Goal: Task Accomplishment & Management: Complete application form

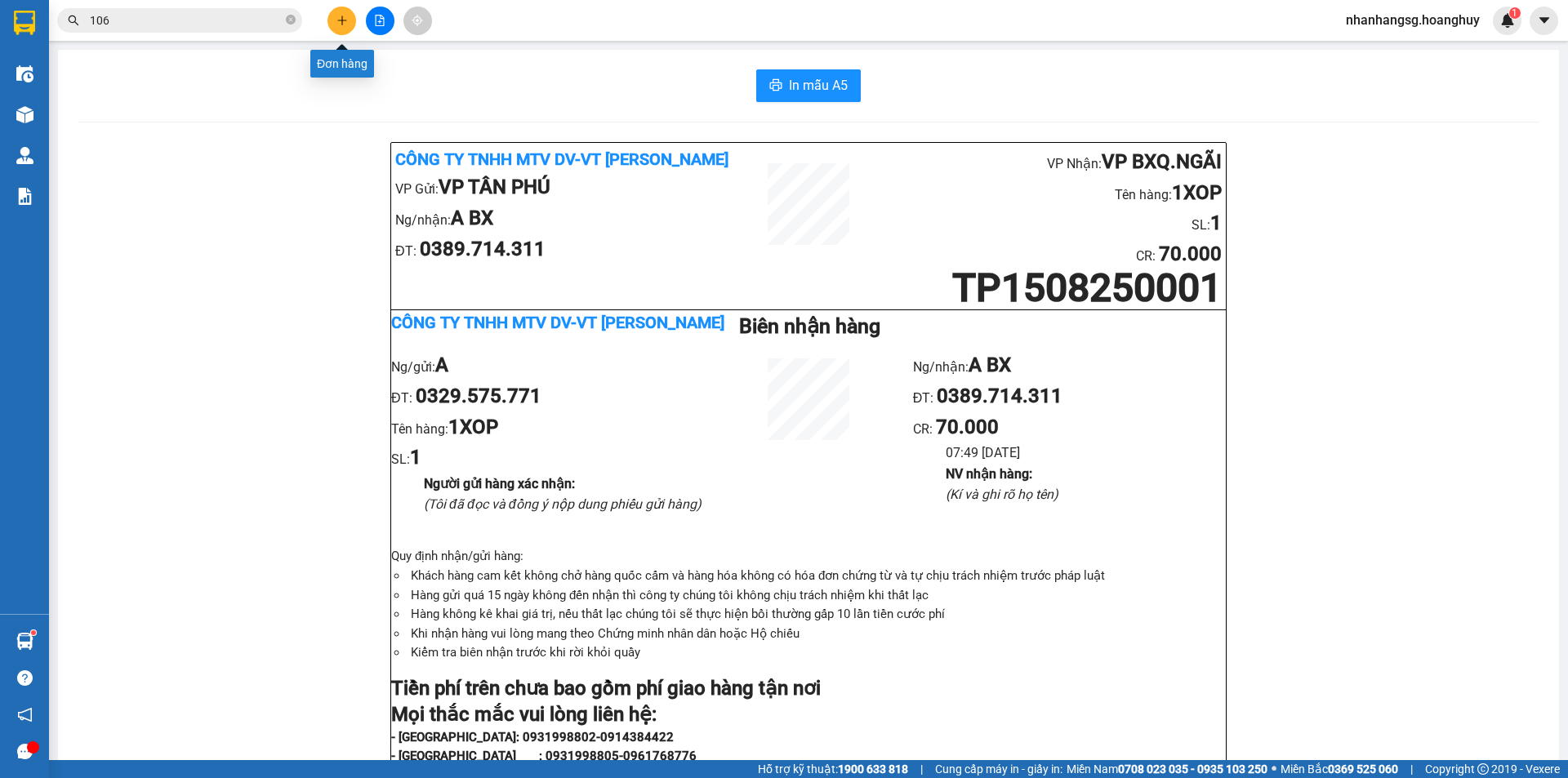
click at [346, 20] on icon "plus" at bounding box center [342, 21] width 12 height 12
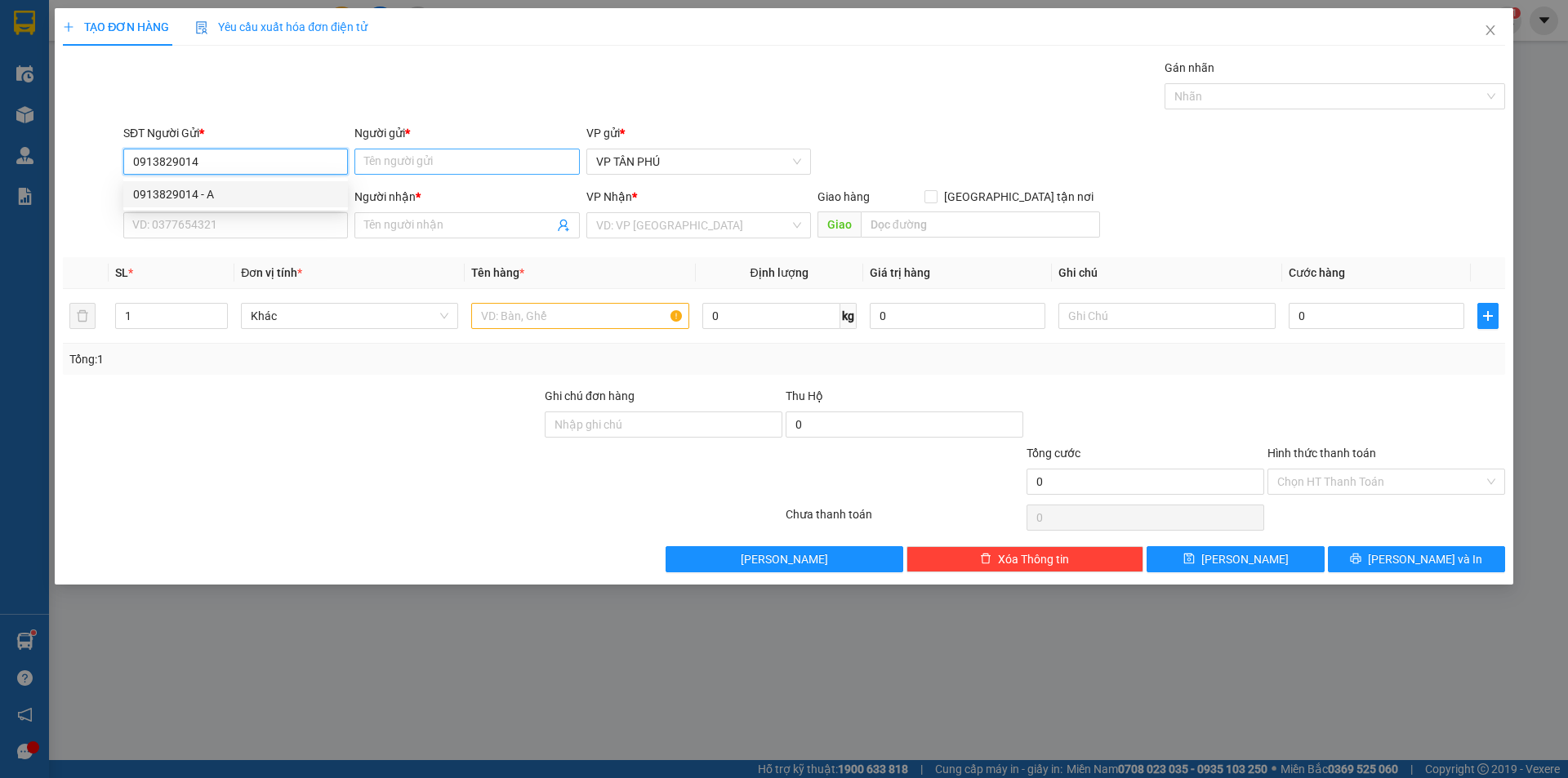
type input "0913829014"
click at [379, 156] on input "Người gửi *" at bounding box center [467, 162] width 225 height 26
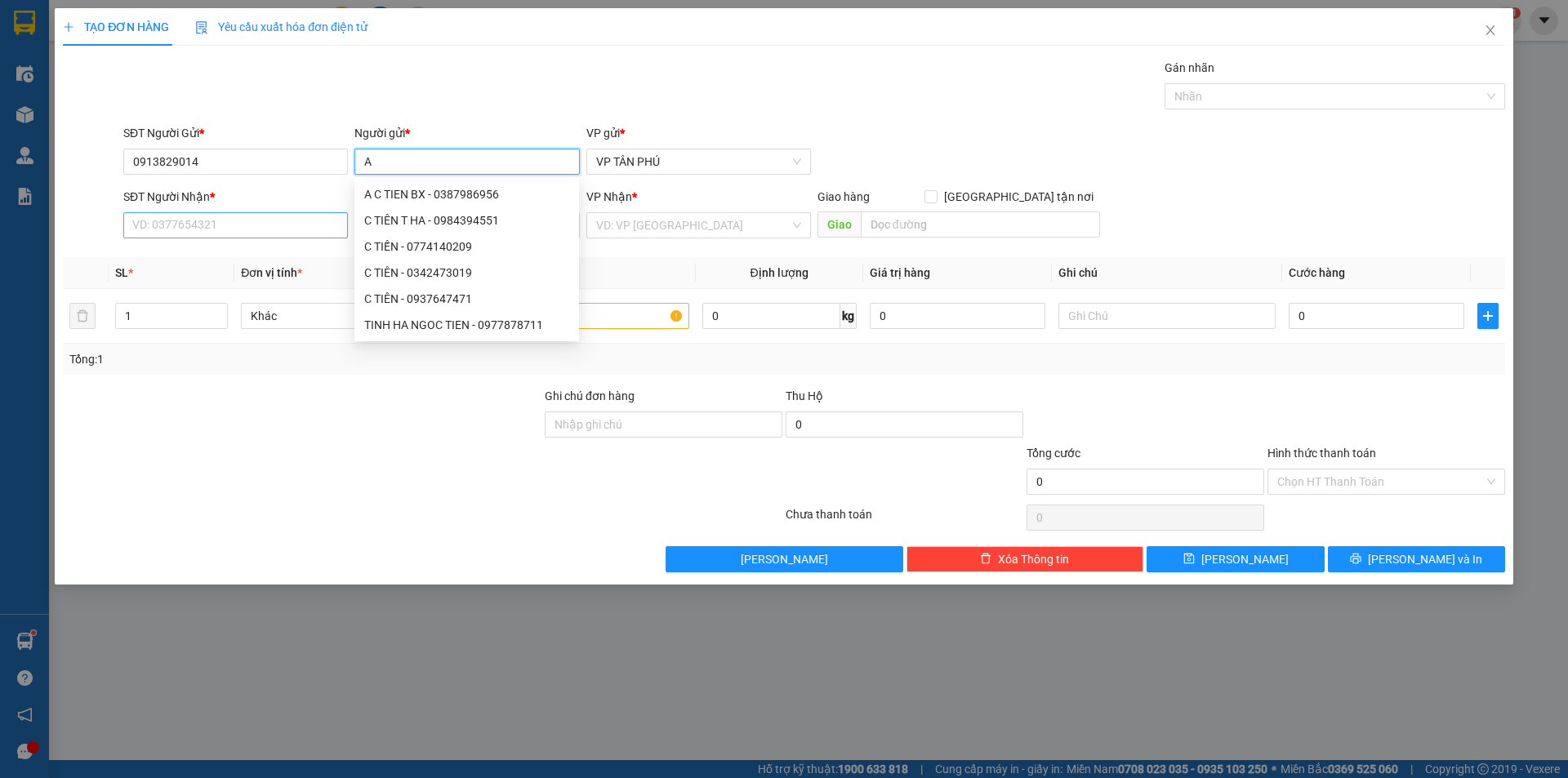
type input "A"
click at [244, 234] on input "SĐT Người Nhận *" at bounding box center [236, 226] width 225 height 26
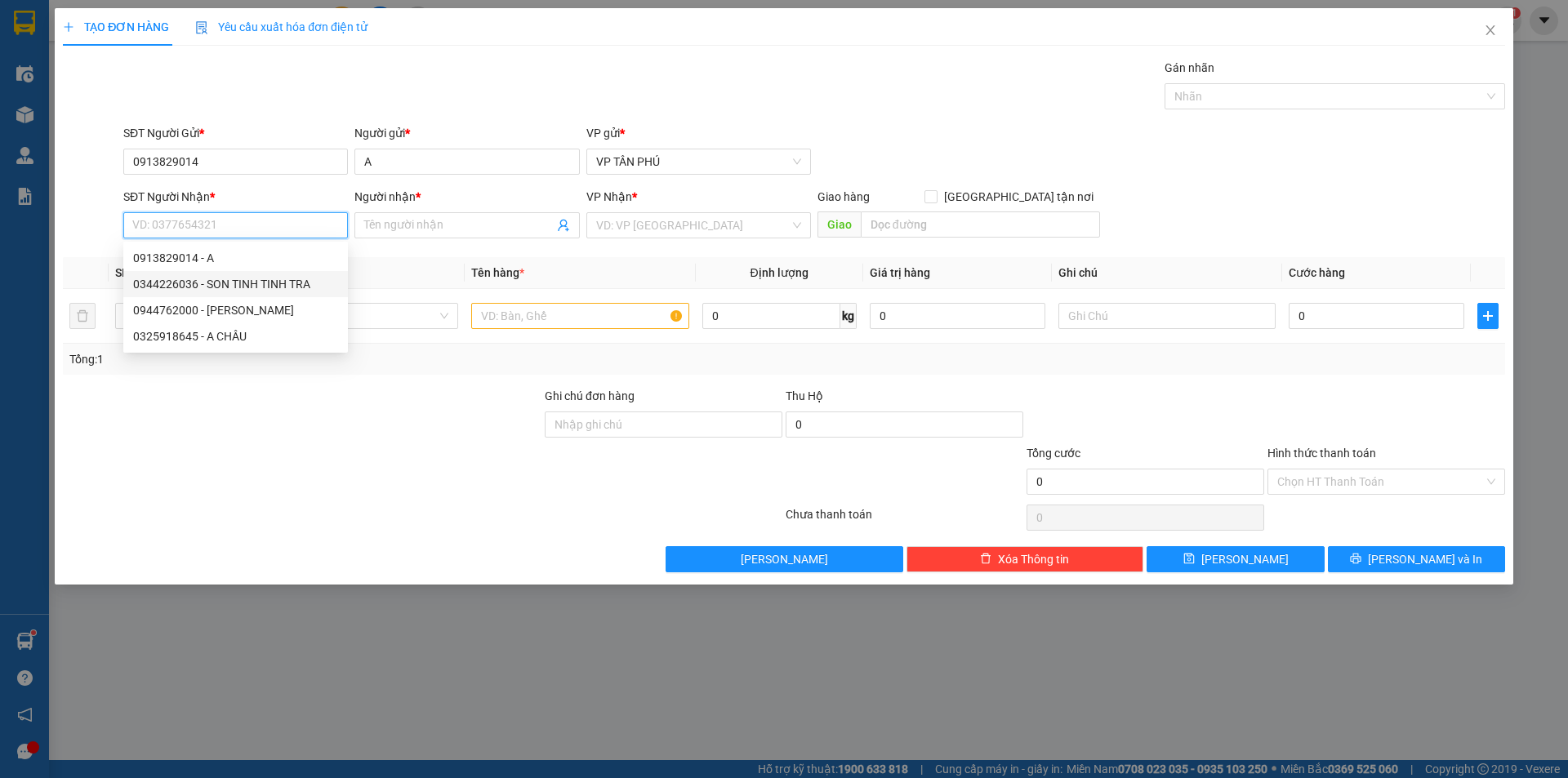
click at [235, 284] on div "0344226036 - SON TINH TINH TRA" at bounding box center [236, 284] width 205 height 18
type input "0344226036"
type input "SON TINH TINH TRA"
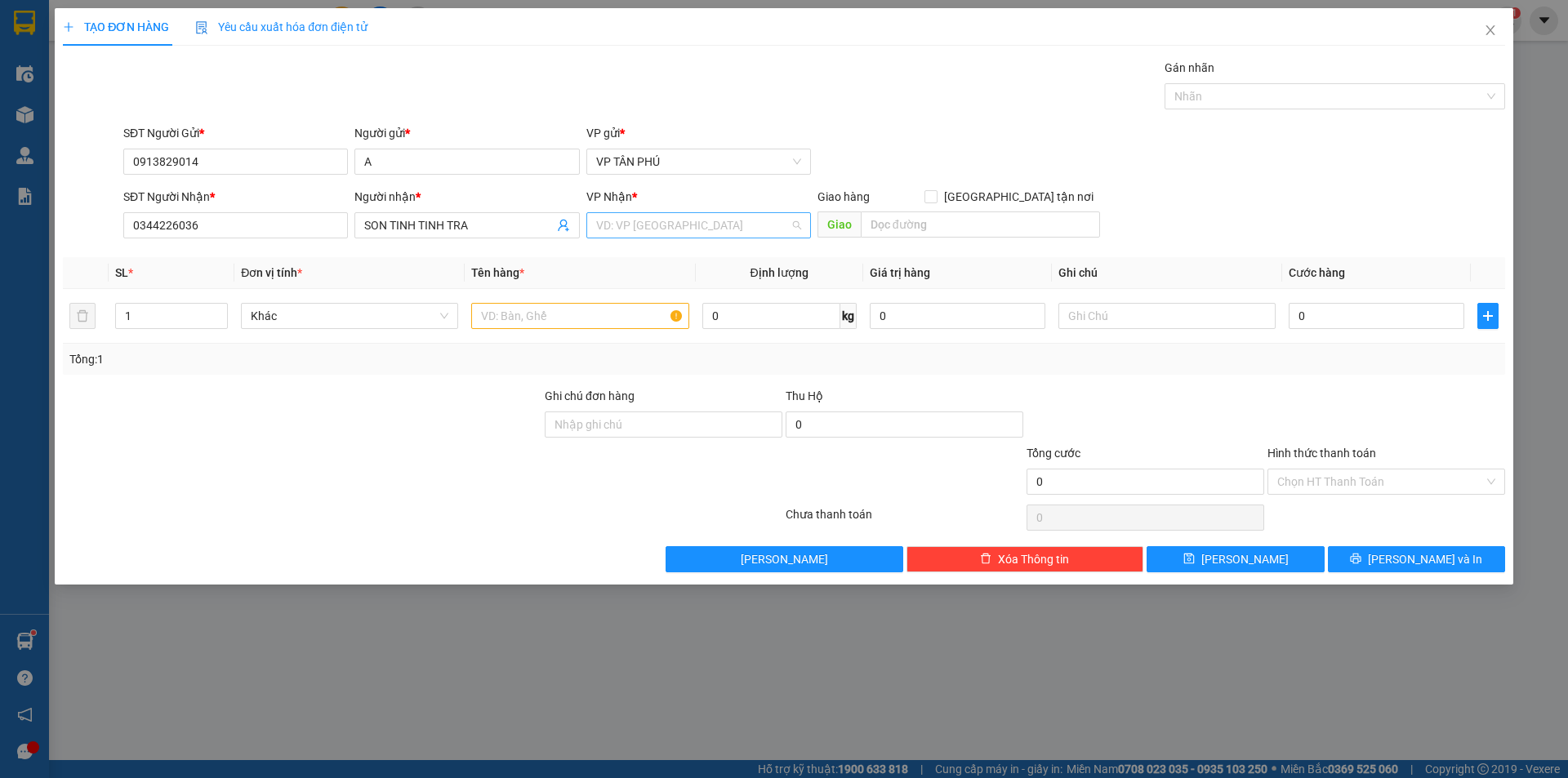
click at [598, 227] on input "search" at bounding box center [693, 226] width 194 height 25
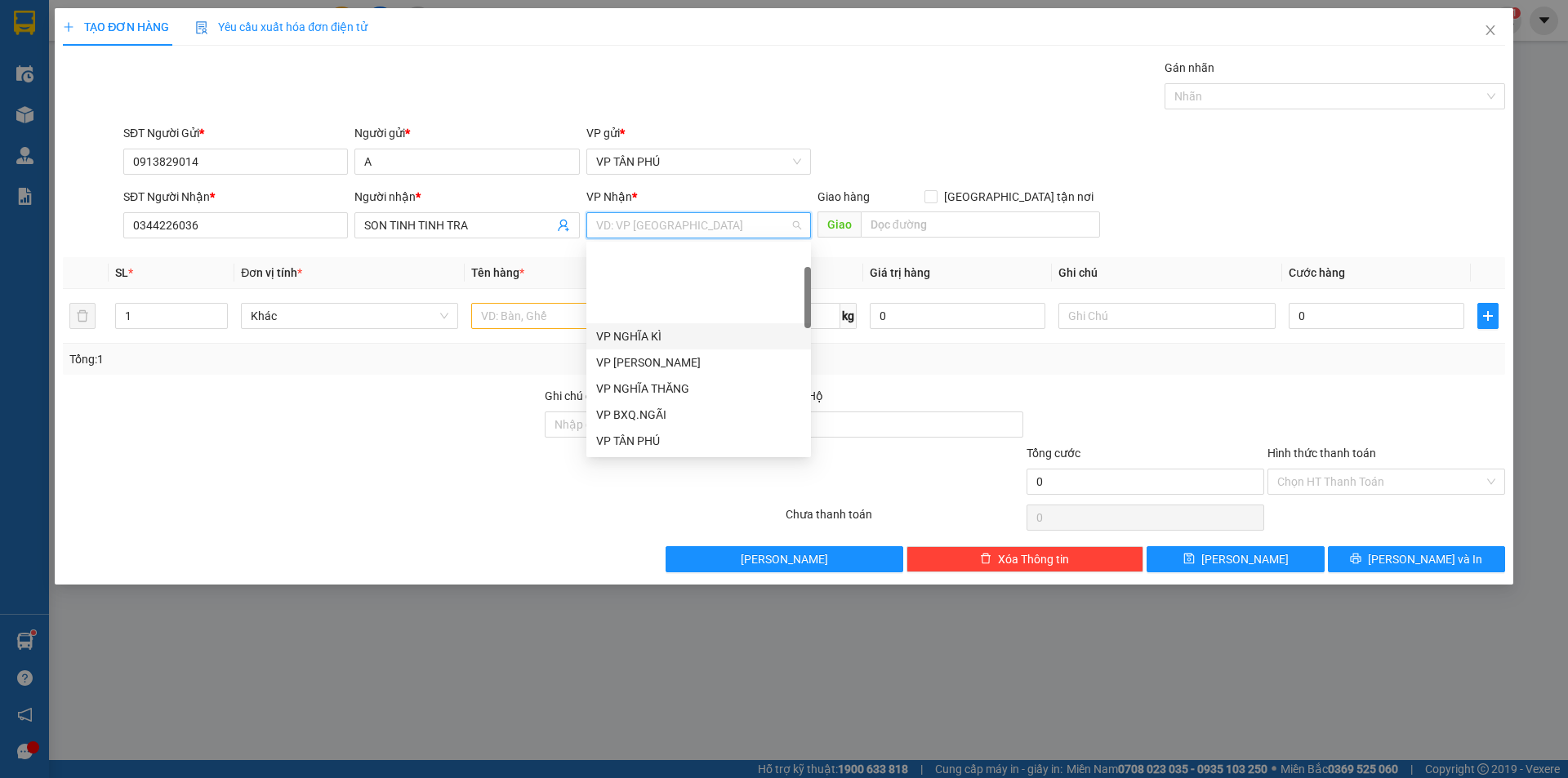
scroll to position [164, 0]
click at [650, 353] on div "VP SƠN TỊNH" at bounding box center [699, 356] width 205 height 18
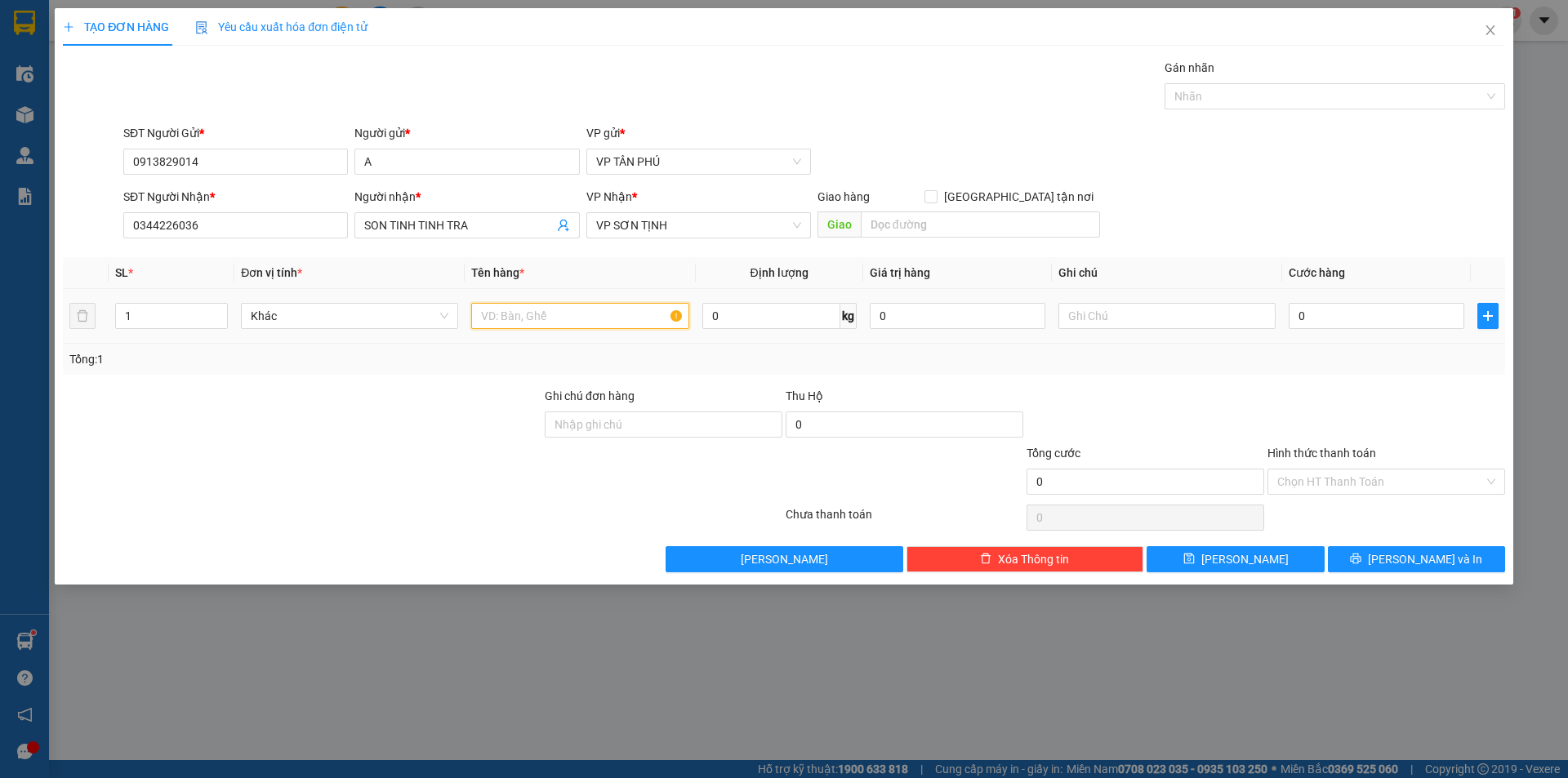
click at [566, 324] on input "text" at bounding box center [580, 316] width 218 height 26
type input "1XOP"
click at [1327, 313] on input "0" at bounding box center [1376, 316] width 175 height 26
type input "1"
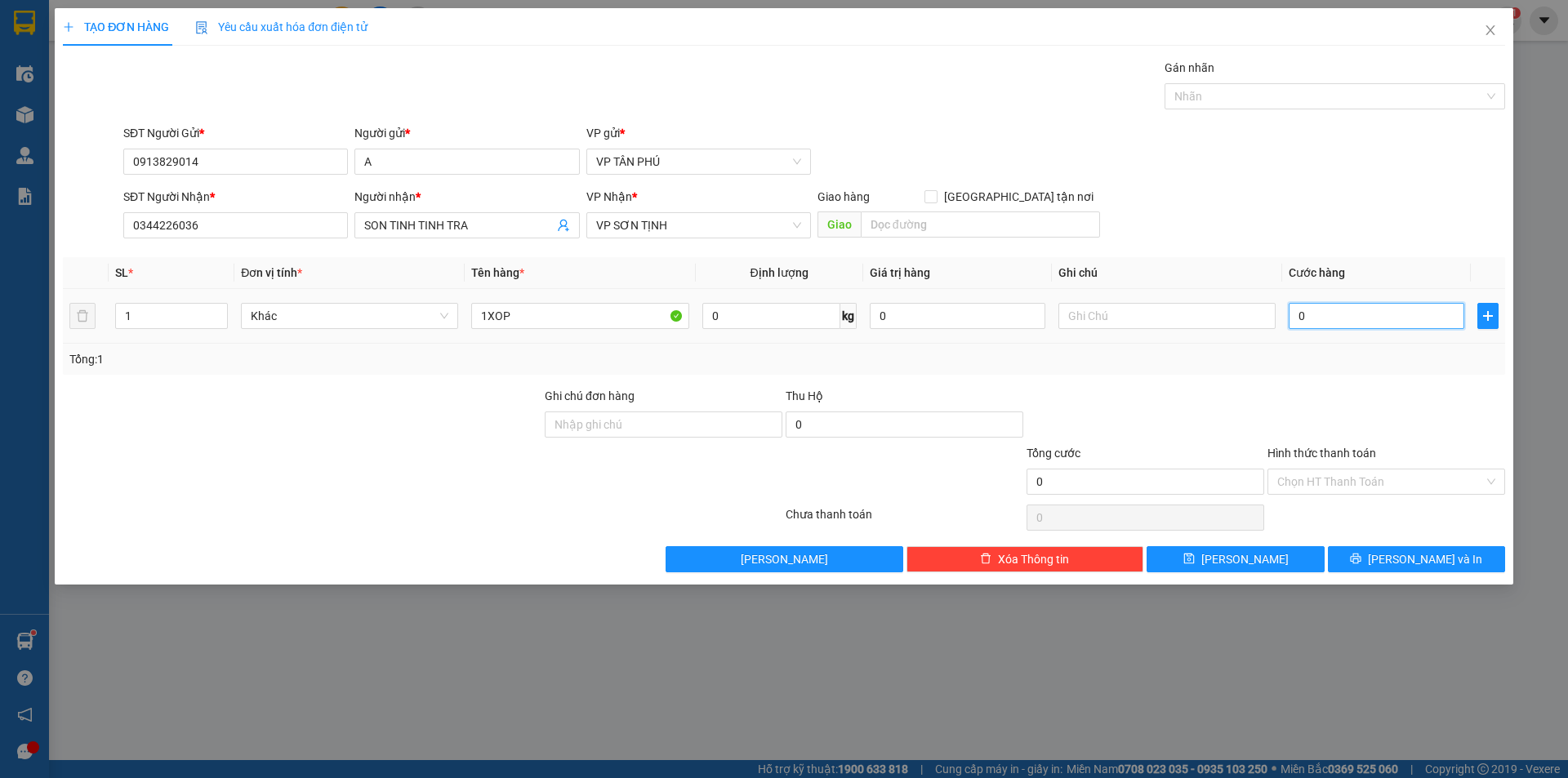
type input "1"
type input "15"
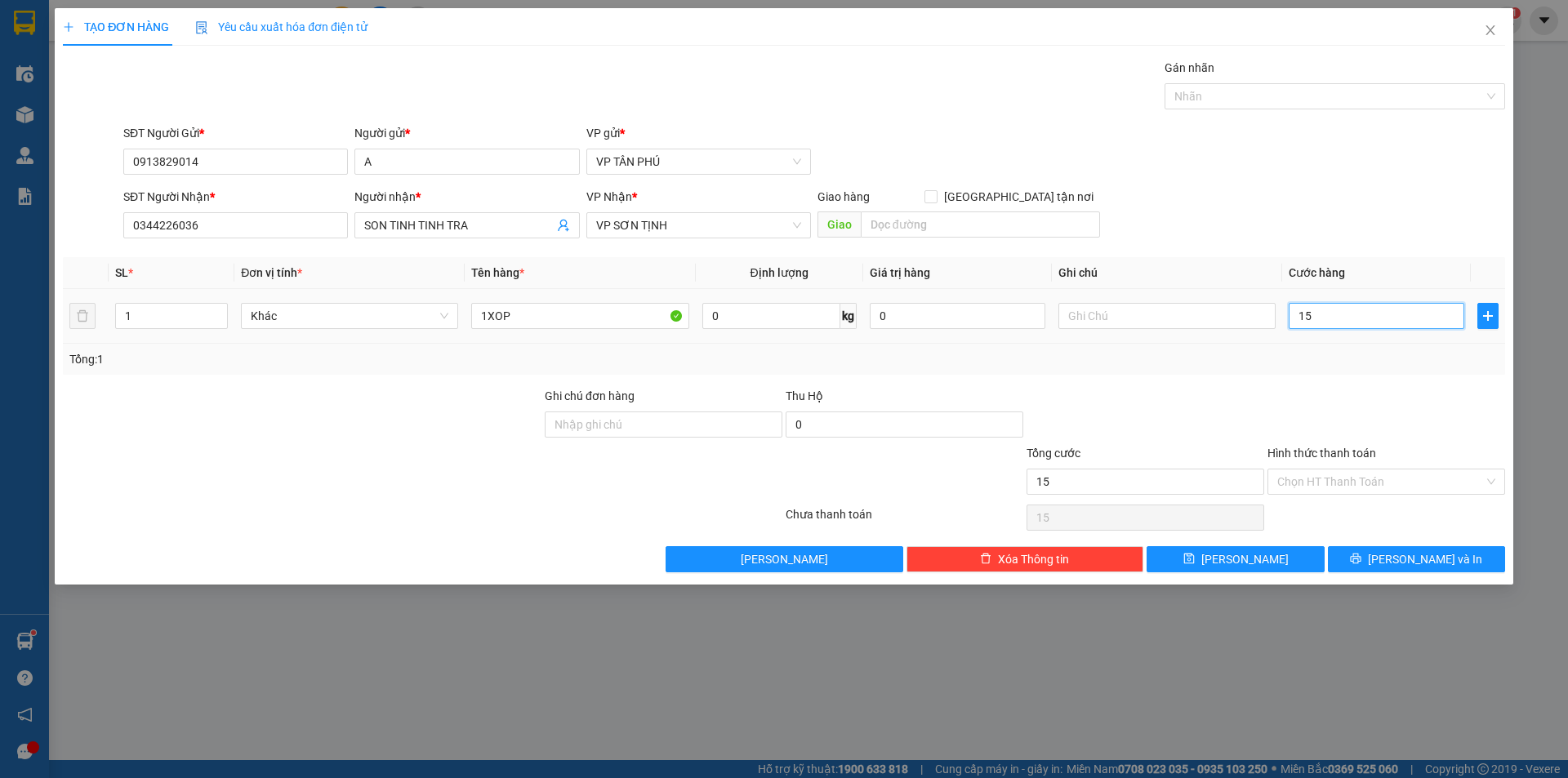
type input "150"
type input "150.000"
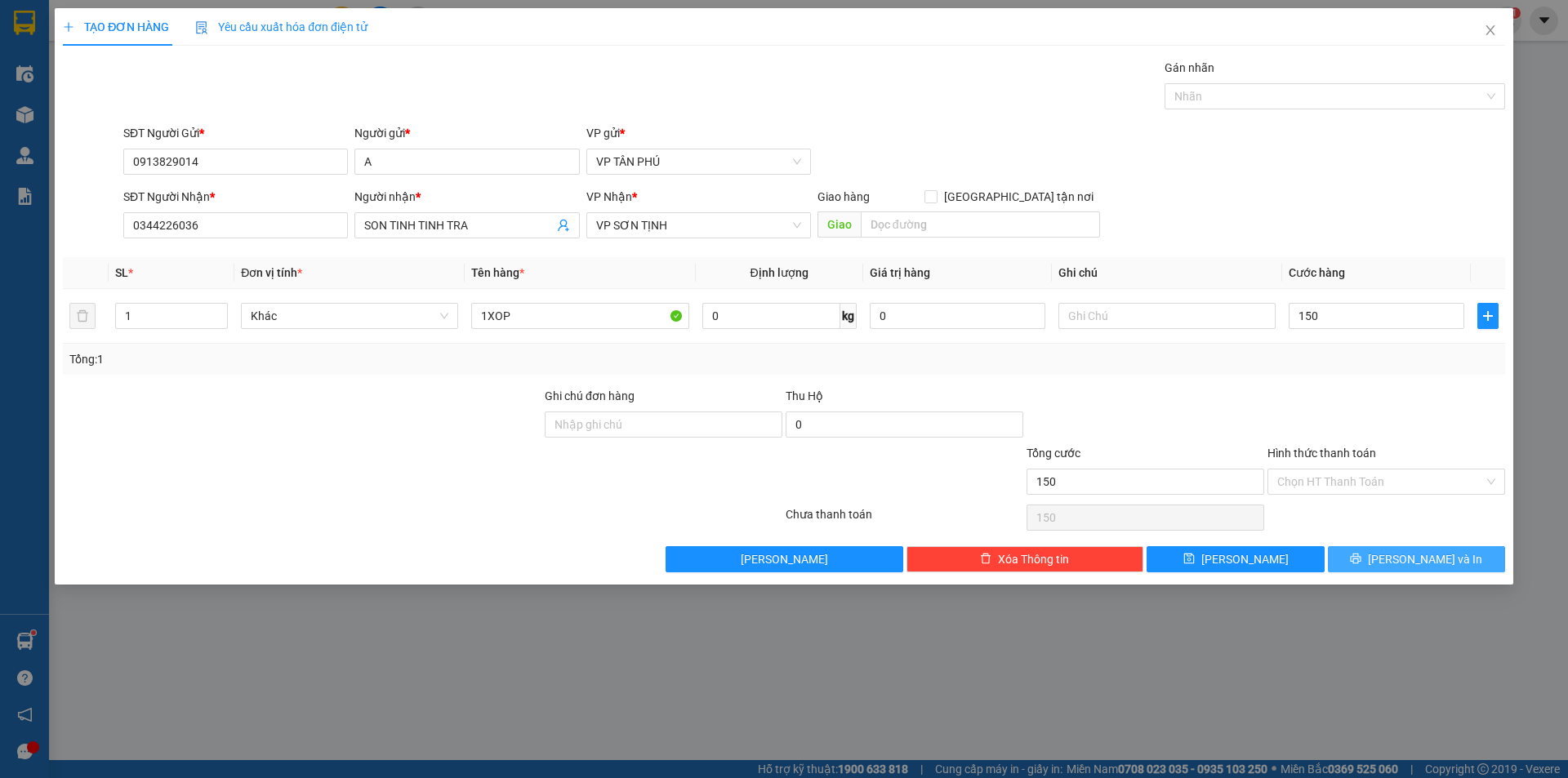
type input "150.000"
click at [1365, 565] on button "[PERSON_NAME] và In" at bounding box center [1417, 560] width 177 height 26
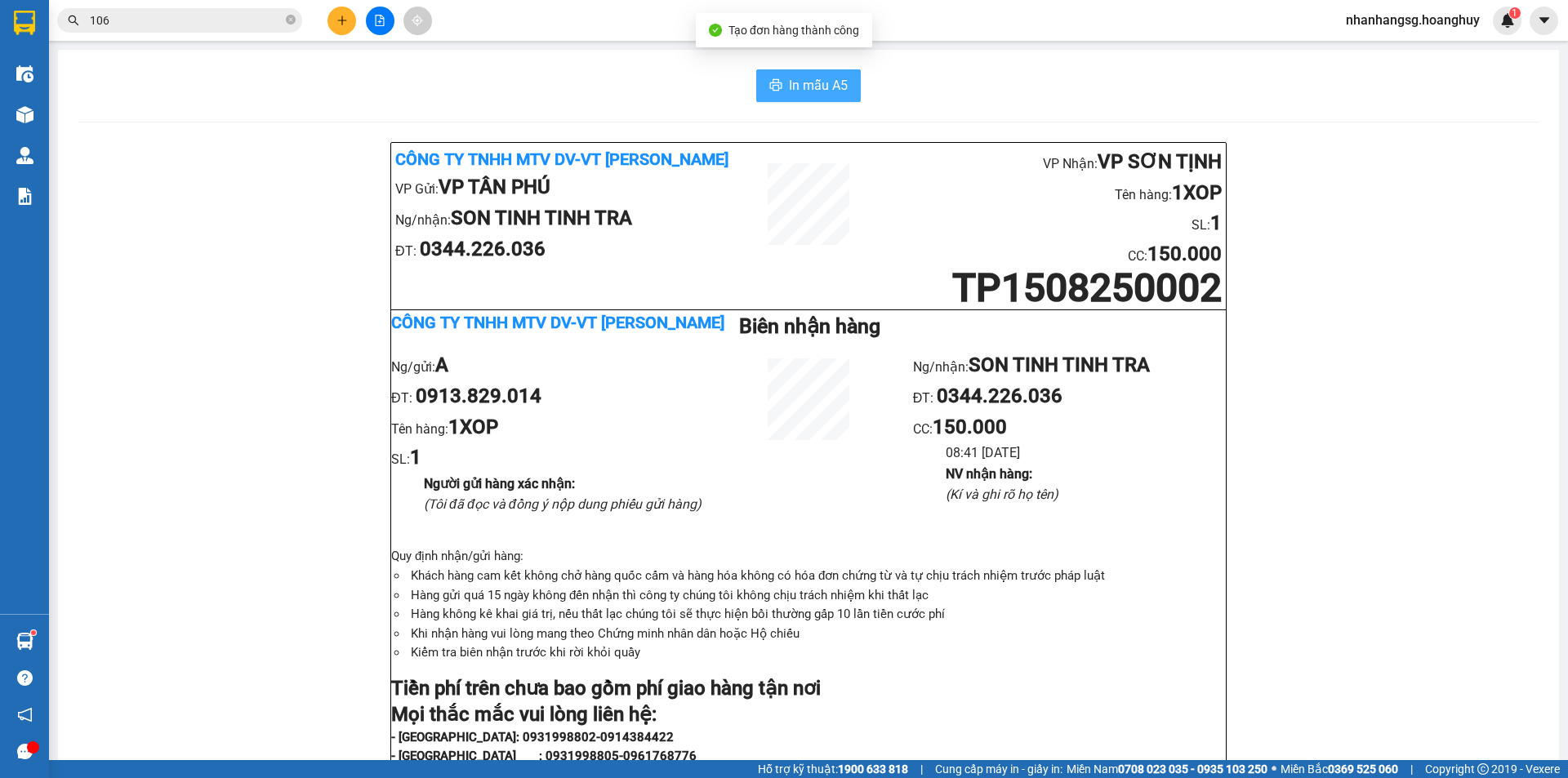
click at [790, 98] on button "In mẫu A5" at bounding box center [808, 86] width 104 height 33
click at [336, 28] on button at bounding box center [342, 21] width 29 height 29
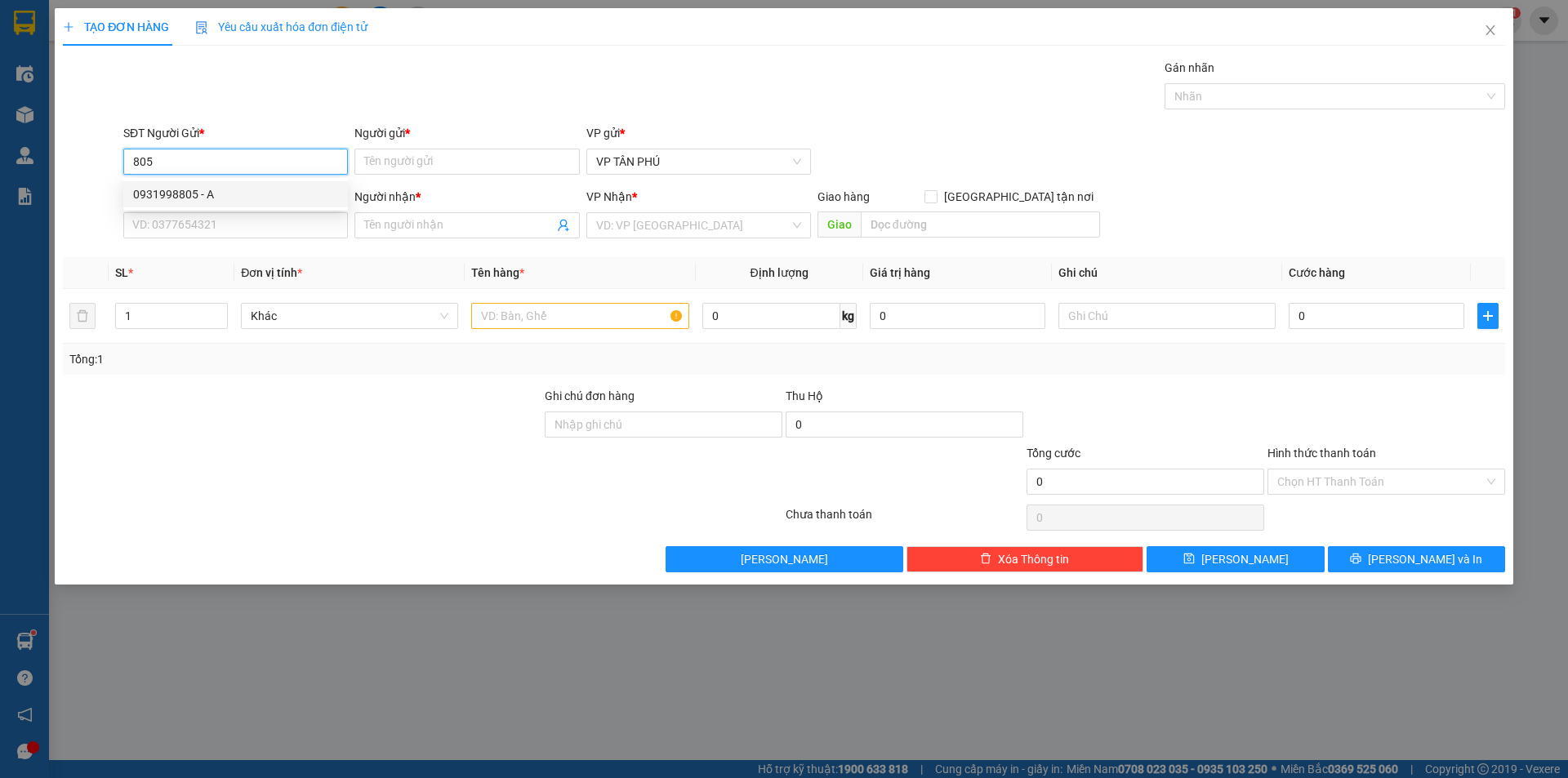
click at [200, 192] on div "0931998805 - A" at bounding box center [236, 194] width 205 height 18
type input "0931998805"
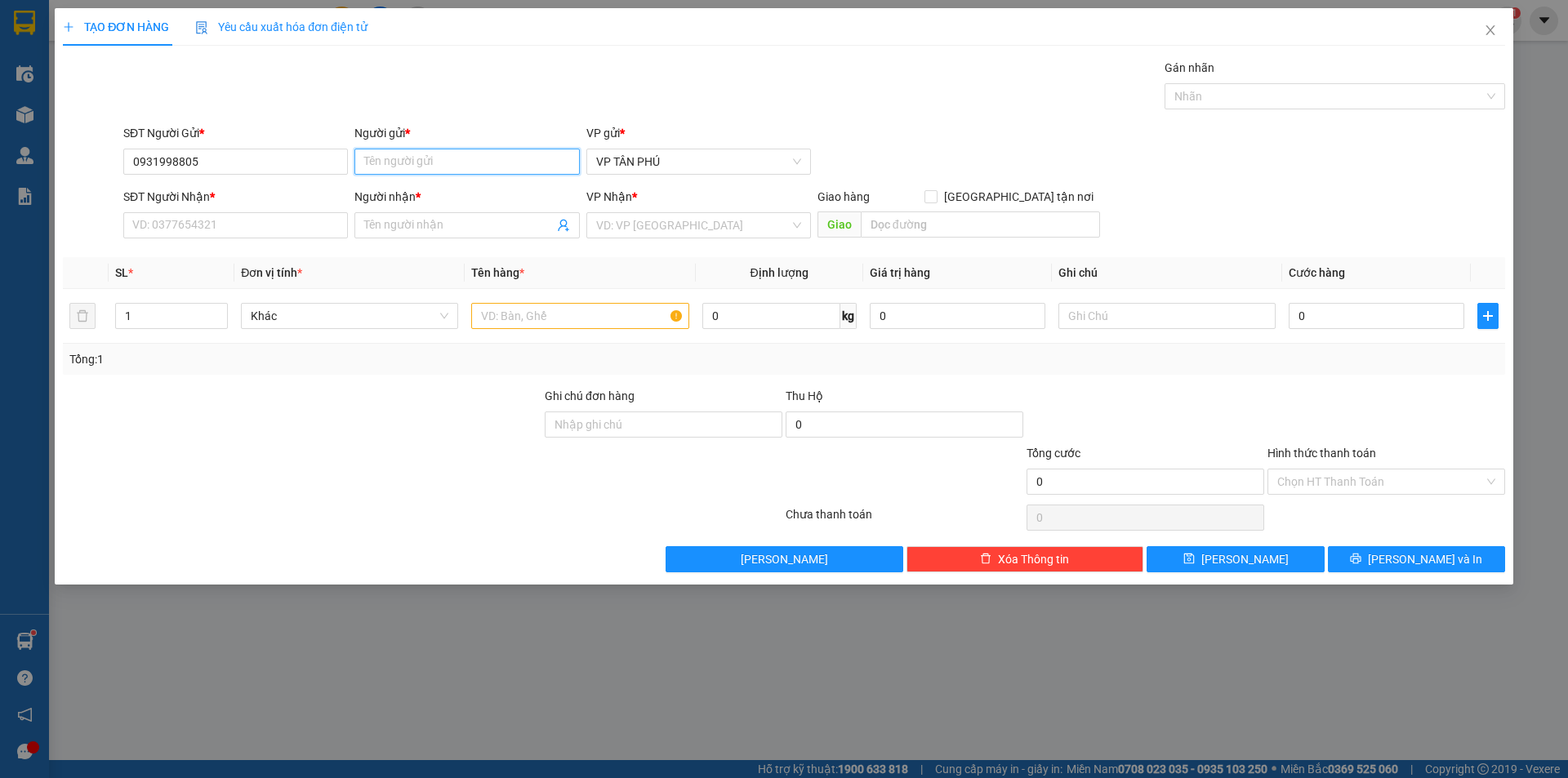
click at [417, 156] on input "Người gửi *" at bounding box center [467, 162] width 225 height 26
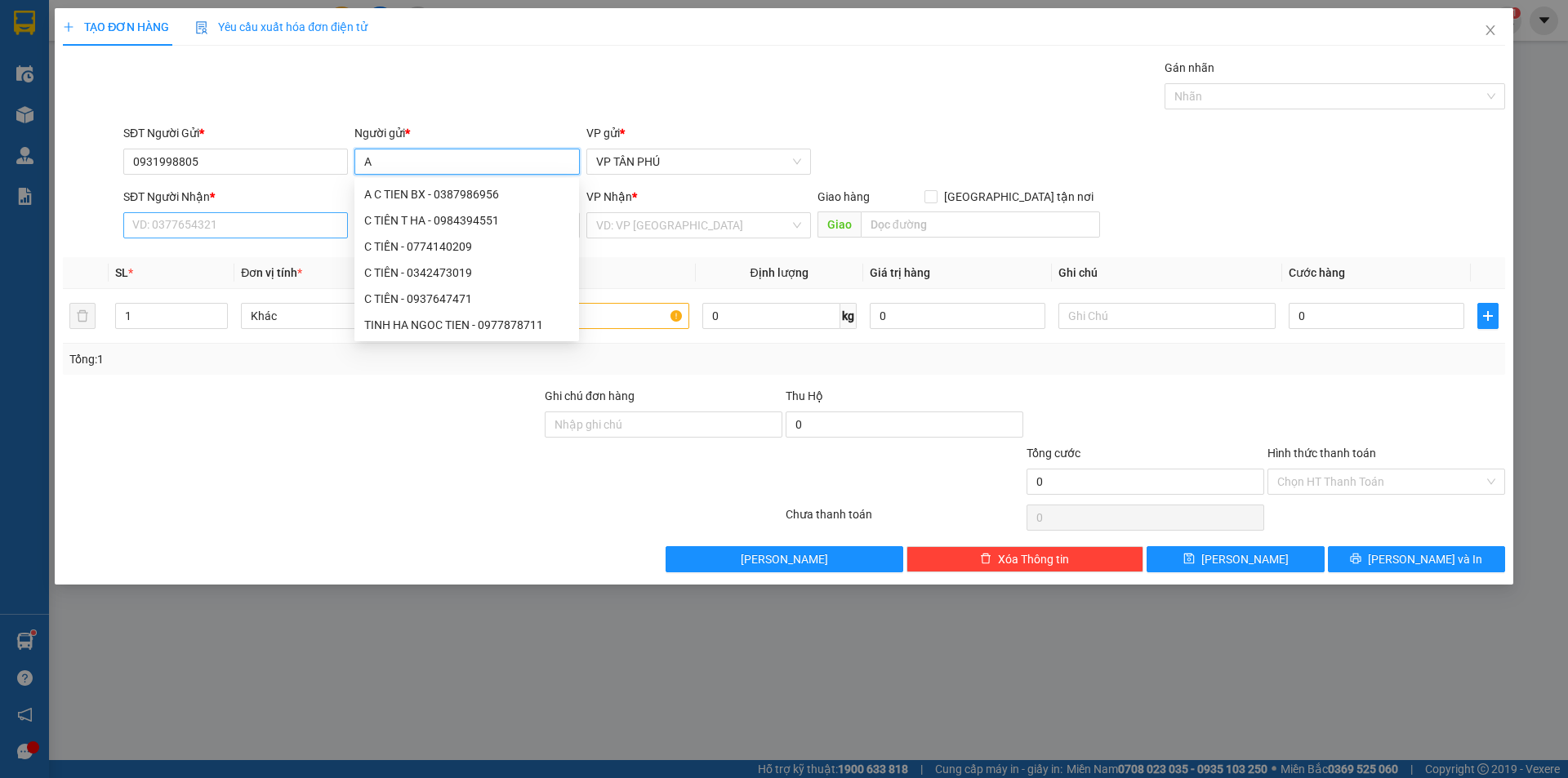
type input "A"
click at [252, 217] on input "SĐT Người Nhận *" at bounding box center [236, 226] width 225 height 26
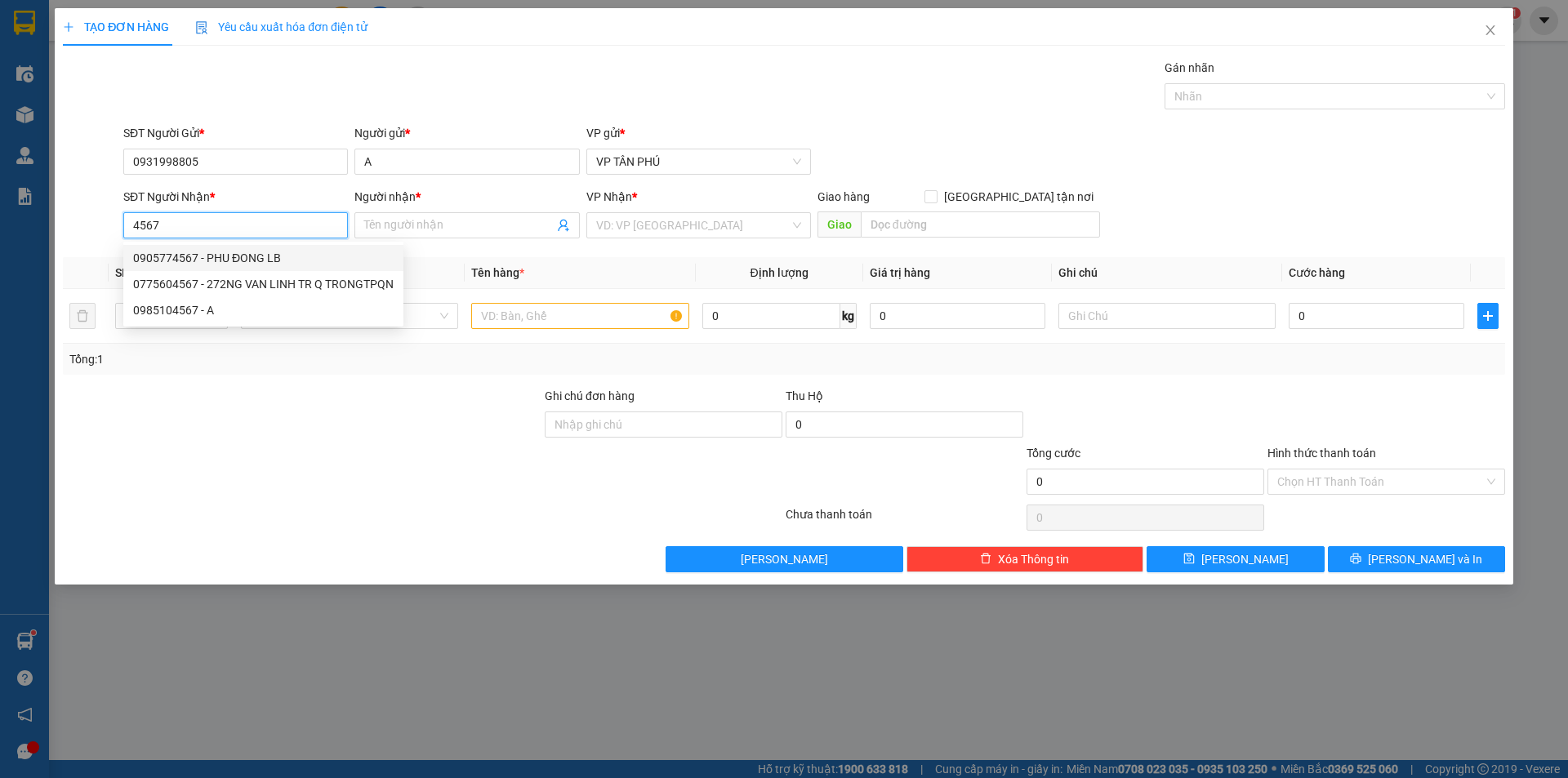
click at [245, 255] on div "0905774567 - PHU ĐONG LB" at bounding box center [263, 258] width 261 height 18
type input "0905774567"
type input "PHU ĐONG LB"
type input "0905774567"
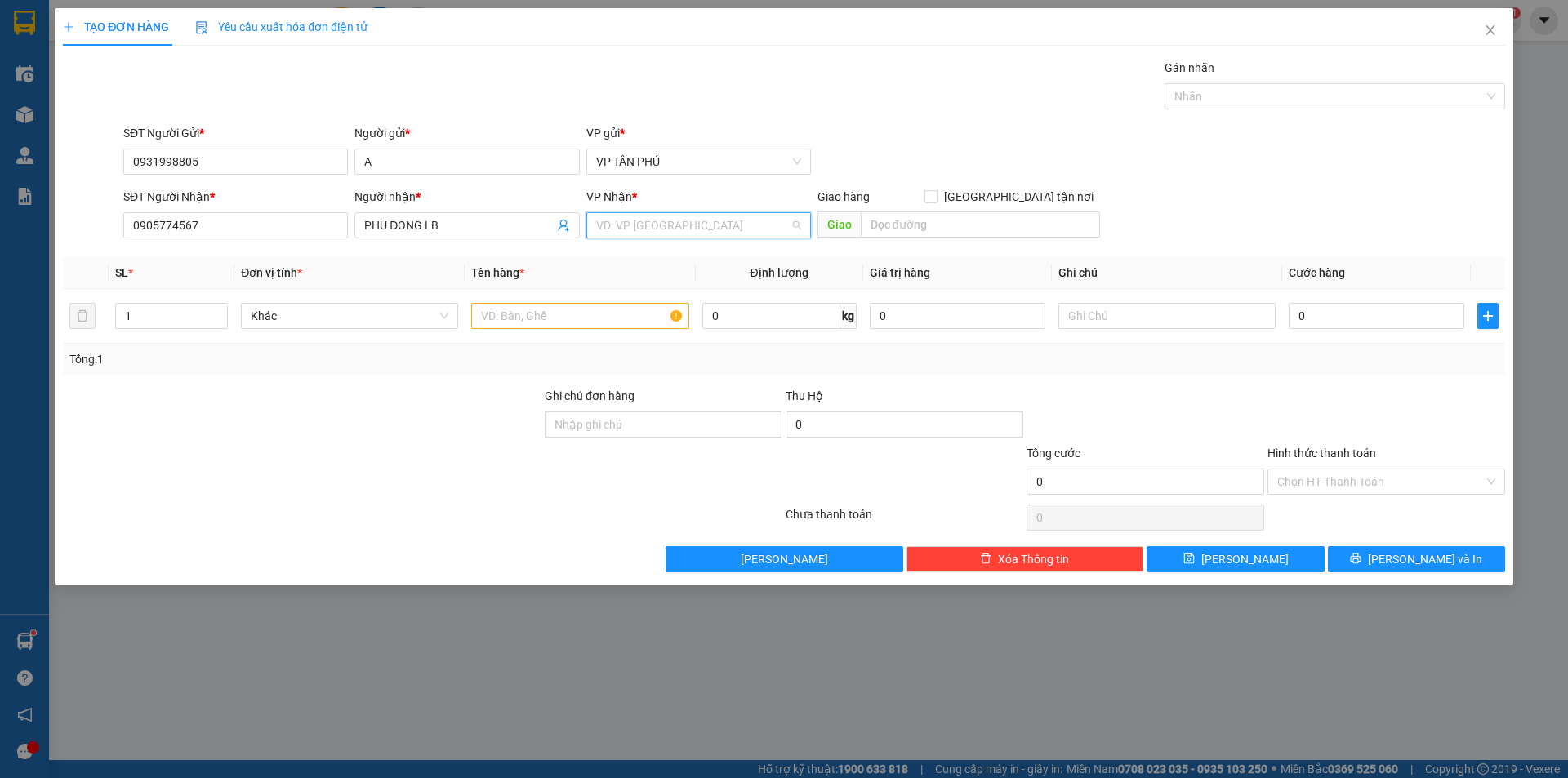
click at [677, 229] on input "search" at bounding box center [693, 226] width 194 height 25
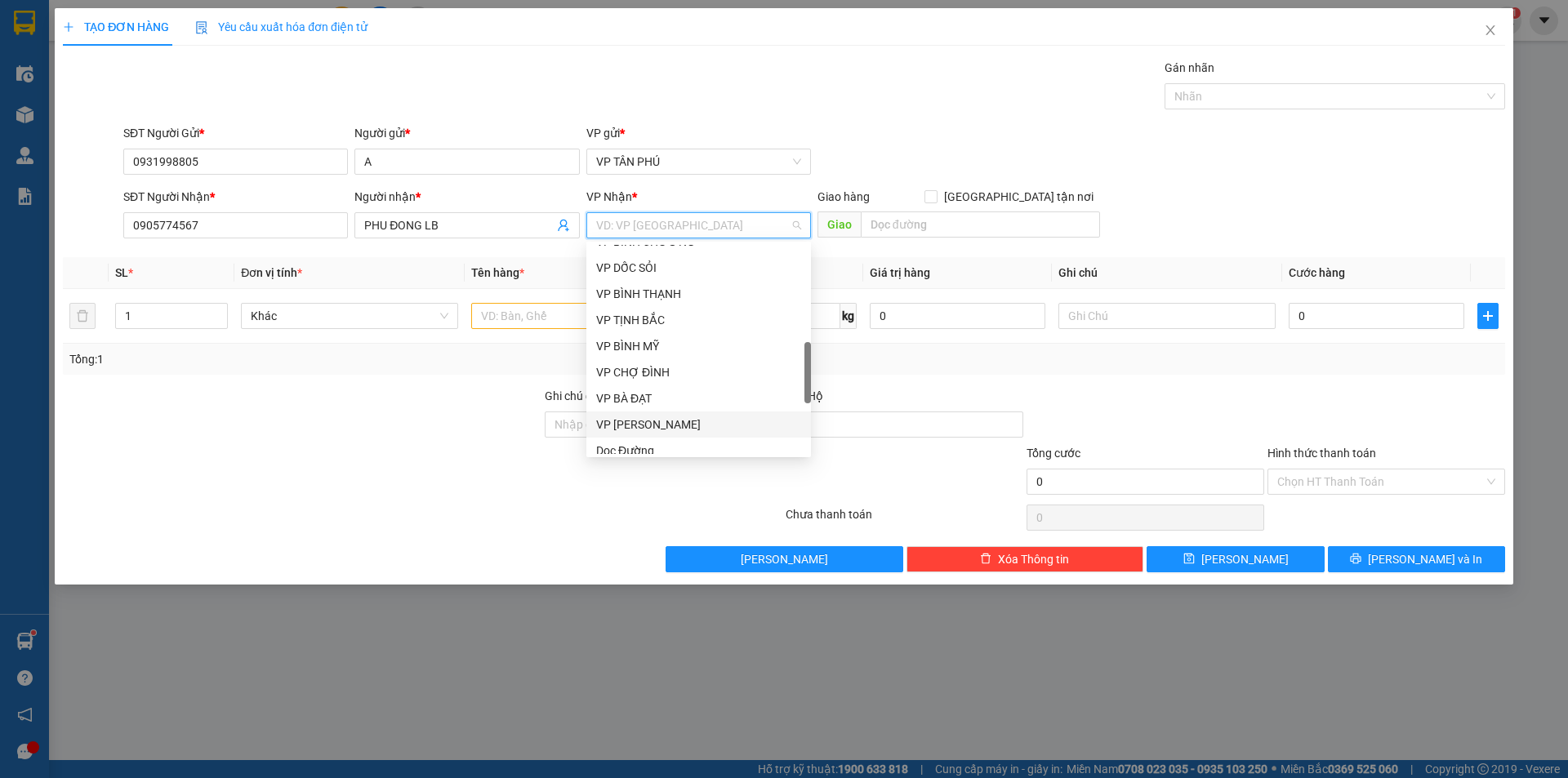
click at [633, 424] on div "VP [PERSON_NAME]" at bounding box center [699, 425] width 205 height 18
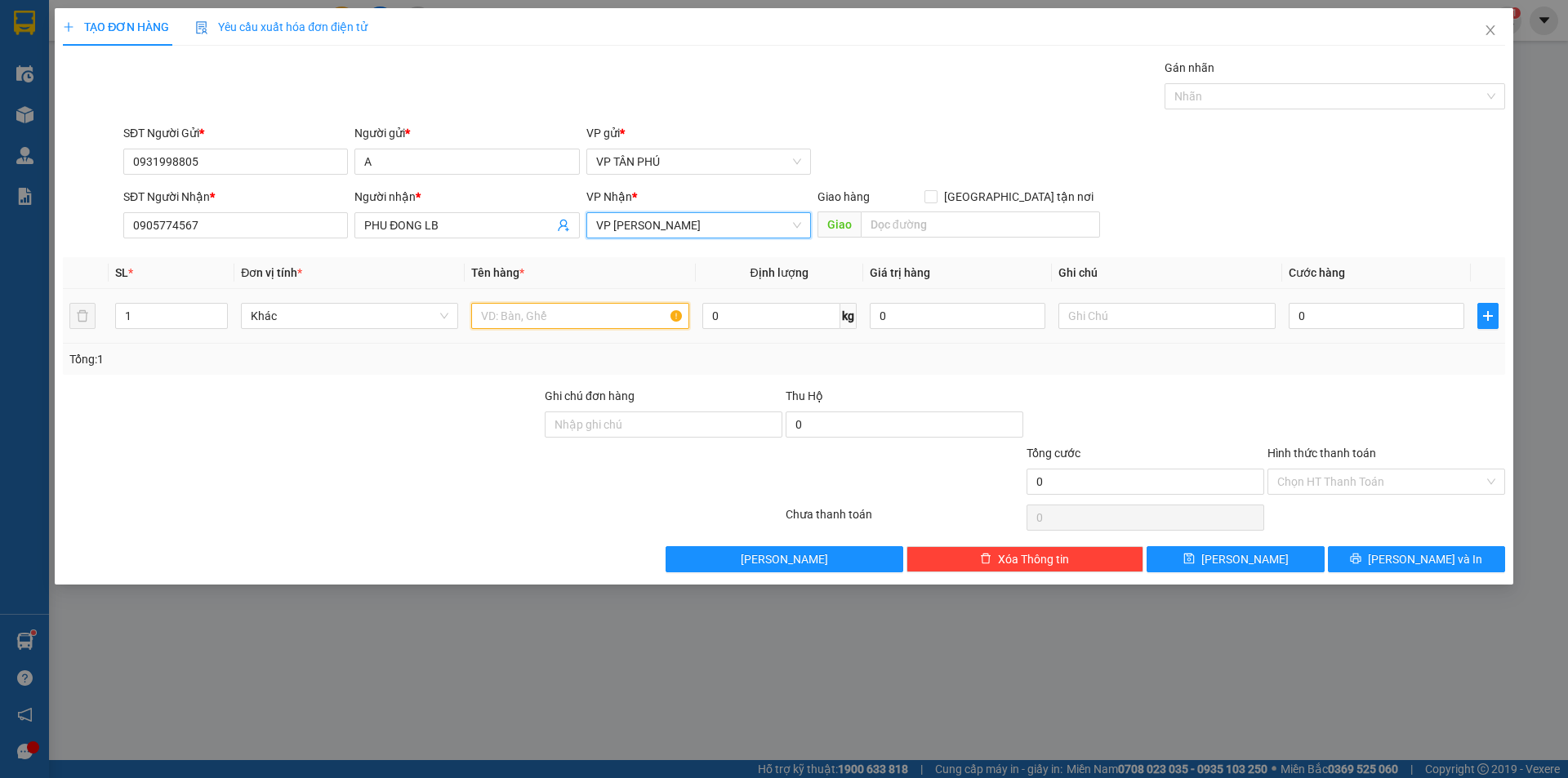
click at [542, 315] on input "text" at bounding box center [580, 316] width 218 height 26
type input "1XOP [PERSON_NAME]"
click at [1399, 322] on input "0" at bounding box center [1376, 316] width 175 height 26
type input "1"
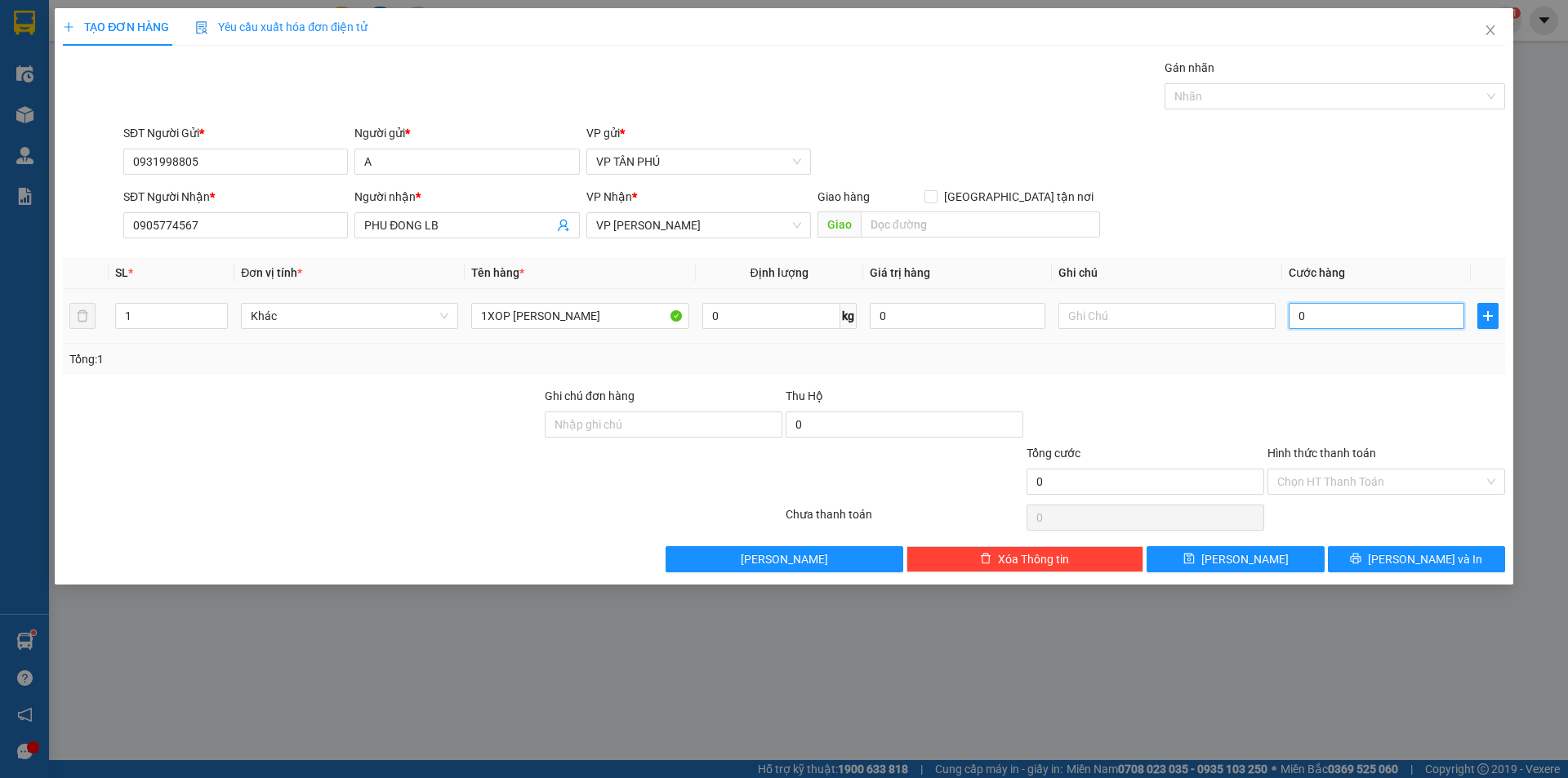
type input "1"
type input "12"
type input "120"
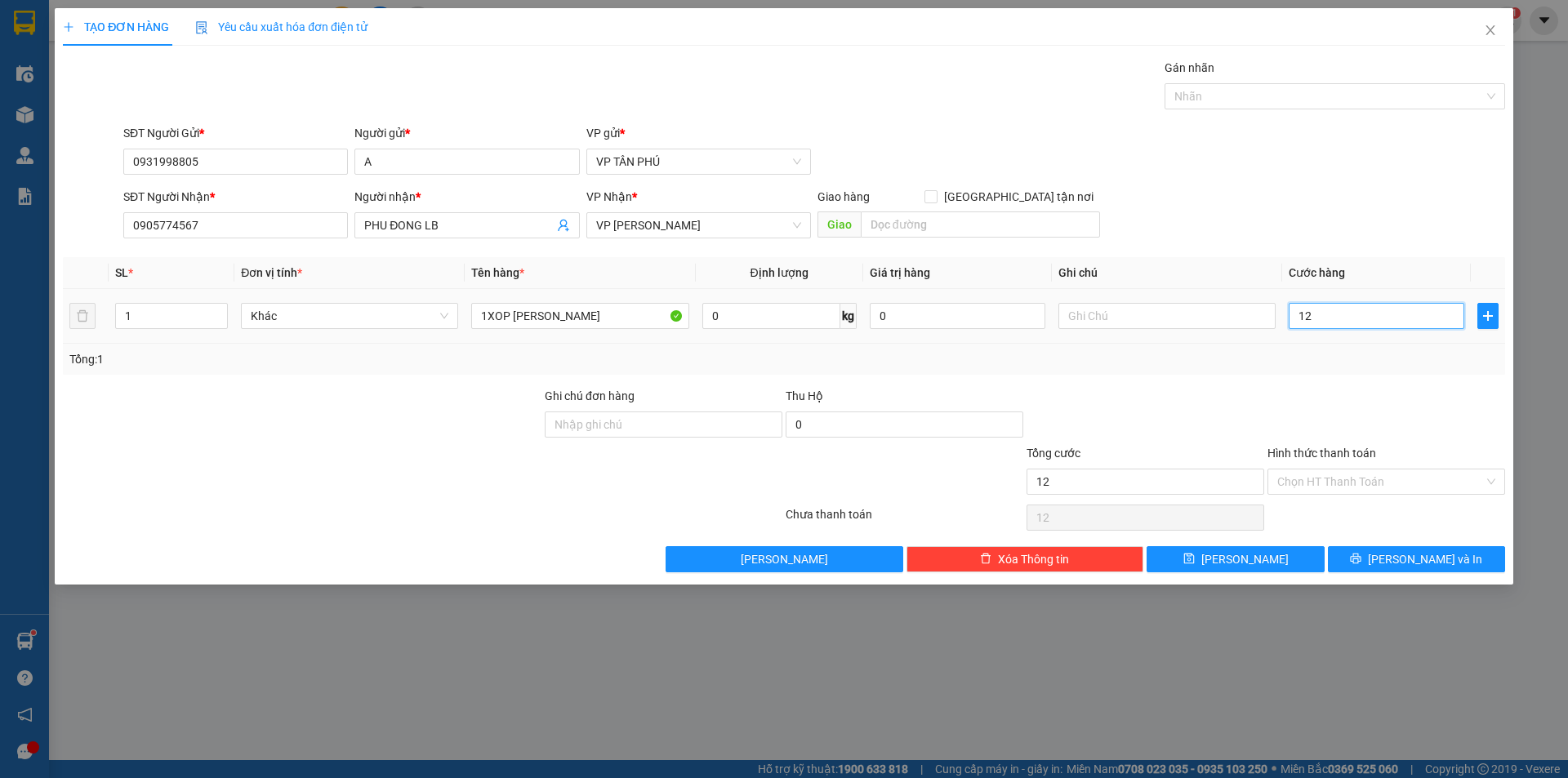
type input "120"
type input "120.000"
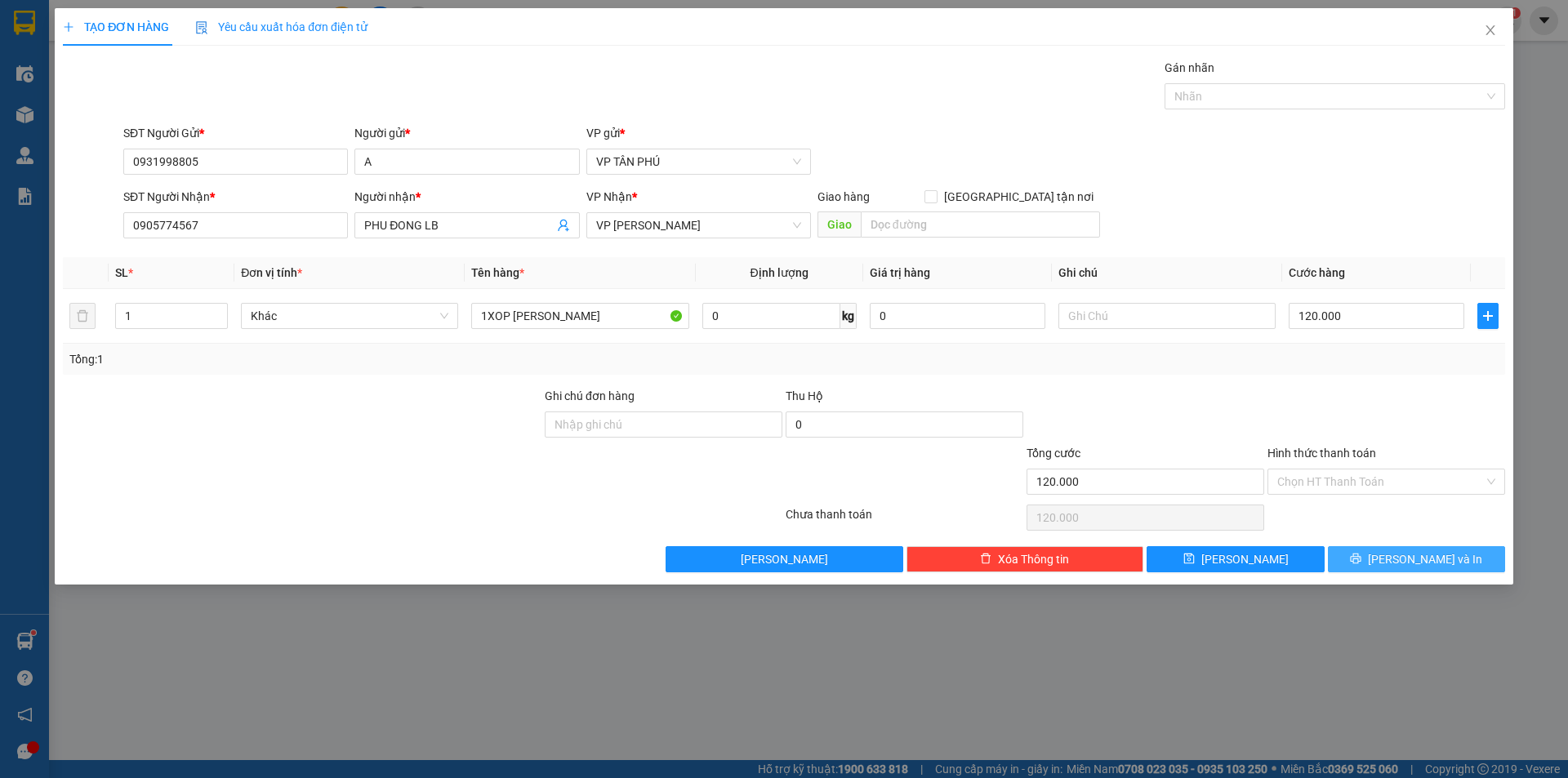
click at [1384, 567] on button "[PERSON_NAME] và In" at bounding box center [1417, 560] width 177 height 26
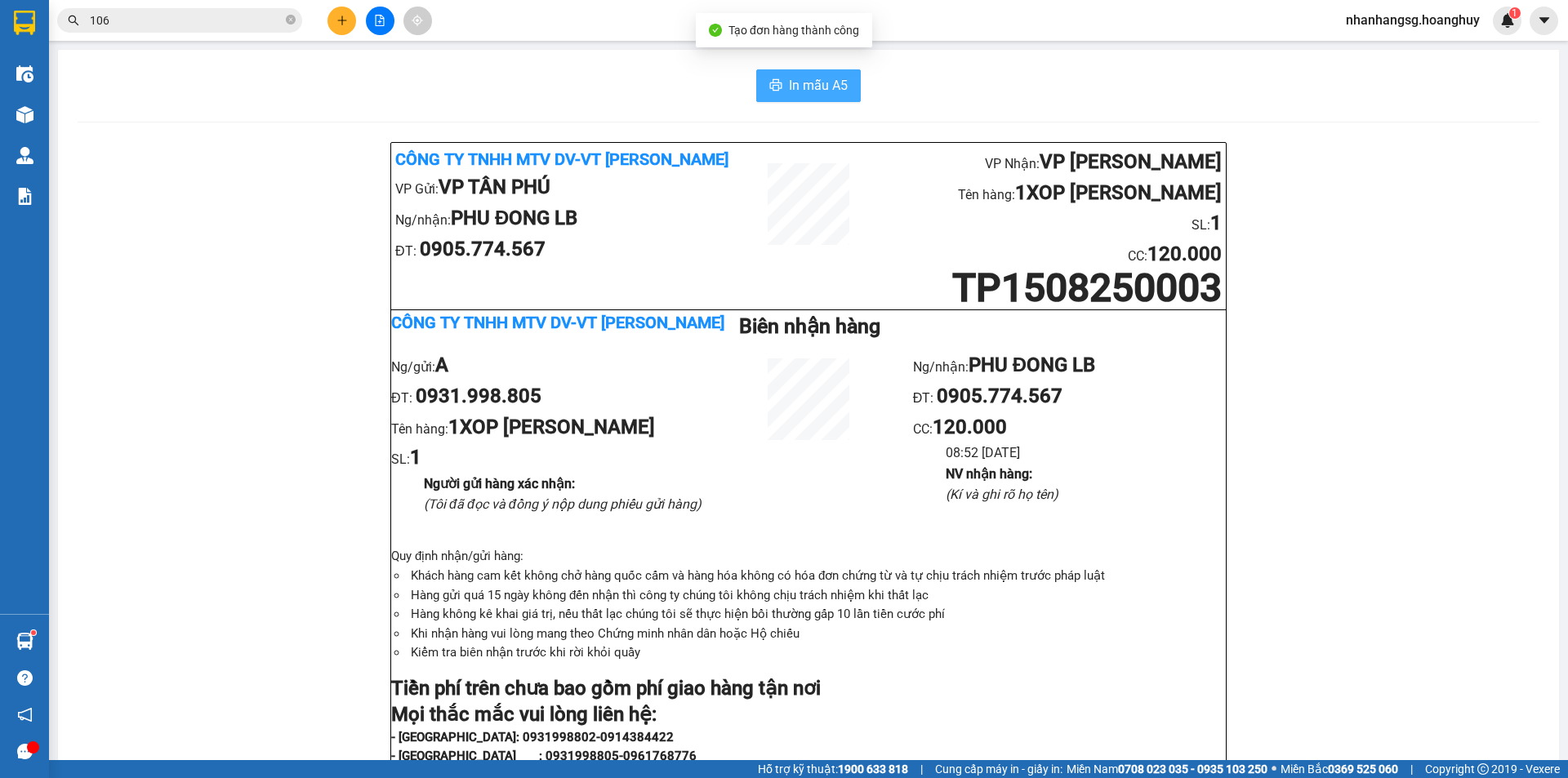
click at [803, 97] on button "In mẫu A5" at bounding box center [808, 86] width 104 height 33
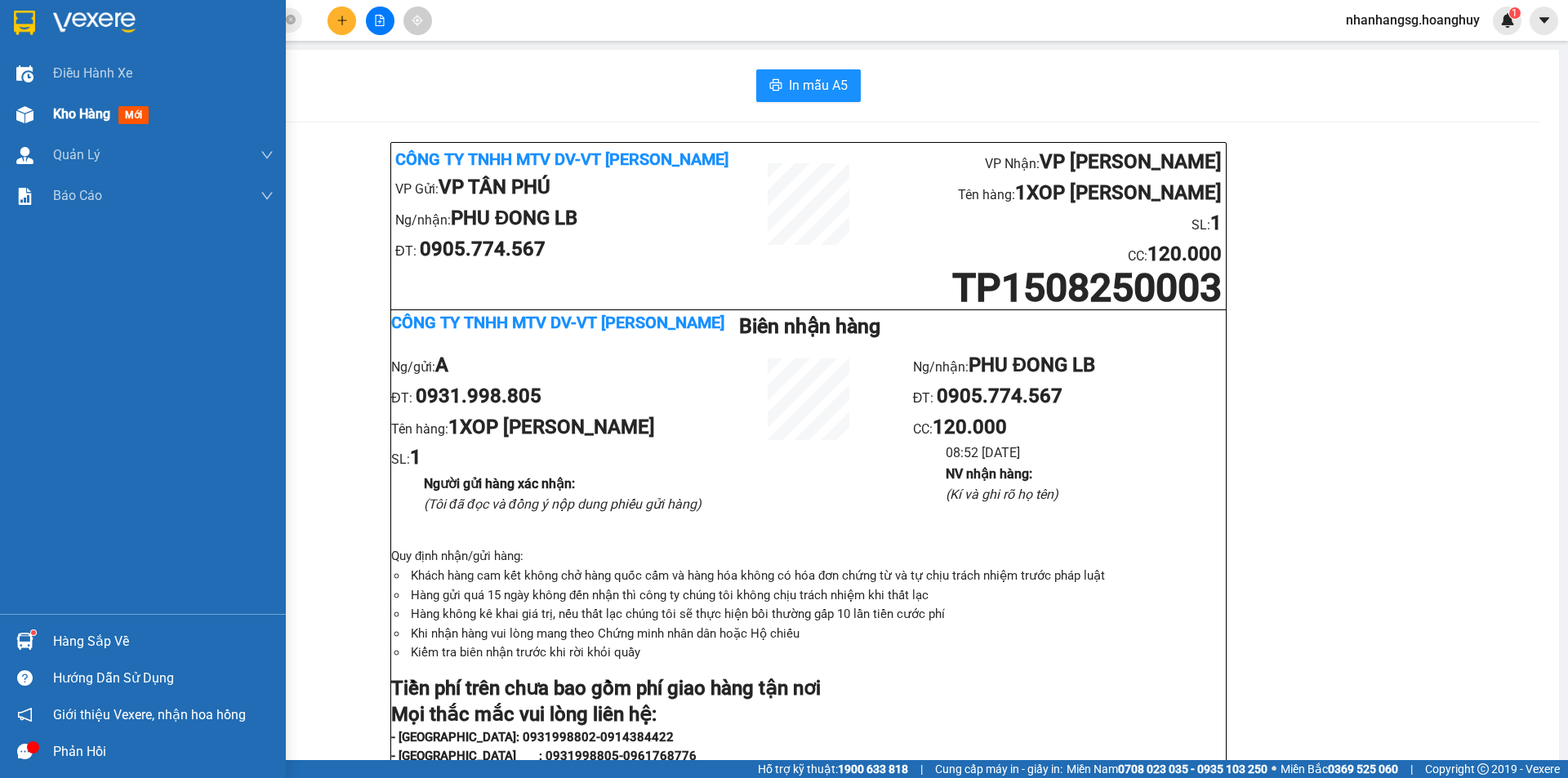
click at [61, 117] on span "Kho hàng" at bounding box center [81, 113] width 57 height 16
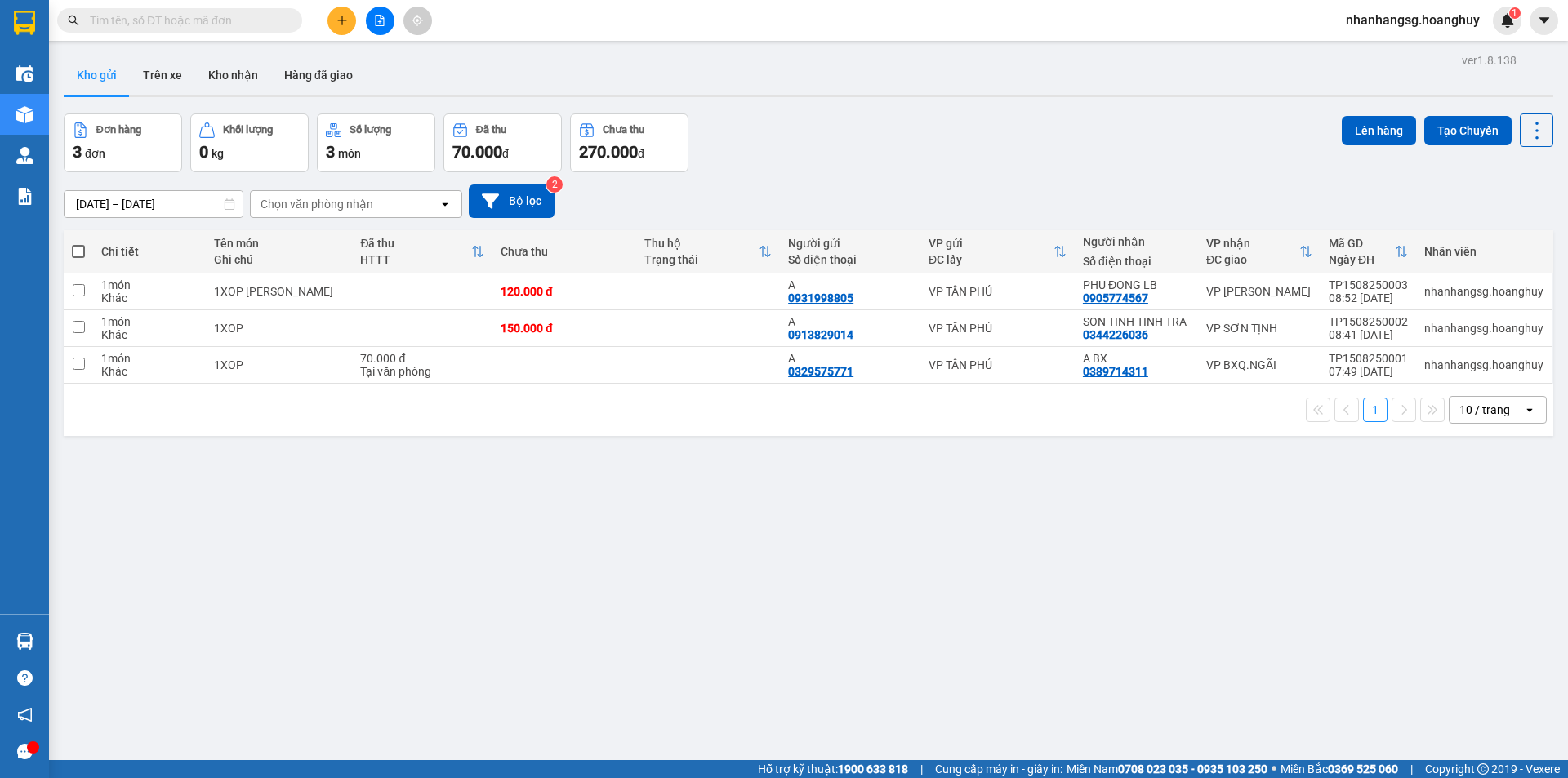
click at [222, 18] on input "text" at bounding box center [186, 21] width 193 height 18
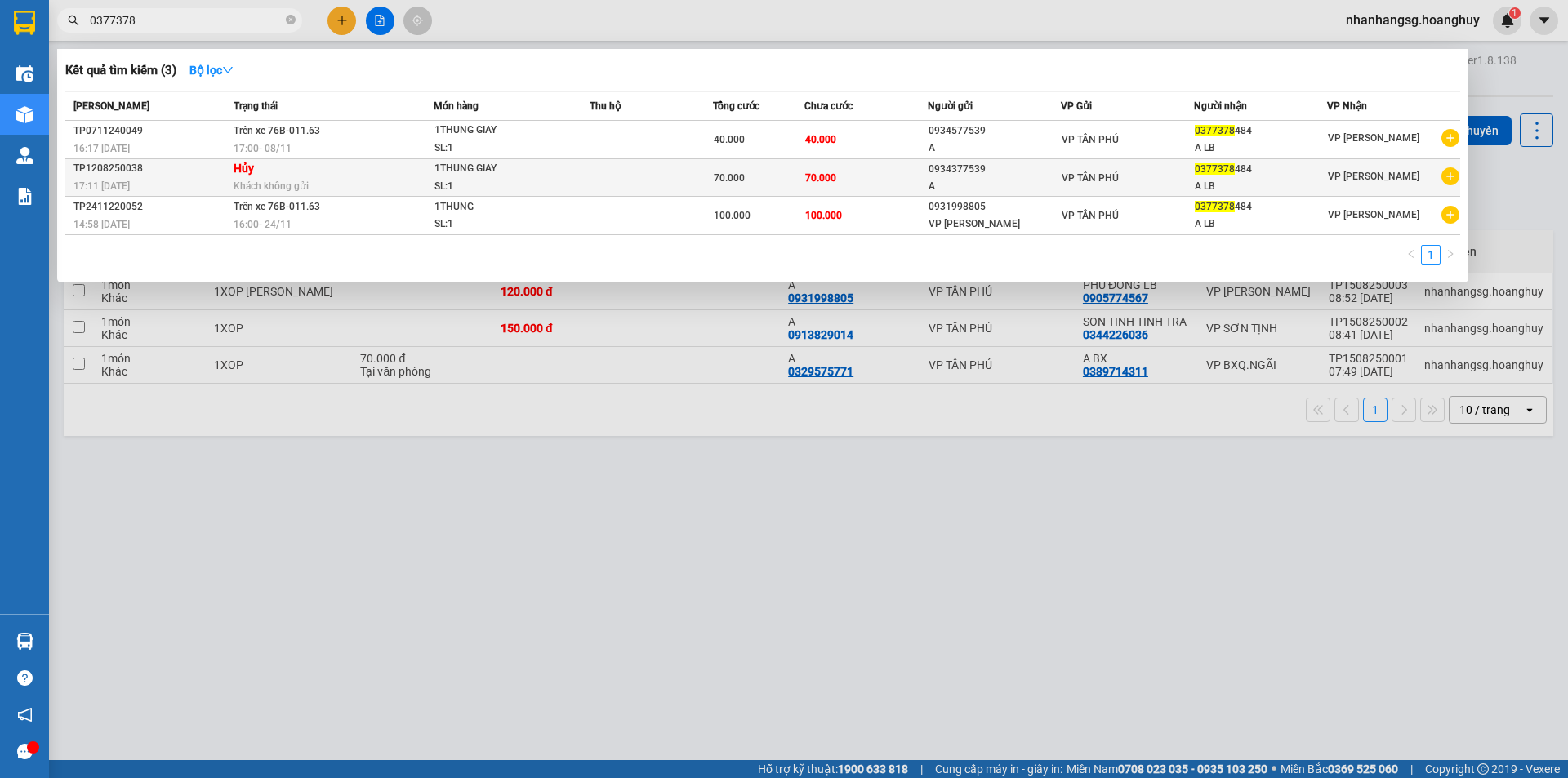
type input "0377378"
click at [504, 188] on div "SL: 1" at bounding box center [495, 187] width 122 height 18
click at [504, 188] on main "ver 1.8.138 Kho gửi Trên xe Kho nhận Hàng đã giao Đơn hàng 3 đơn Khối lượng 0 k…" at bounding box center [784, 379] width 1568 height 760
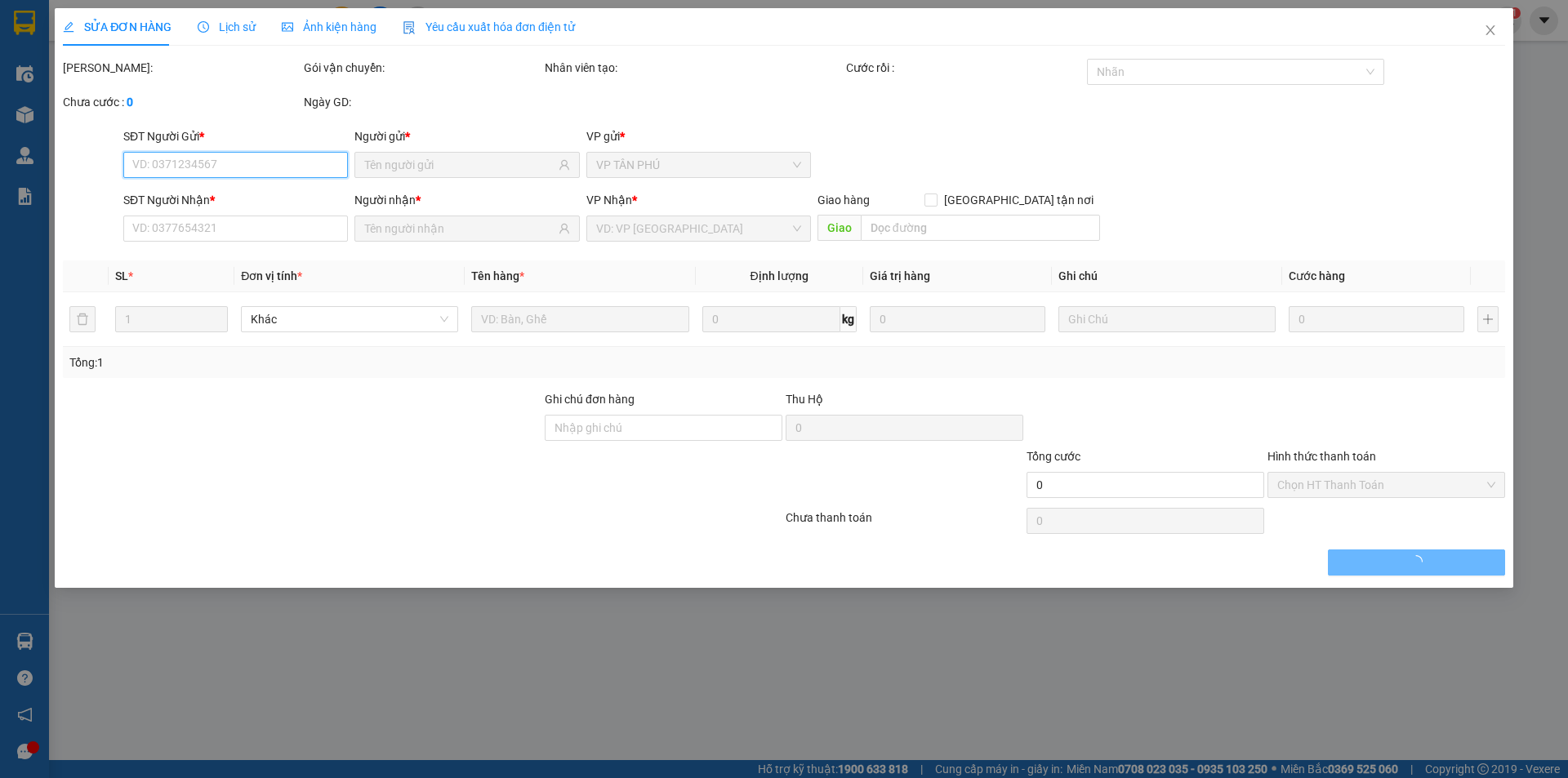
type input "0934377539"
type input "A"
type input "0377378484"
type input "A LB"
type input "70.000"
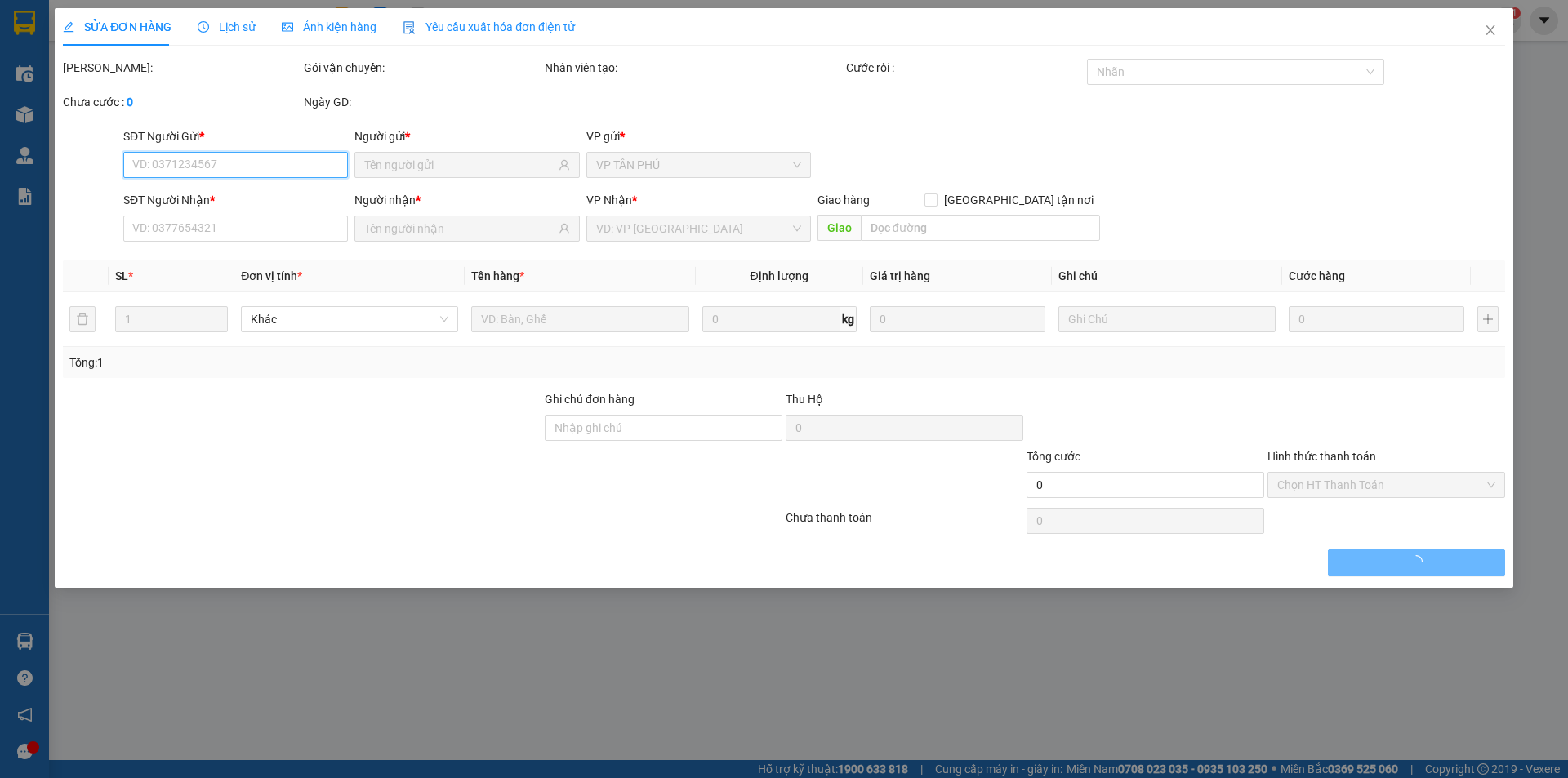
type input "70.000"
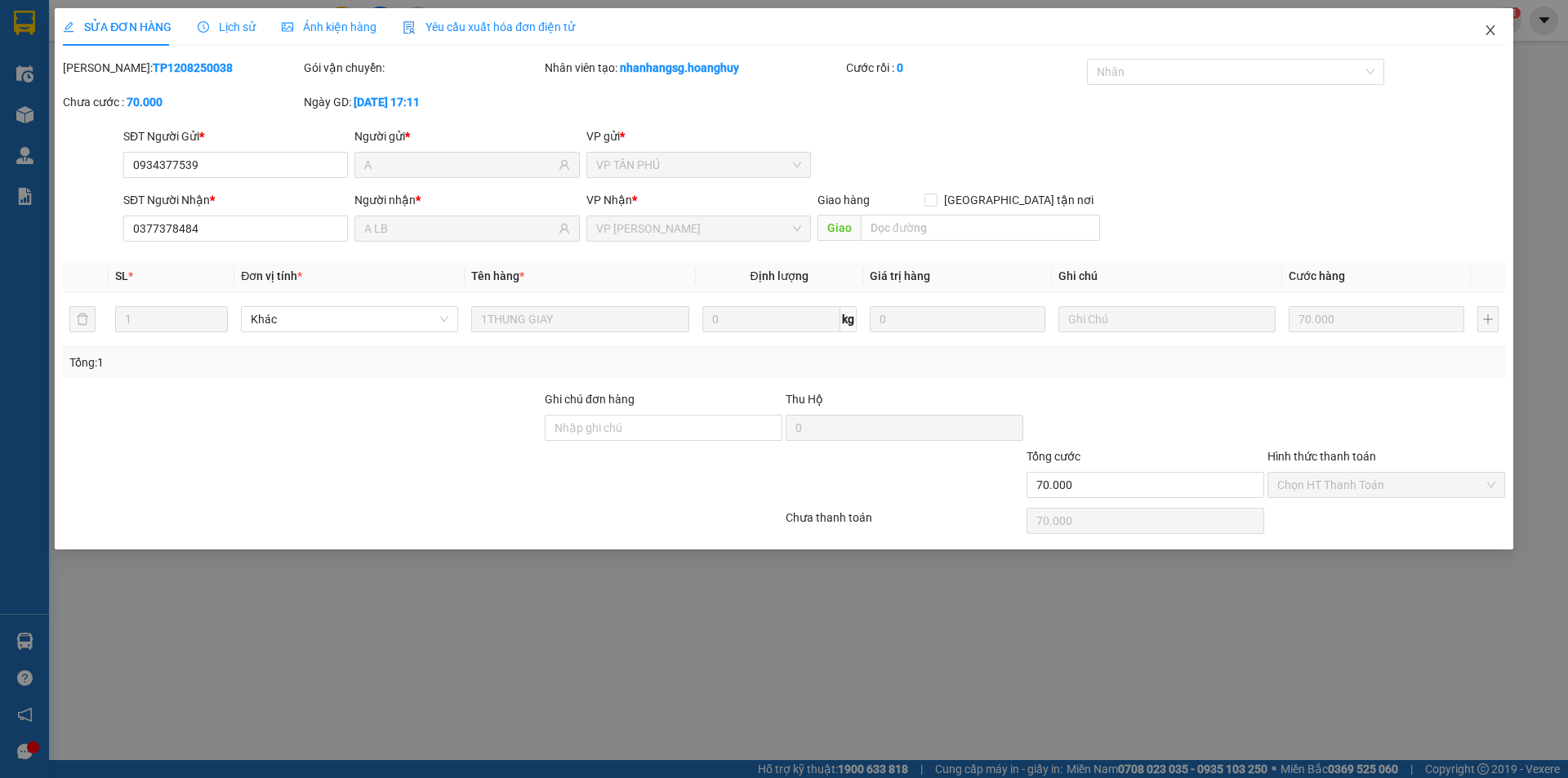
click at [1488, 26] on icon "close" at bounding box center [1490, 31] width 13 height 13
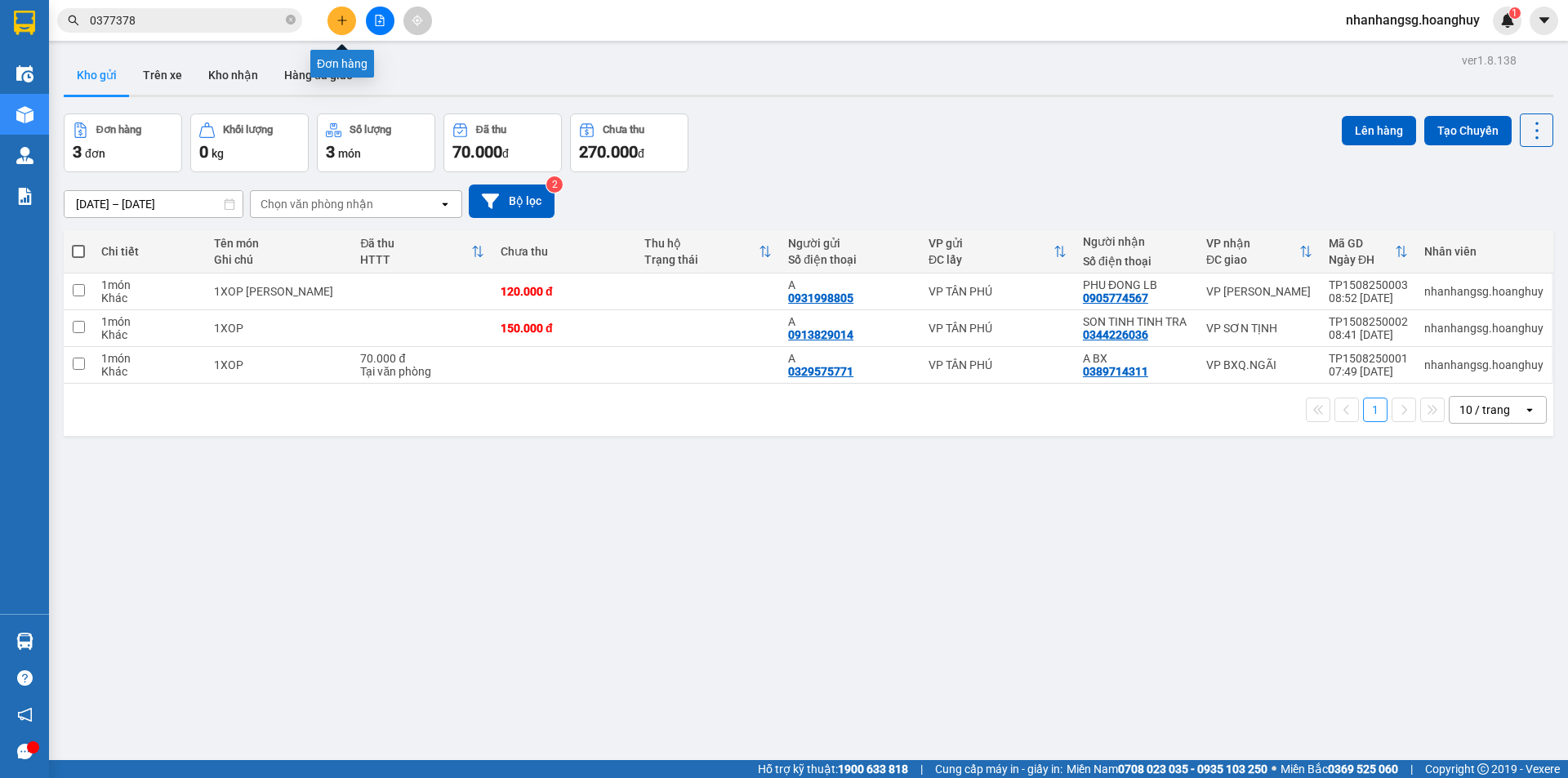
click at [333, 31] on button at bounding box center [342, 21] width 29 height 29
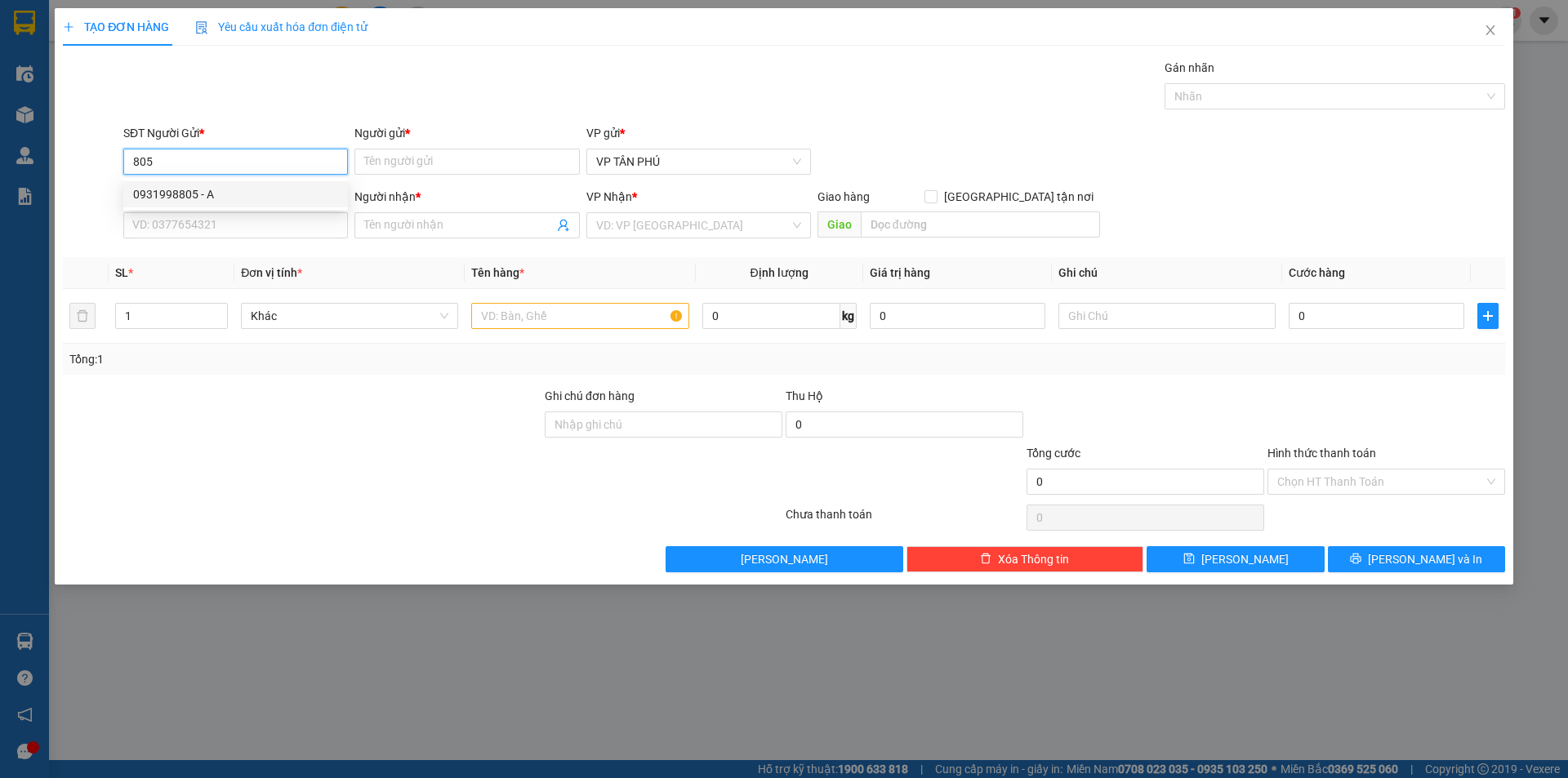
click at [169, 182] on div "0931998805 - A" at bounding box center [236, 194] width 225 height 26
type input "0931998805"
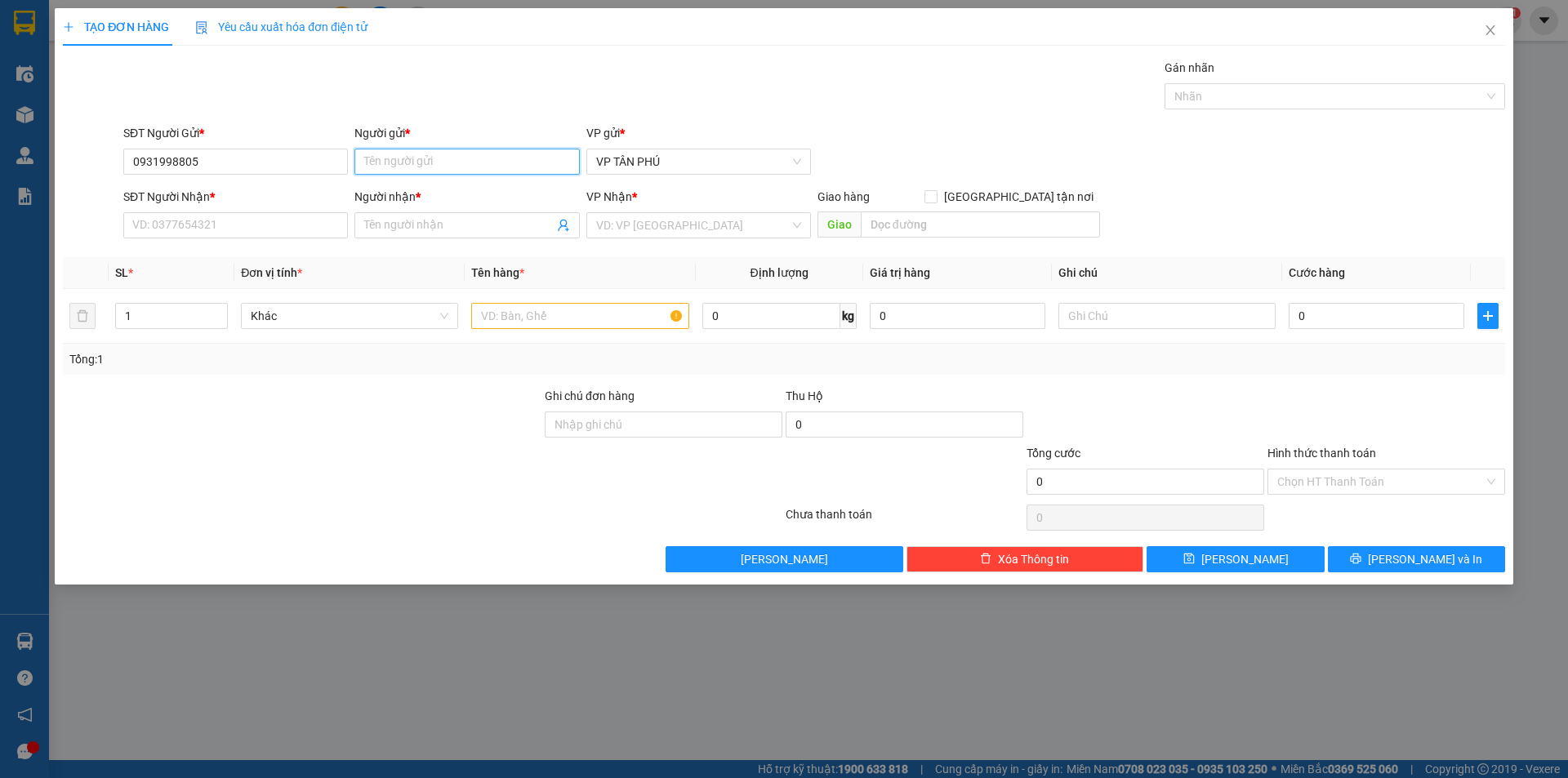
click at [390, 154] on input "Người gửi *" at bounding box center [467, 162] width 225 height 26
type input "A"
click at [287, 231] on input "SĐT Người Nhận *" at bounding box center [236, 226] width 225 height 26
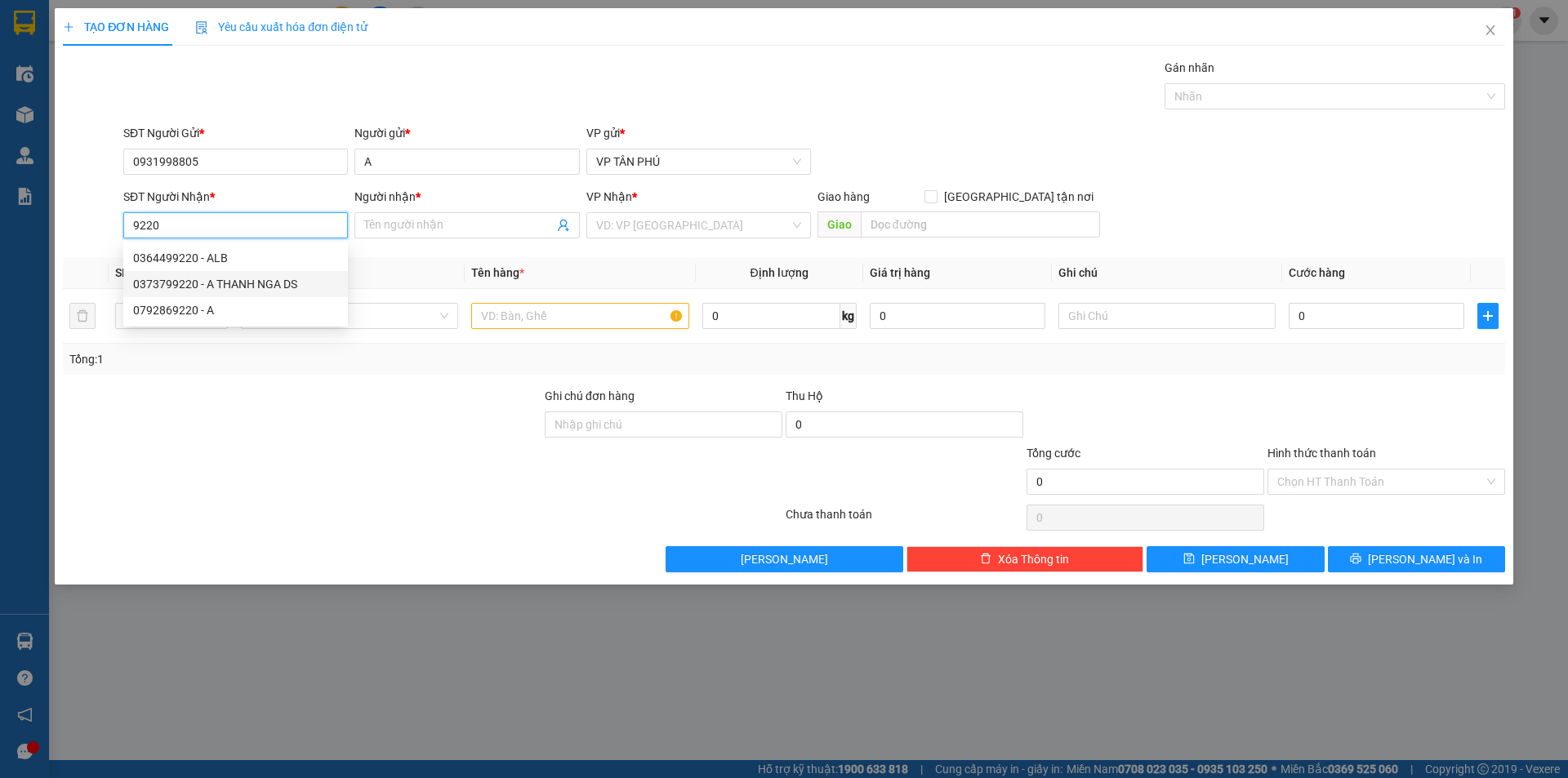
click at [239, 283] on div "0373799220 - A THANH NGA DS" at bounding box center [236, 284] width 205 height 18
type input "0373799220"
click at [239, 283] on th "Đơn vị tính *" at bounding box center [349, 273] width 230 height 32
type input "A THANH NGA DS"
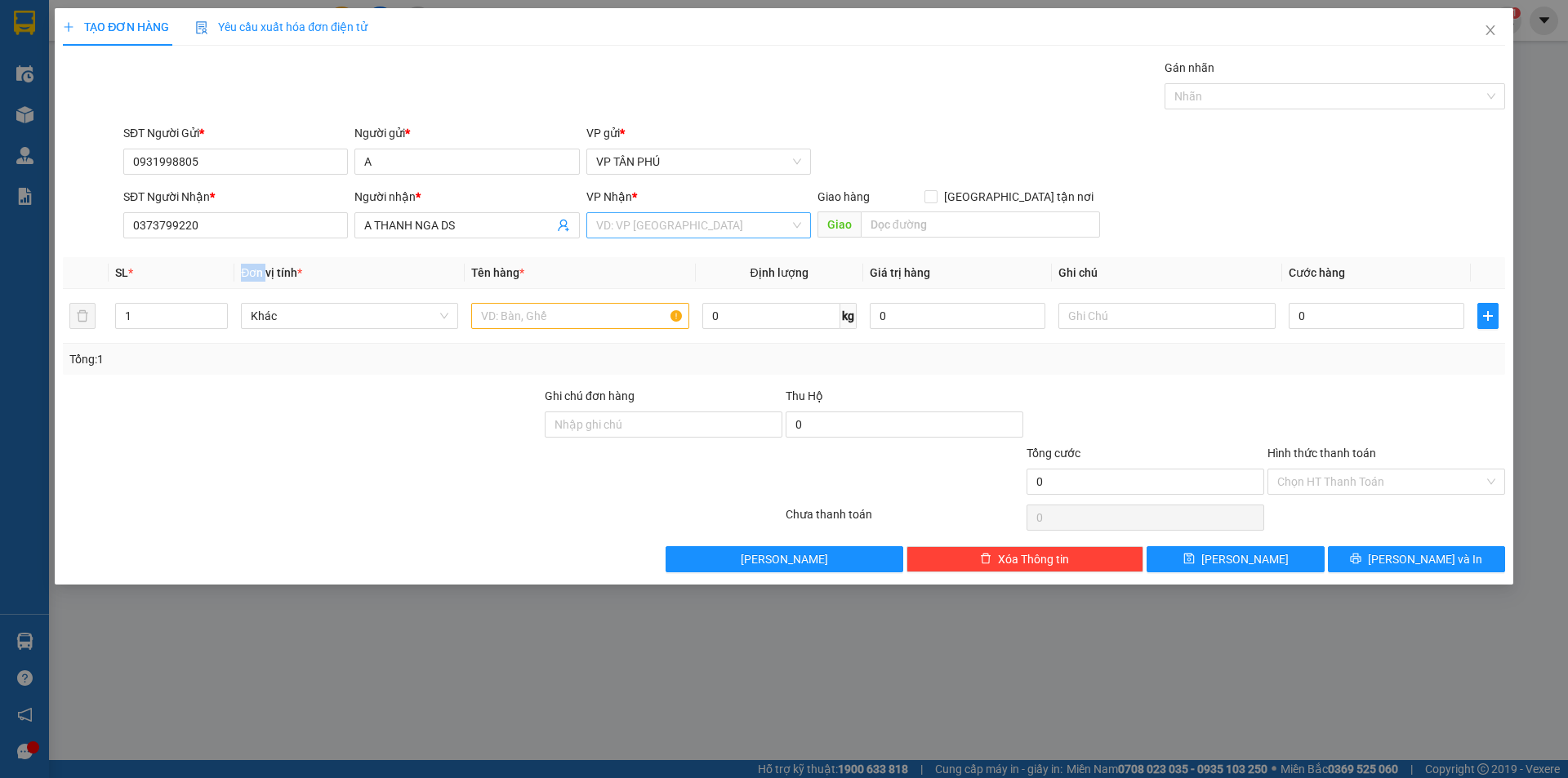
click at [622, 229] on input "search" at bounding box center [693, 226] width 194 height 25
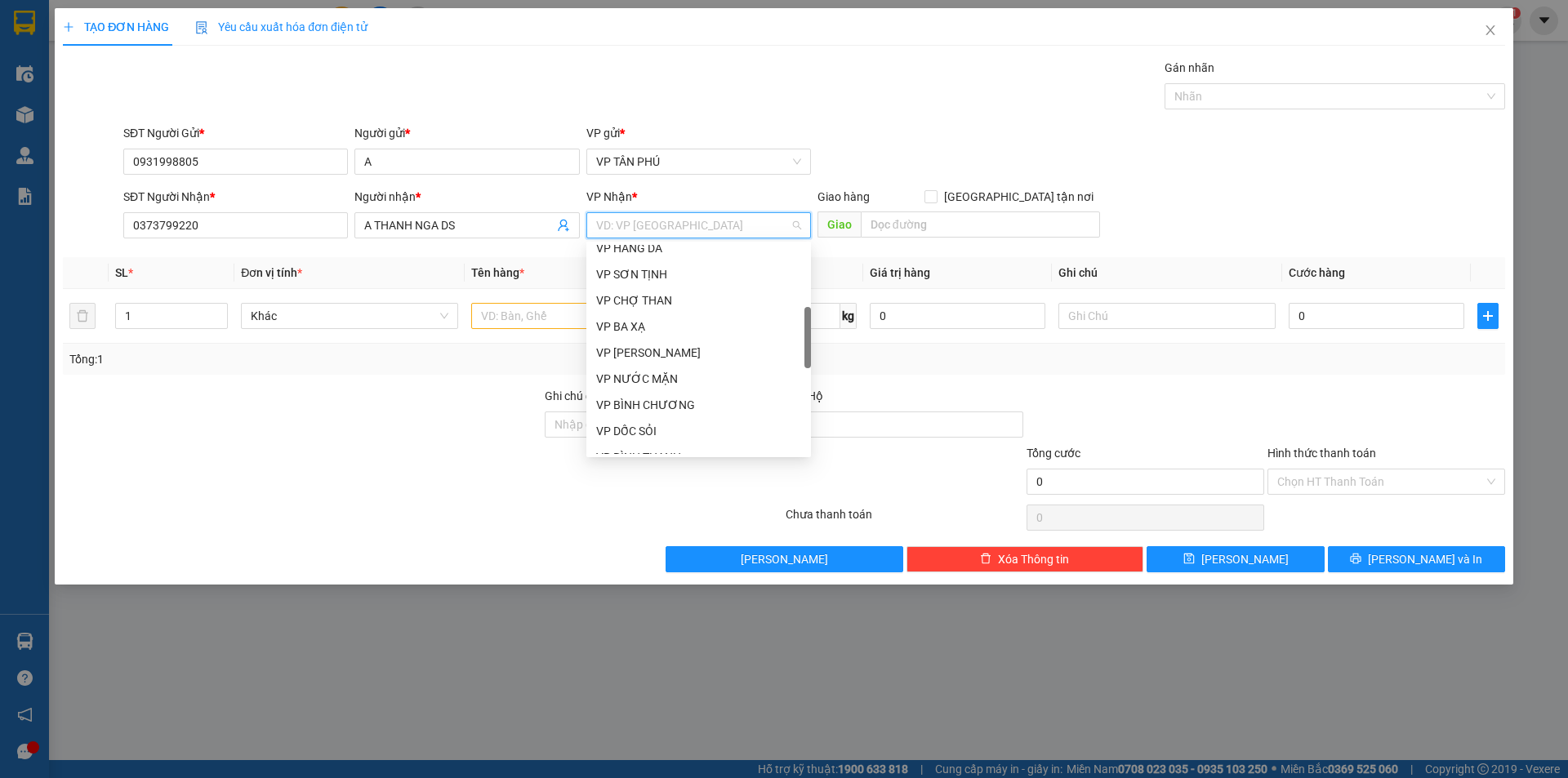
scroll to position [327, 0]
click at [638, 345] on div "VP DỐC SỎI" at bounding box center [699, 350] width 205 height 18
click at [638, 345] on div "Tổng: 1" at bounding box center [784, 360] width 1442 height 31
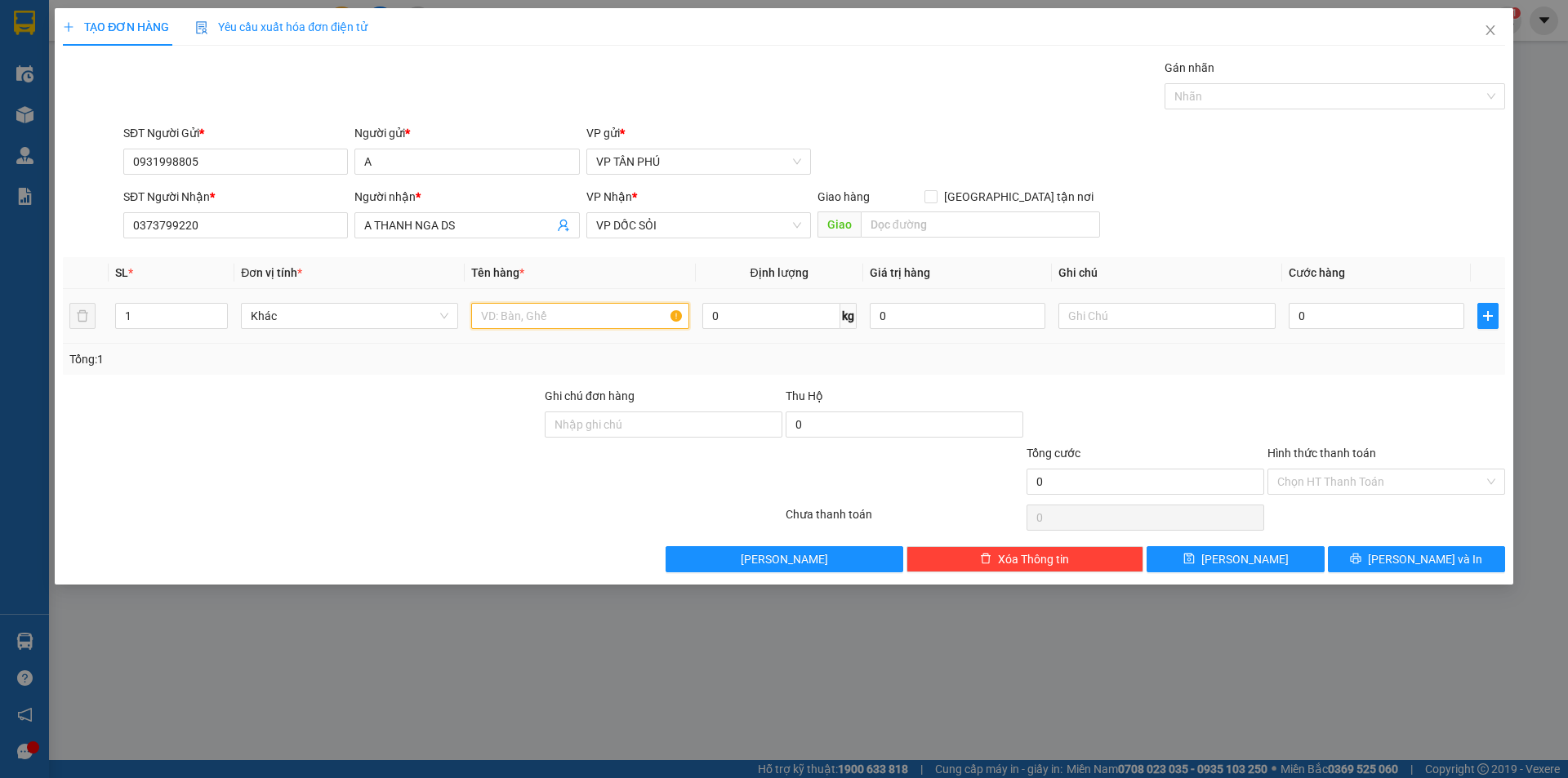
click at [557, 323] on input "text" at bounding box center [580, 316] width 218 height 26
type input "20BAO"
click at [1361, 320] on input "0" at bounding box center [1376, 316] width 175 height 26
type input "8"
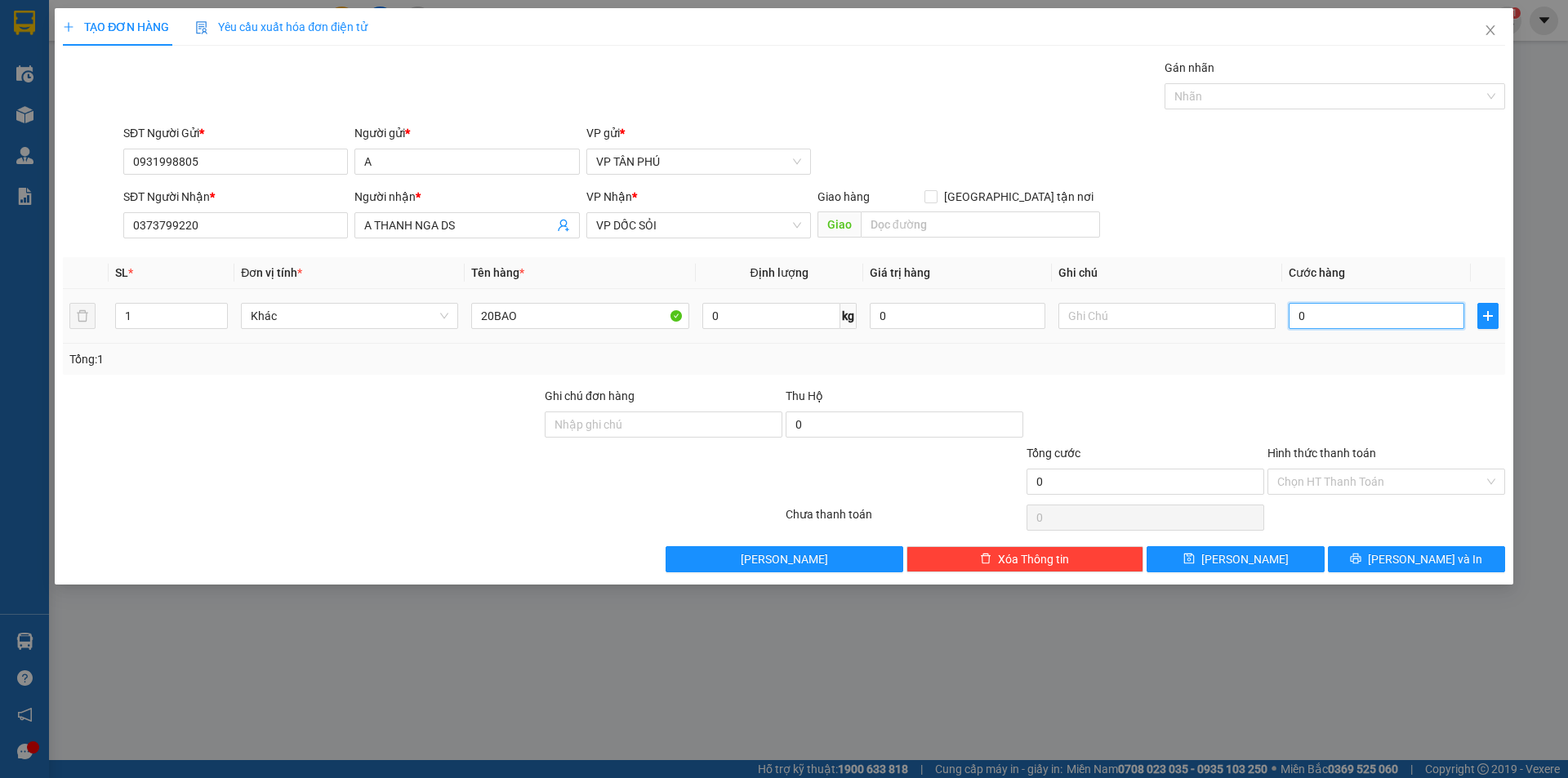
type input "8"
type input "80"
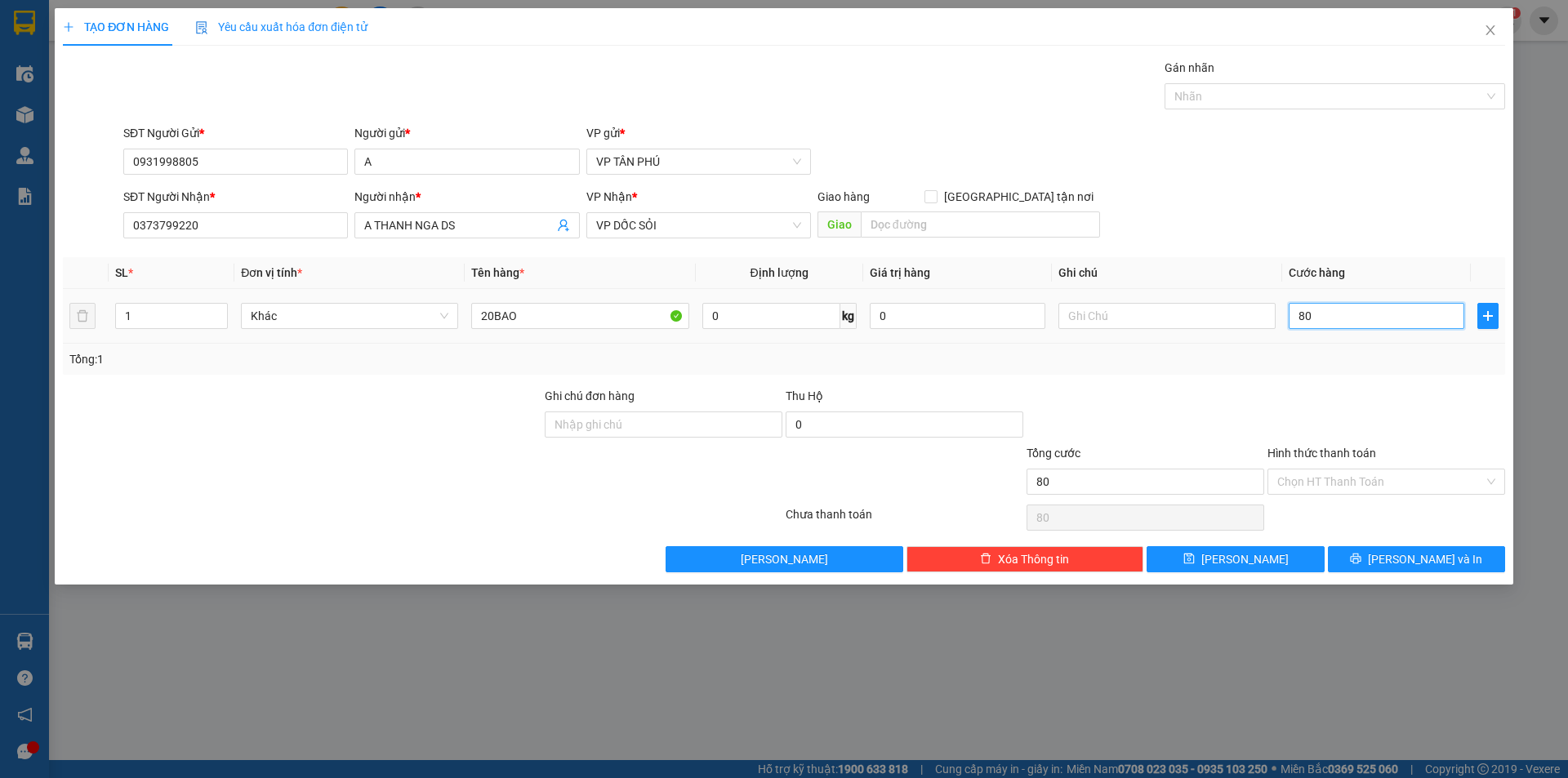
type input "800"
click at [1250, 561] on span "[PERSON_NAME]" at bounding box center [1245, 560] width 88 height 18
click at [1250, 561] on span "[PERSON_NAME]" at bounding box center [1245, 560] width 88 height 18
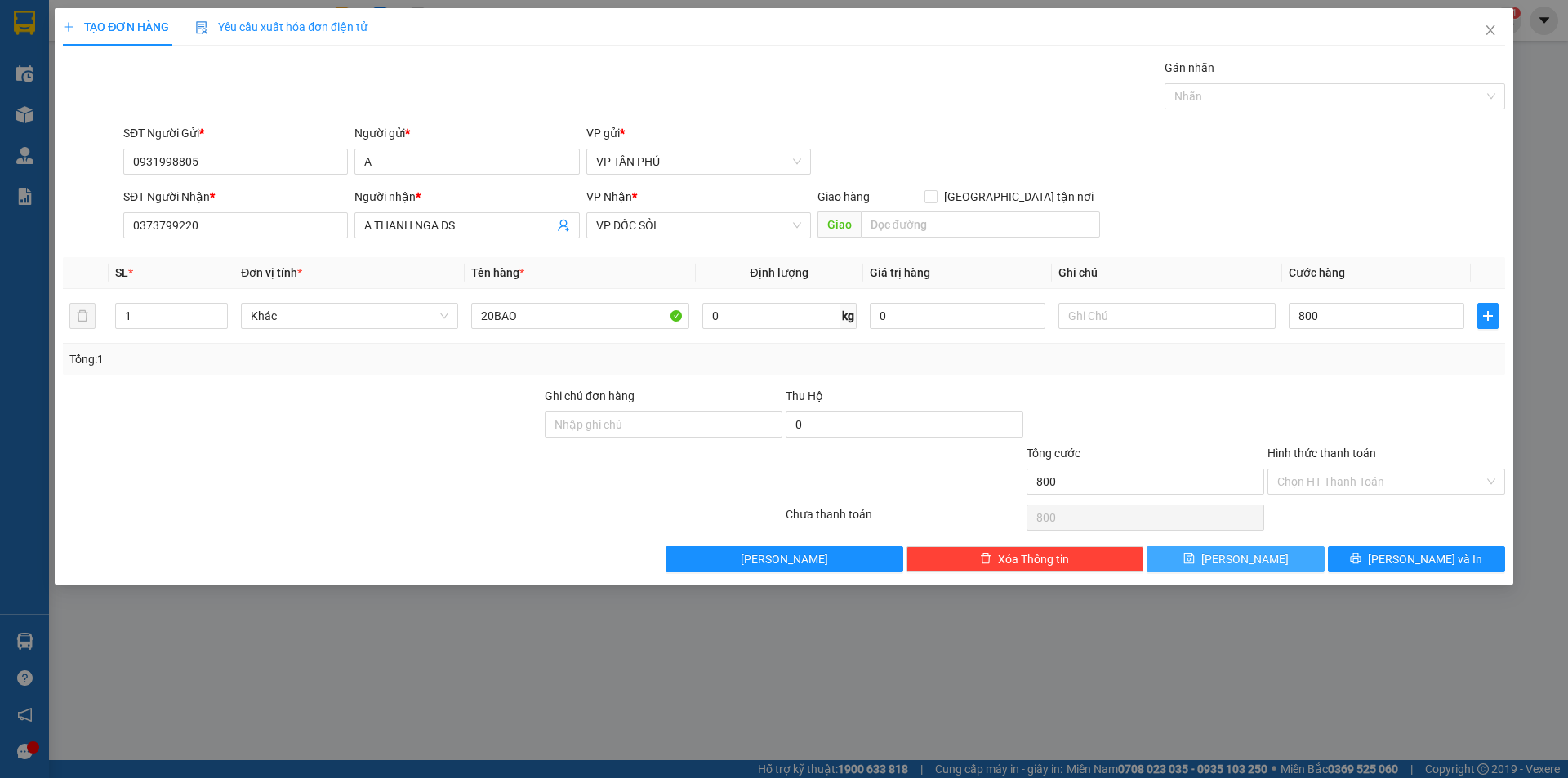
type input "800.000"
type input "0"
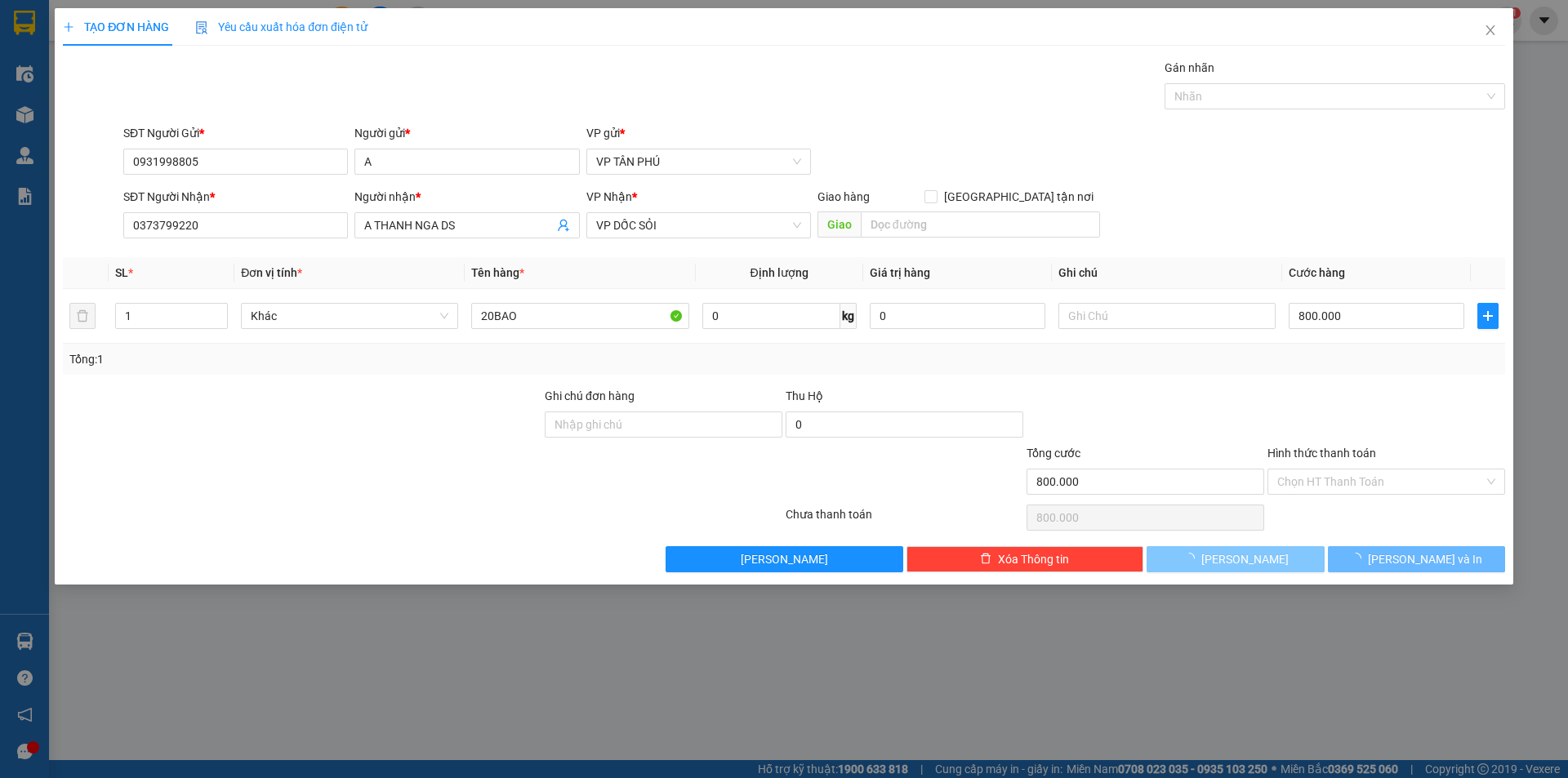
type input "0"
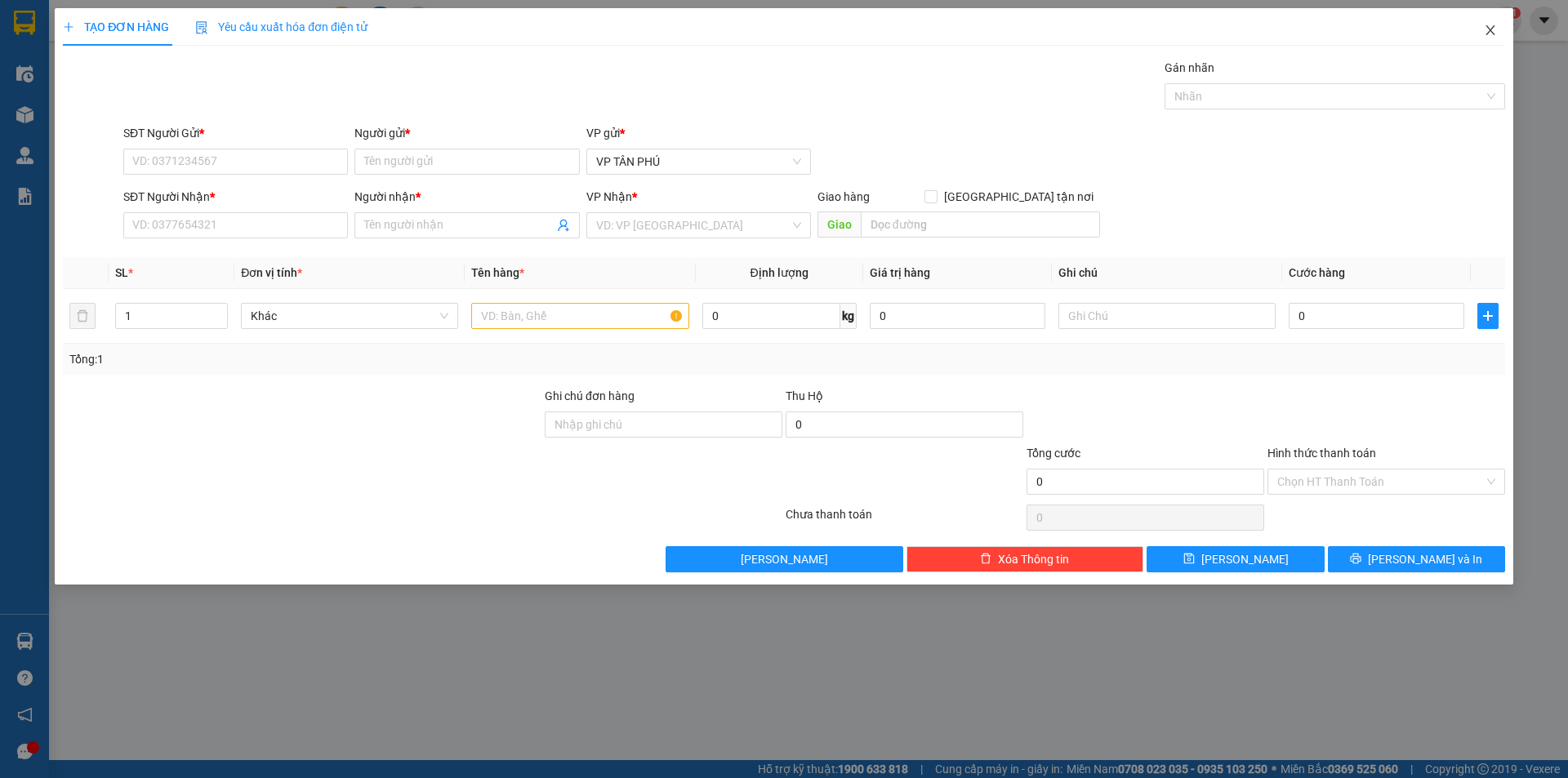
click at [1497, 26] on span "Close" at bounding box center [1490, 31] width 45 height 45
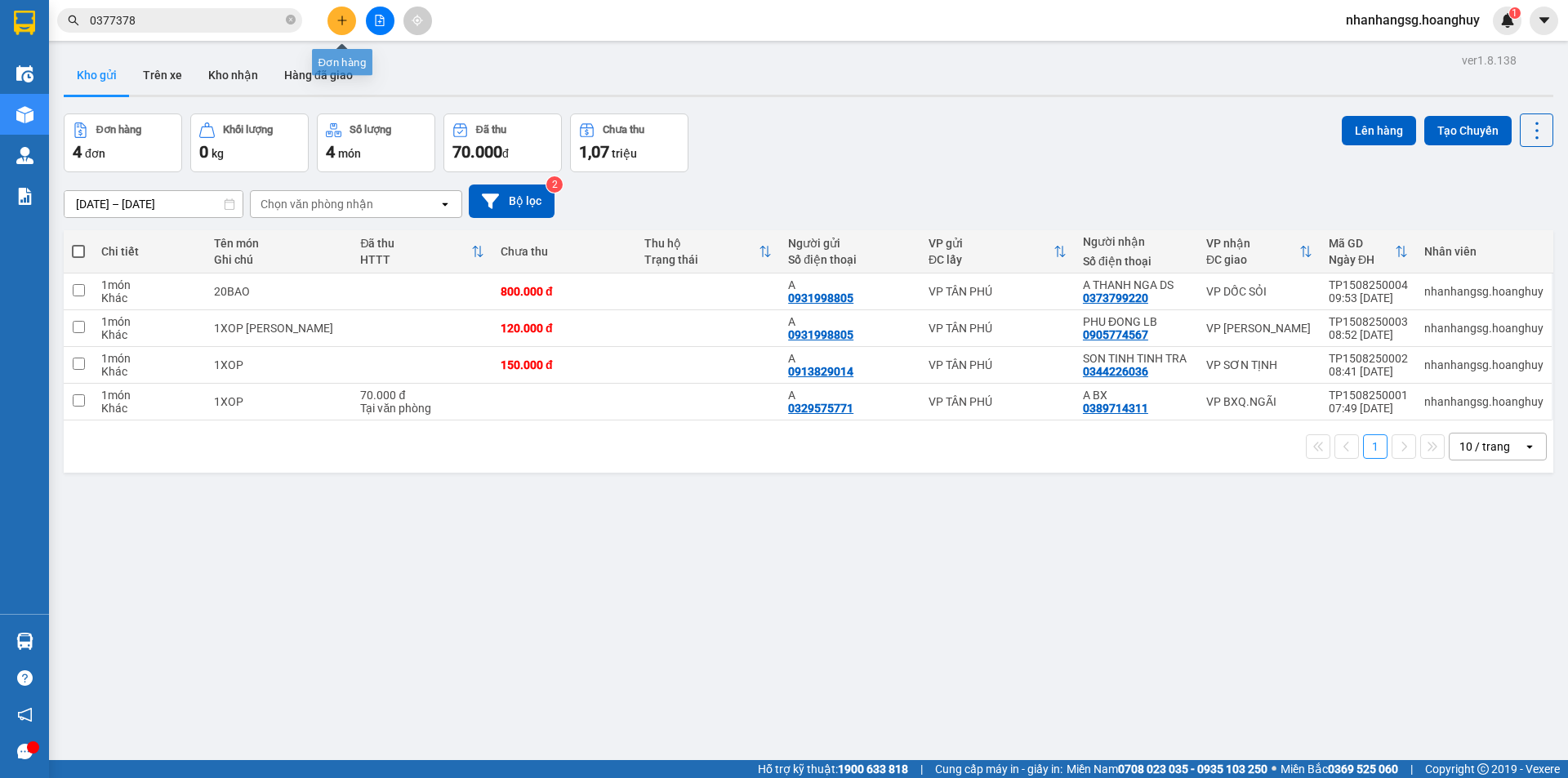
click at [341, 12] on button at bounding box center [342, 21] width 29 height 29
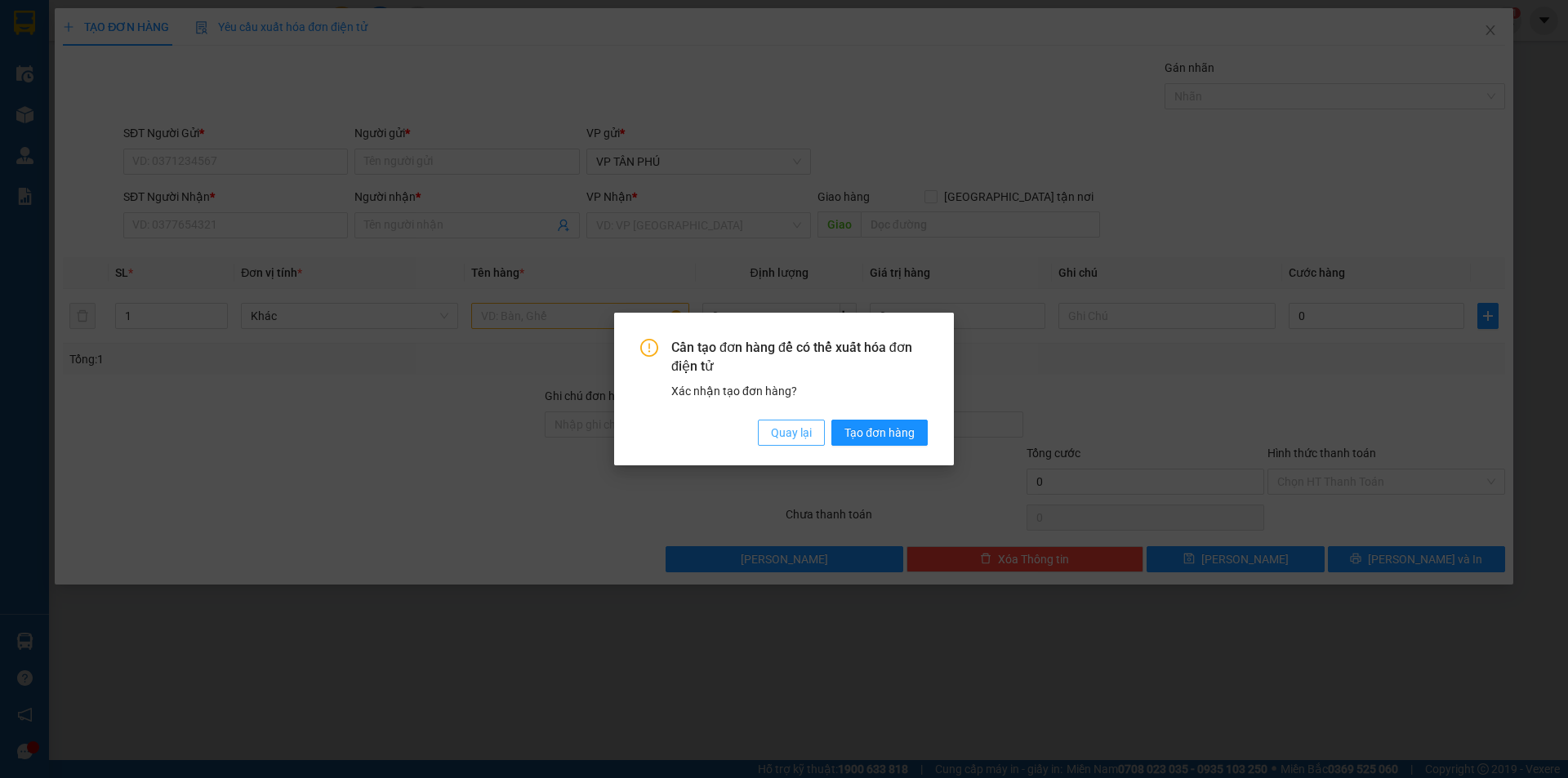
click at [798, 432] on span "Quay lại" at bounding box center [791, 433] width 41 height 18
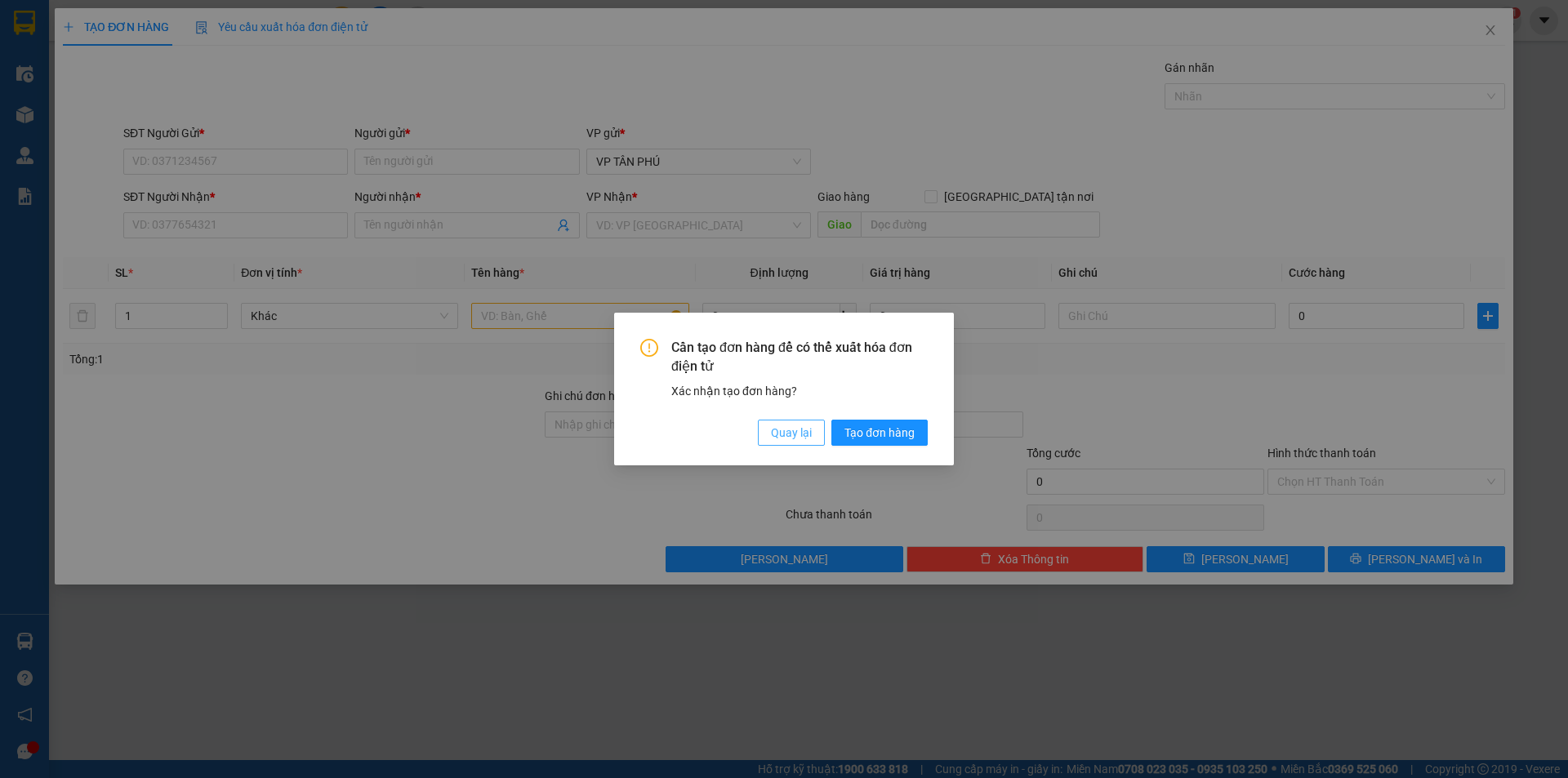
click at [786, 434] on span "Quay lại" at bounding box center [791, 433] width 41 height 18
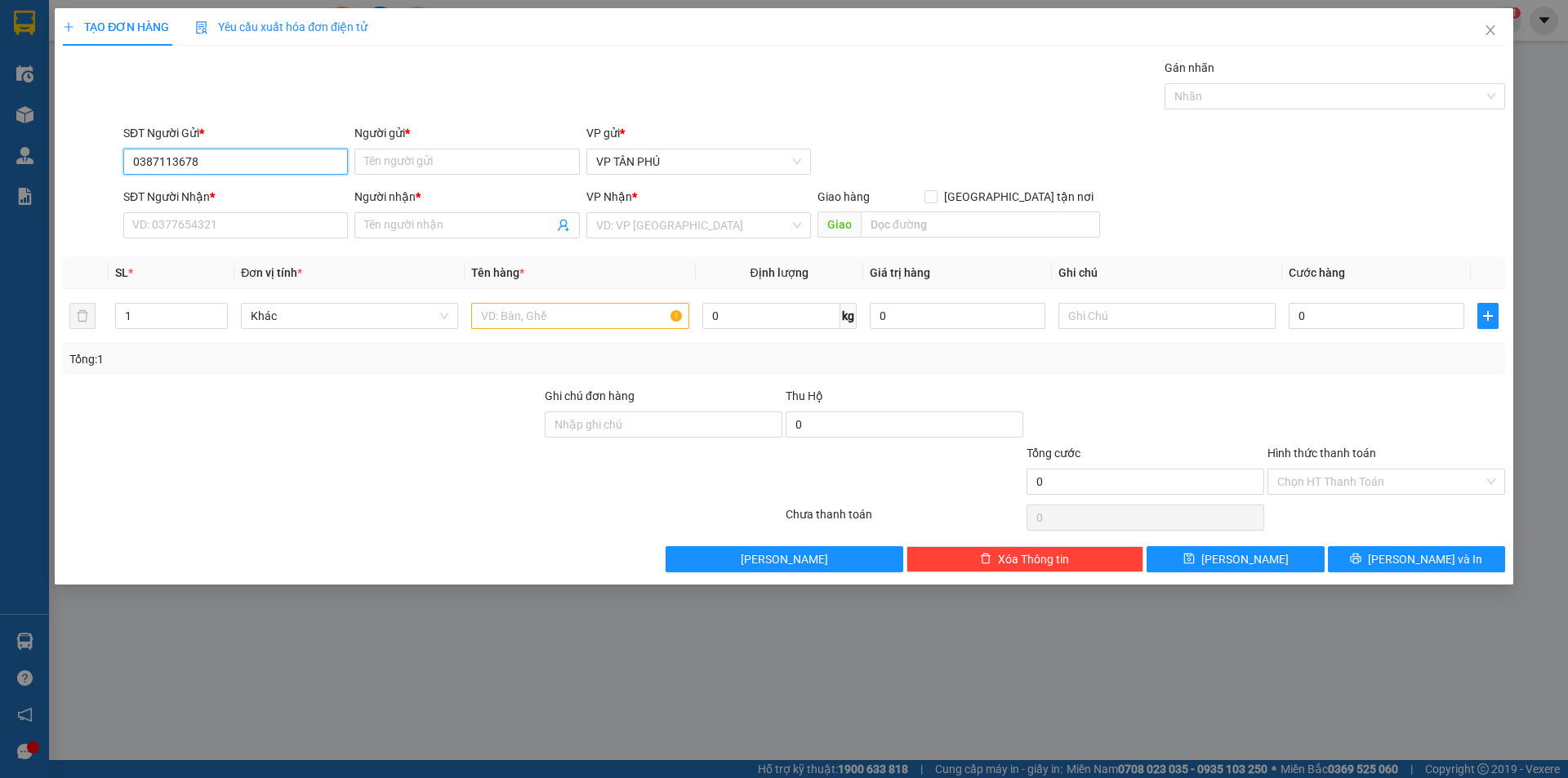
type input "0387113678"
click at [390, 146] on div "Người gửi *" at bounding box center [467, 136] width 225 height 25
click at [388, 155] on input "Người gửi *" at bounding box center [467, 162] width 225 height 26
type input "A"
click at [290, 228] on input "SĐT Người Nhận *" at bounding box center [236, 226] width 225 height 26
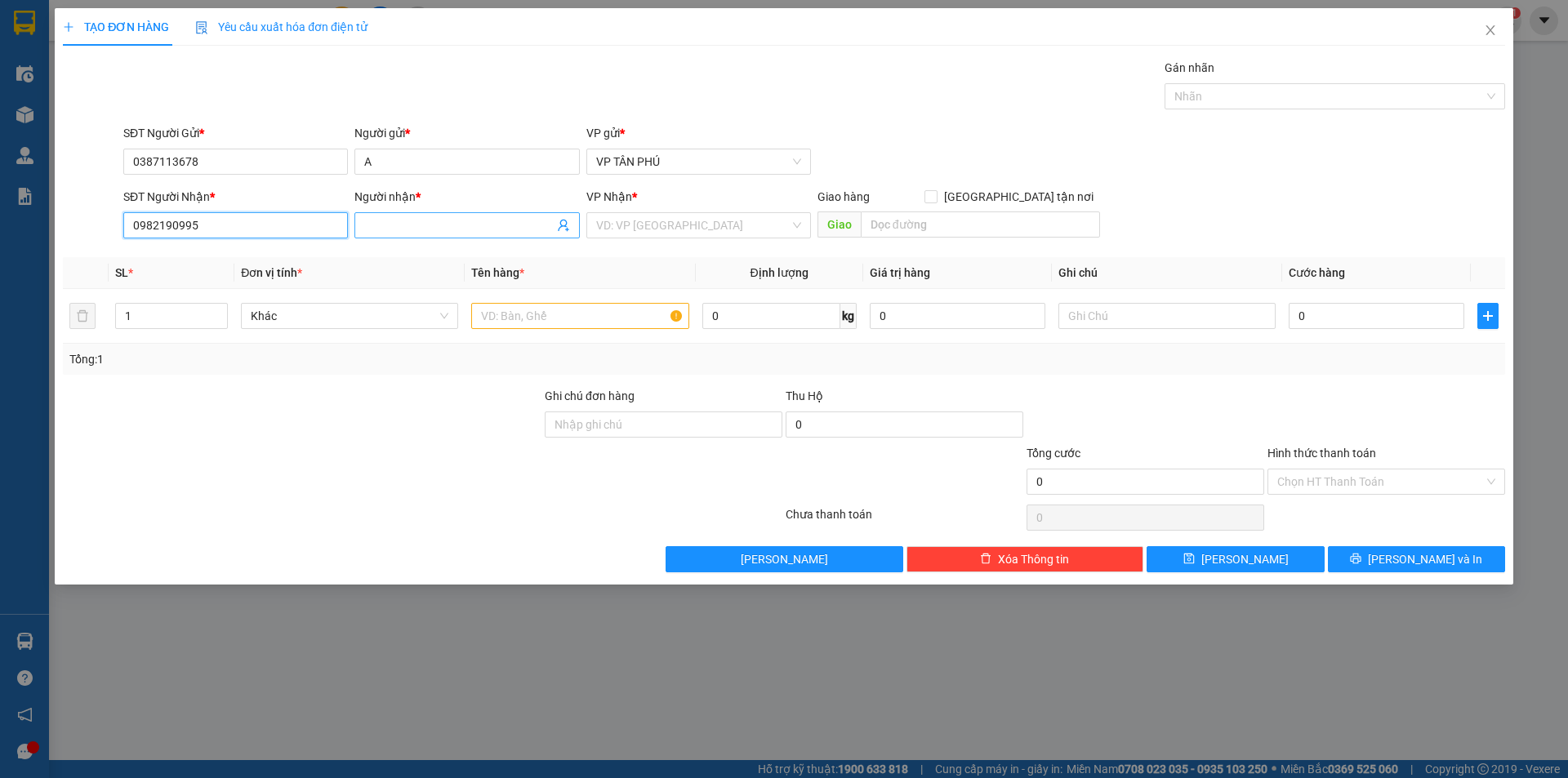
type input "0982190995"
click at [393, 225] on input "Người nhận *" at bounding box center [458, 226] width 189 height 18
click at [394, 225] on input "Người nhận *" at bounding box center [458, 226] width 189 height 18
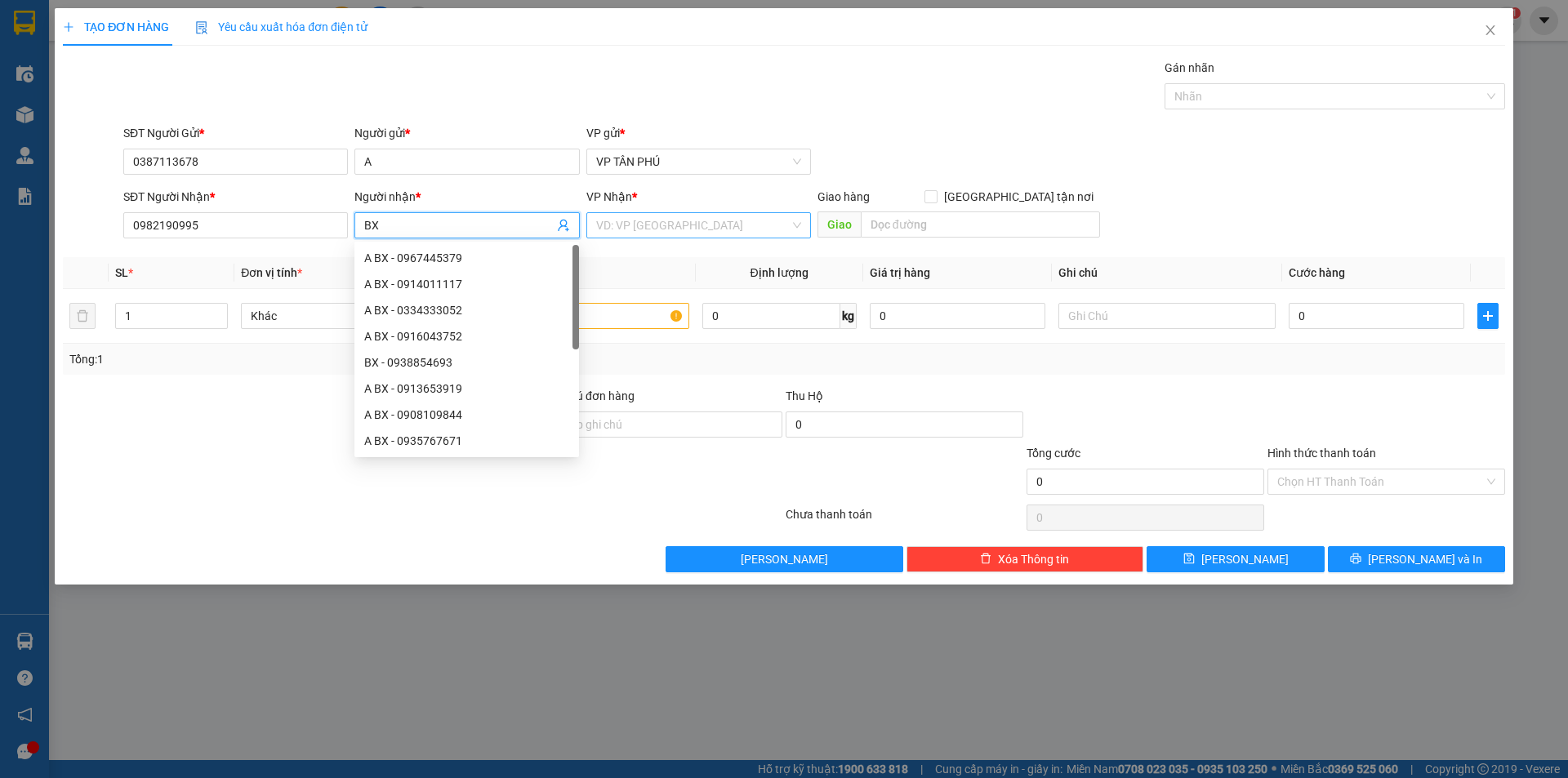
type input "BX"
click at [633, 230] on input "search" at bounding box center [693, 226] width 194 height 25
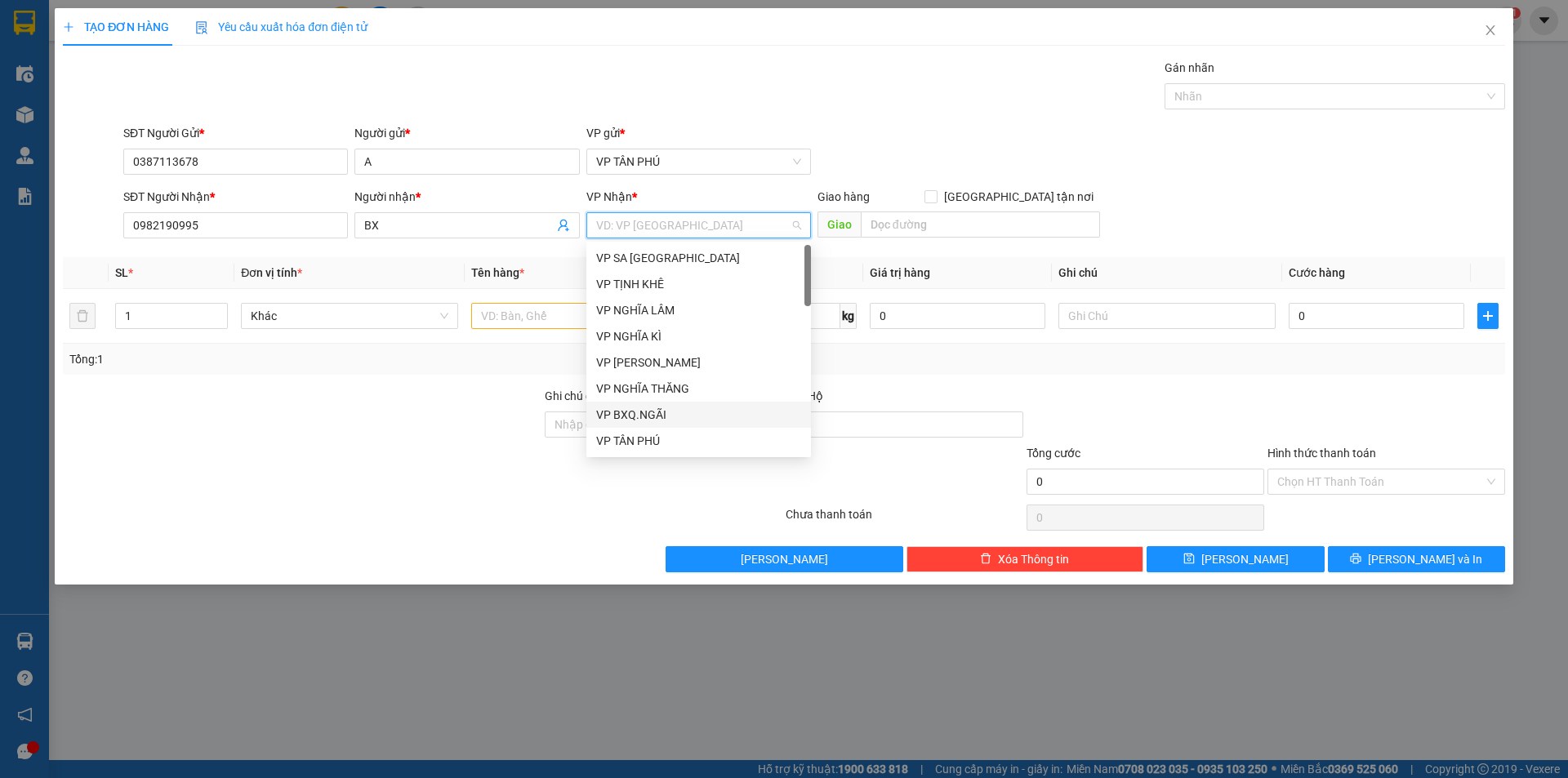
click at [653, 410] on div "VP BXQ.NGÃI" at bounding box center [699, 415] width 205 height 18
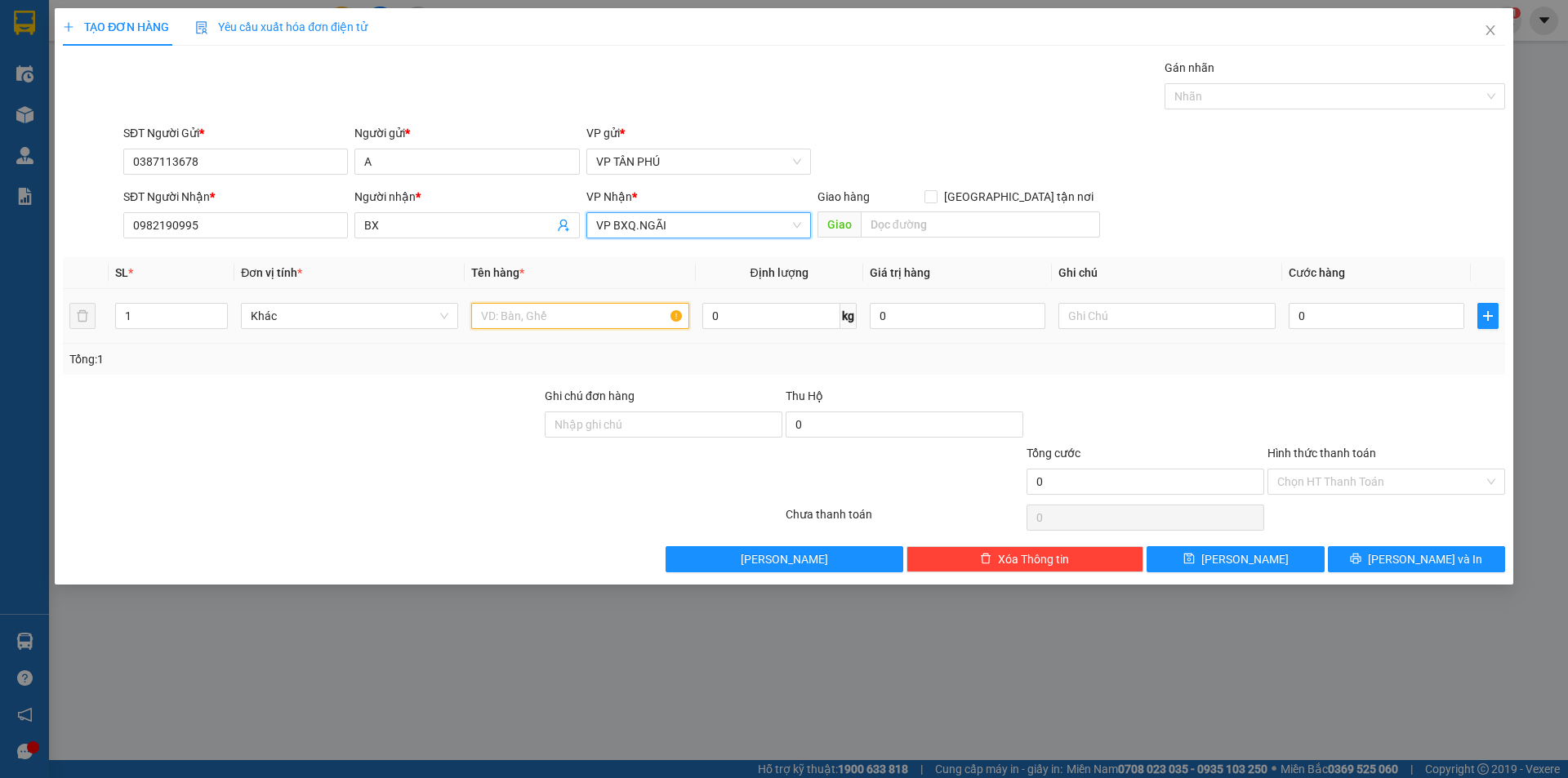
click at [581, 320] on input "text" at bounding box center [580, 316] width 218 height 26
click at [1355, 320] on input "0" at bounding box center [1376, 316] width 175 height 26
type input "5"
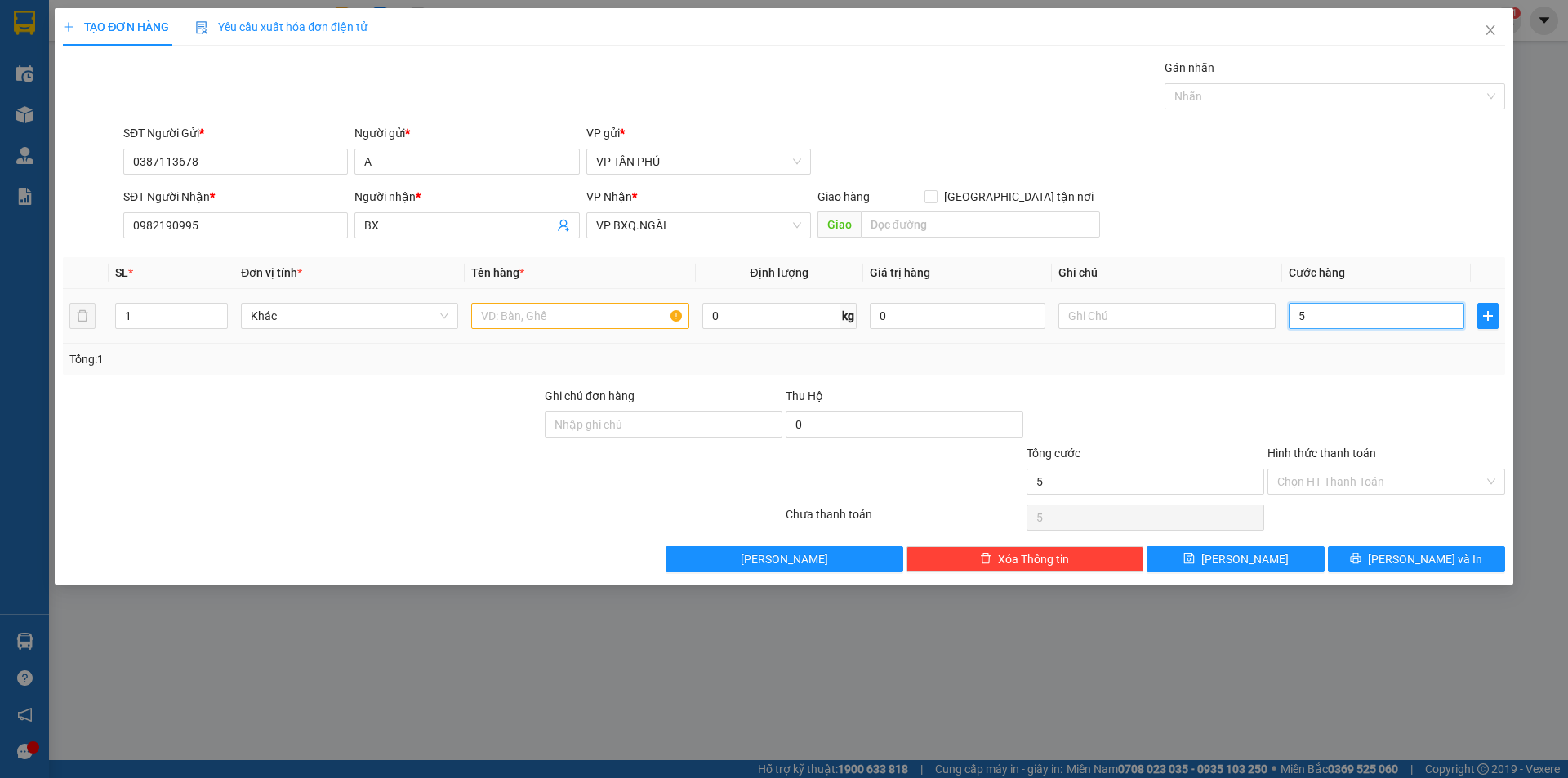
type input "54"
type input "540"
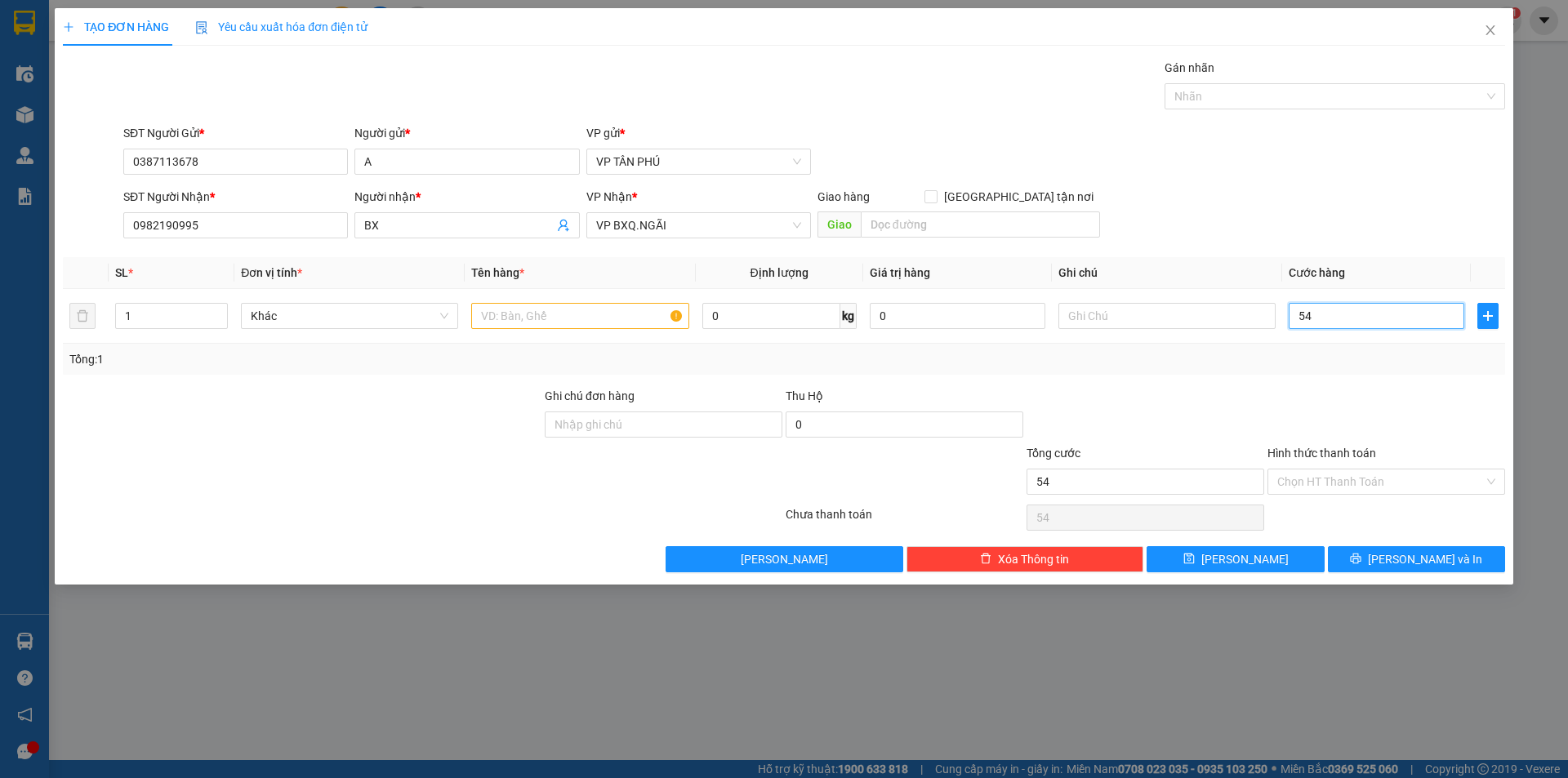
type input "540"
type input "540.000"
click at [1360, 561] on button "[PERSON_NAME] và In" at bounding box center [1417, 560] width 177 height 26
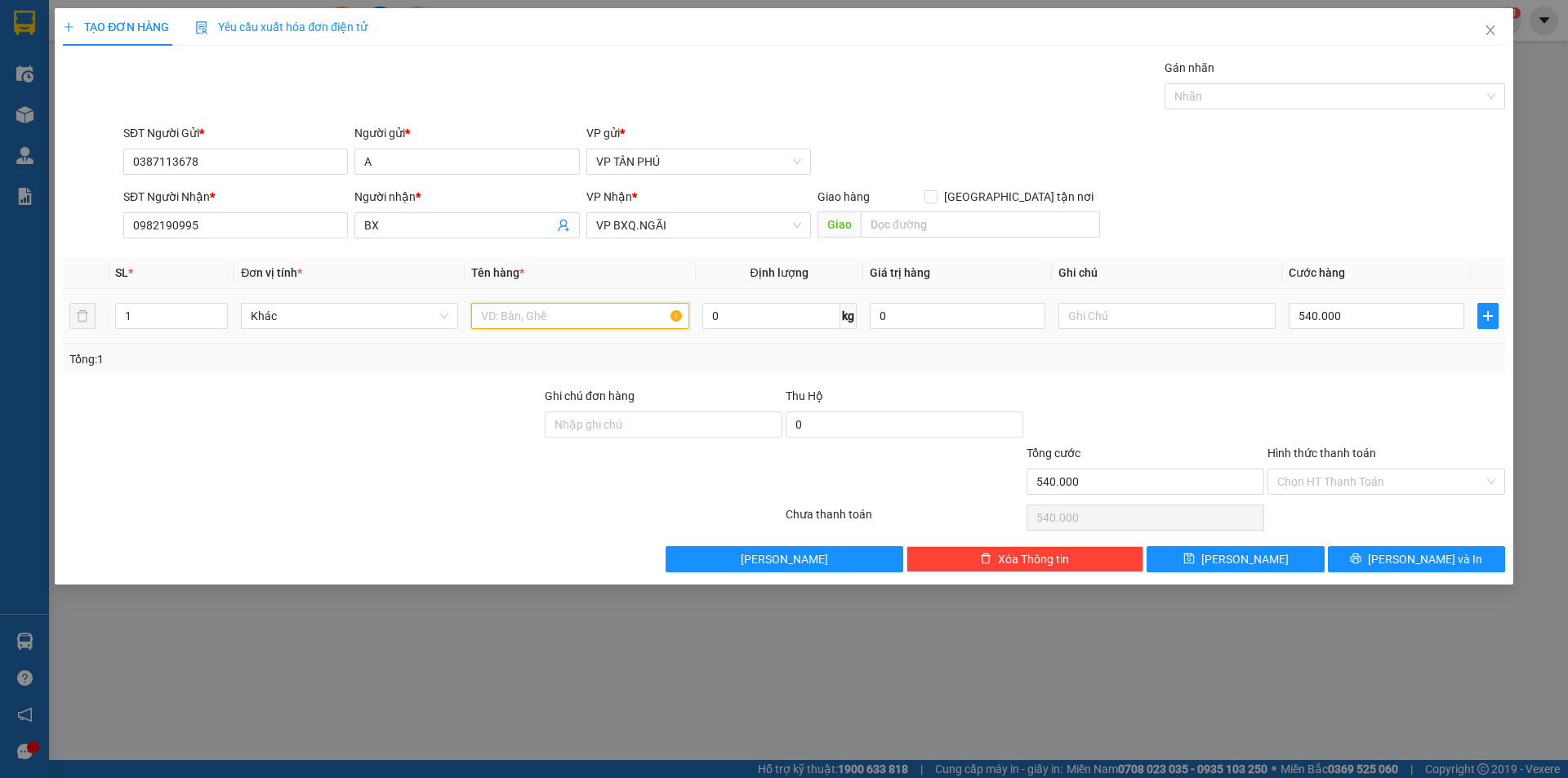
click at [568, 323] on input "text" at bounding box center [580, 316] width 218 height 26
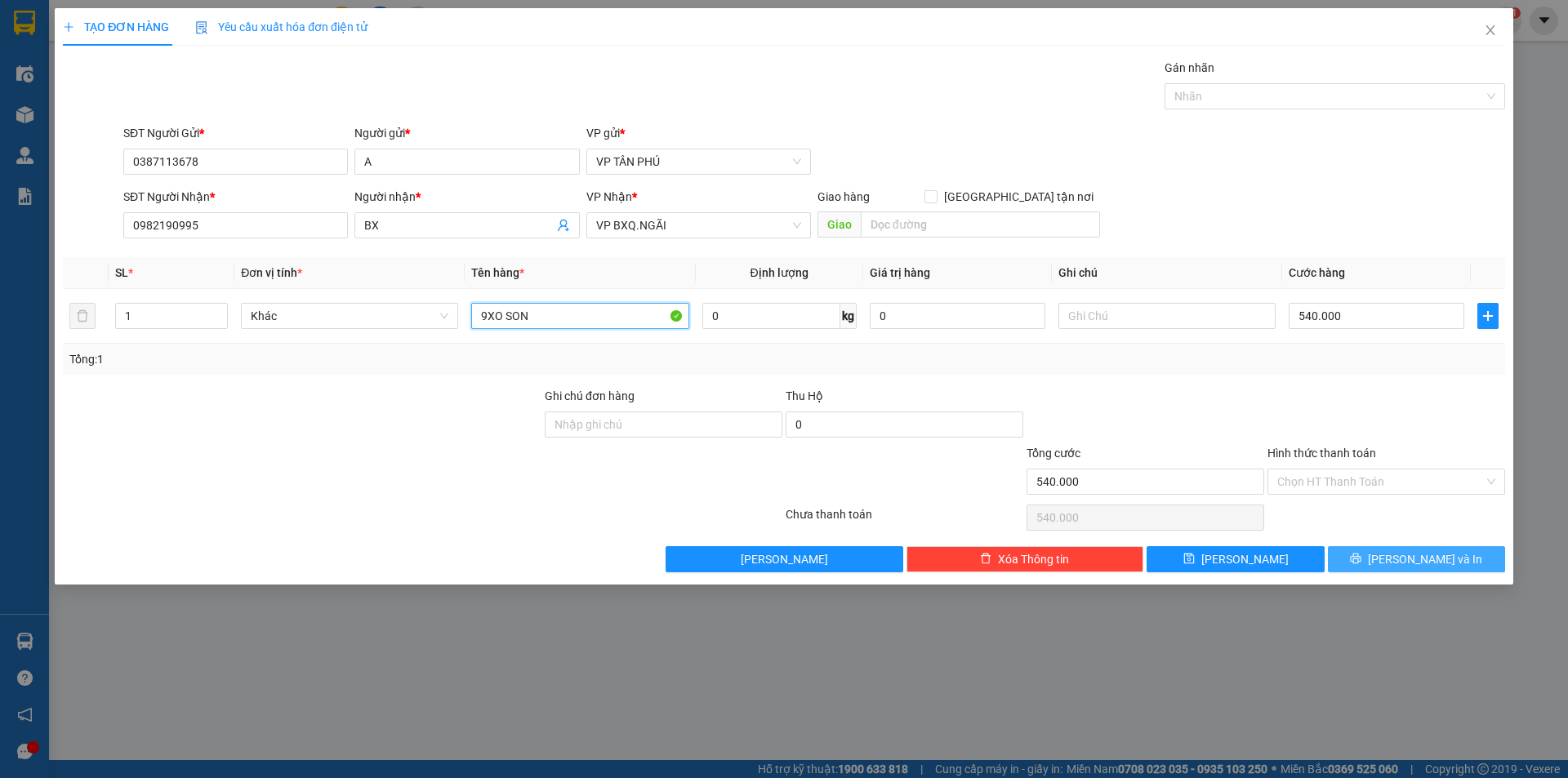
type input "9XO SON"
click at [1365, 564] on button "[PERSON_NAME] và In" at bounding box center [1417, 560] width 177 height 26
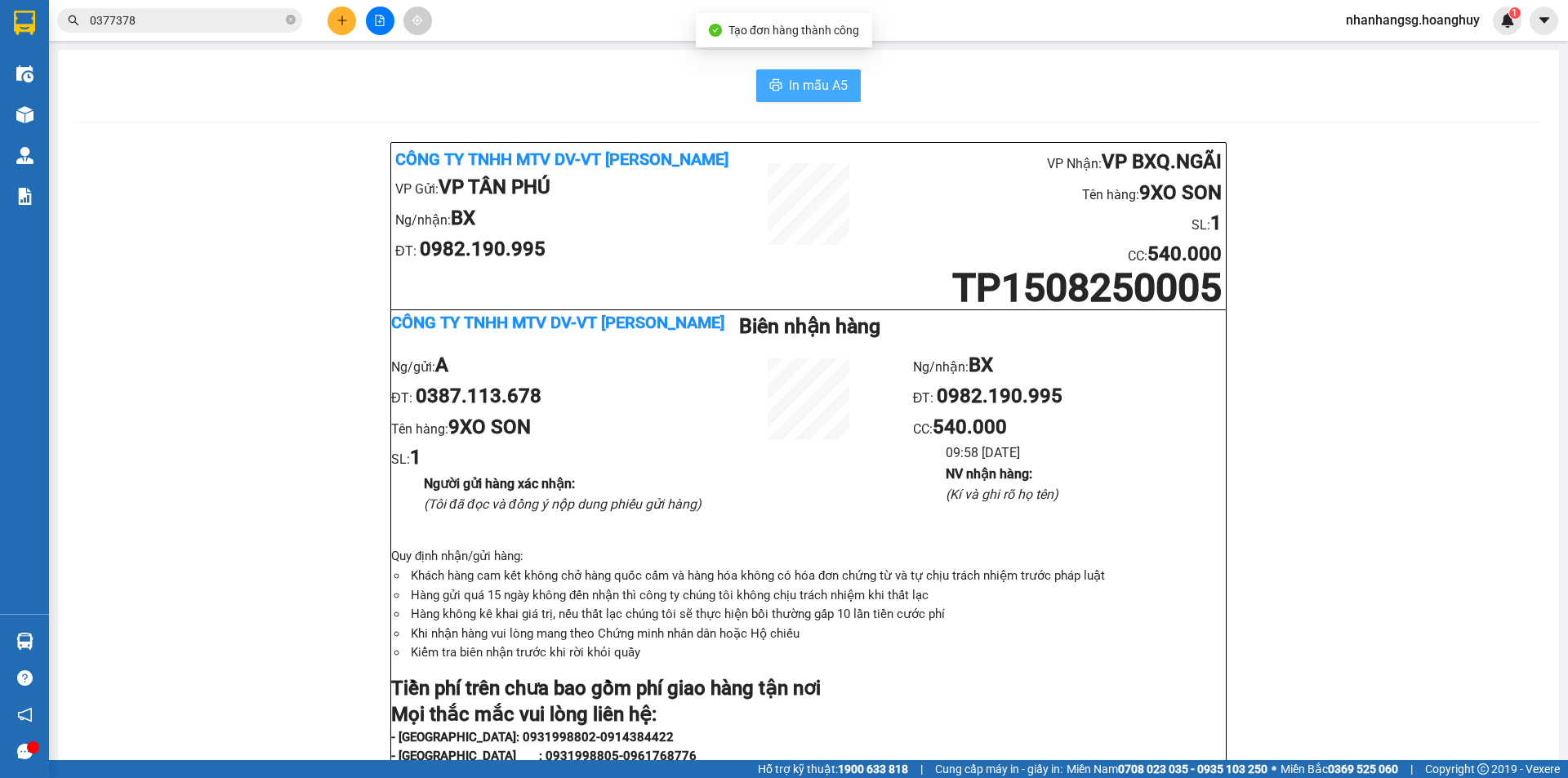
click at [801, 98] on button "In mẫu A5" at bounding box center [808, 86] width 104 height 33
click at [804, 82] on span "In mẫu A5" at bounding box center [818, 85] width 59 height 21
click at [337, 25] on icon "plus" at bounding box center [342, 21] width 12 height 12
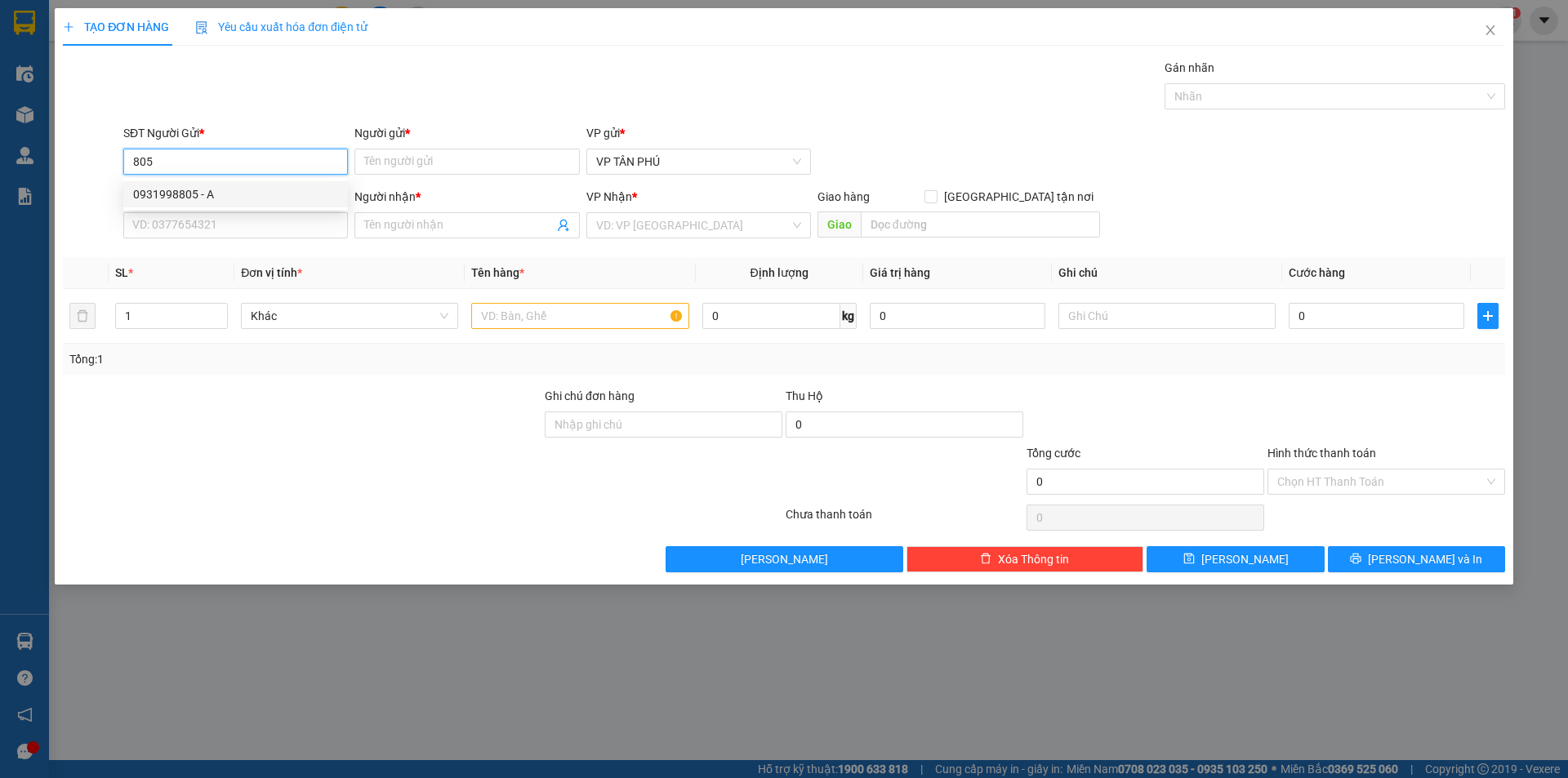
click at [208, 195] on div "0931998805 - A" at bounding box center [236, 194] width 205 height 18
type input "0931998805"
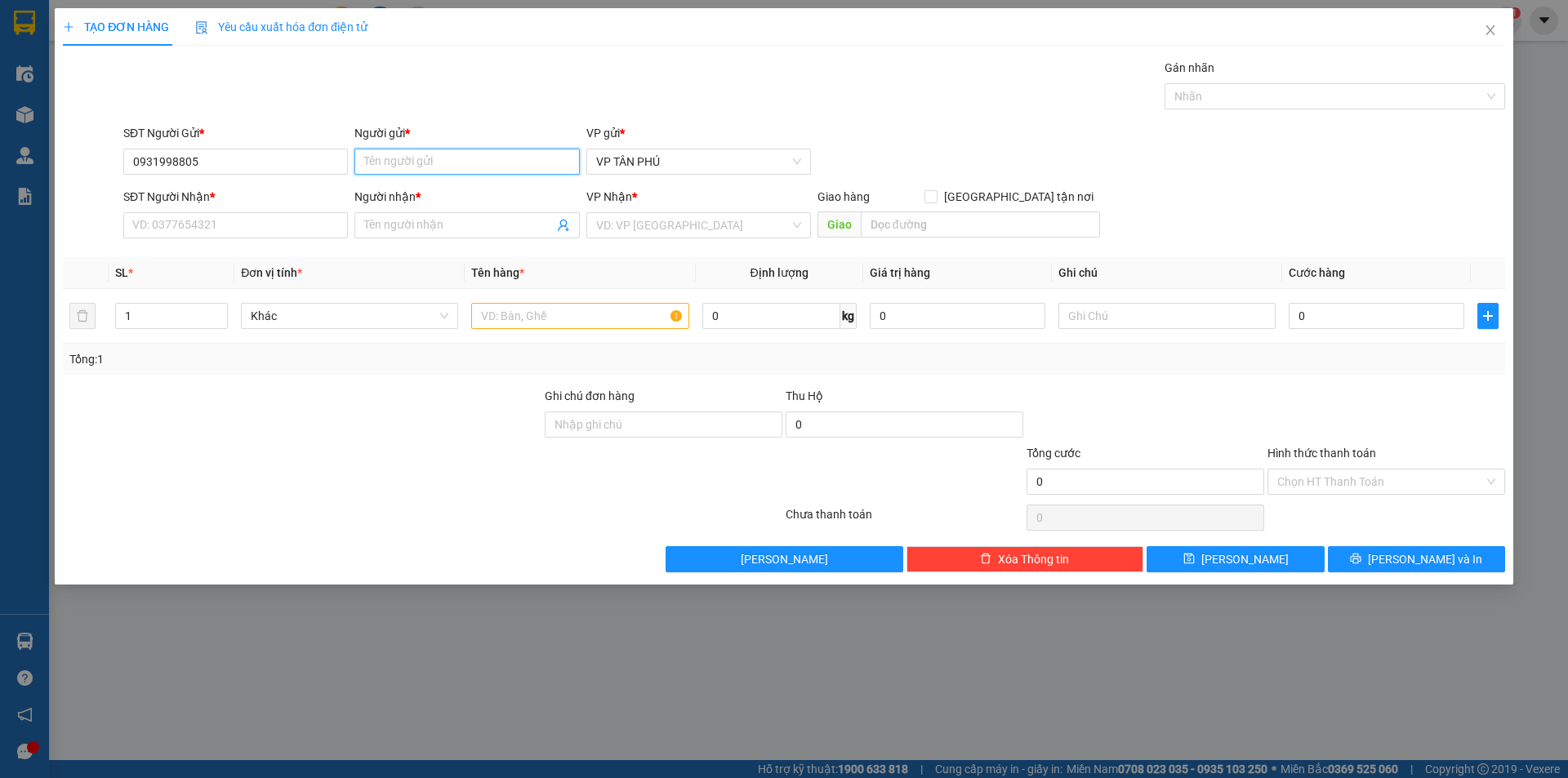
click at [397, 150] on input "Người gửi *" at bounding box center [467, 162] width 225 height 26
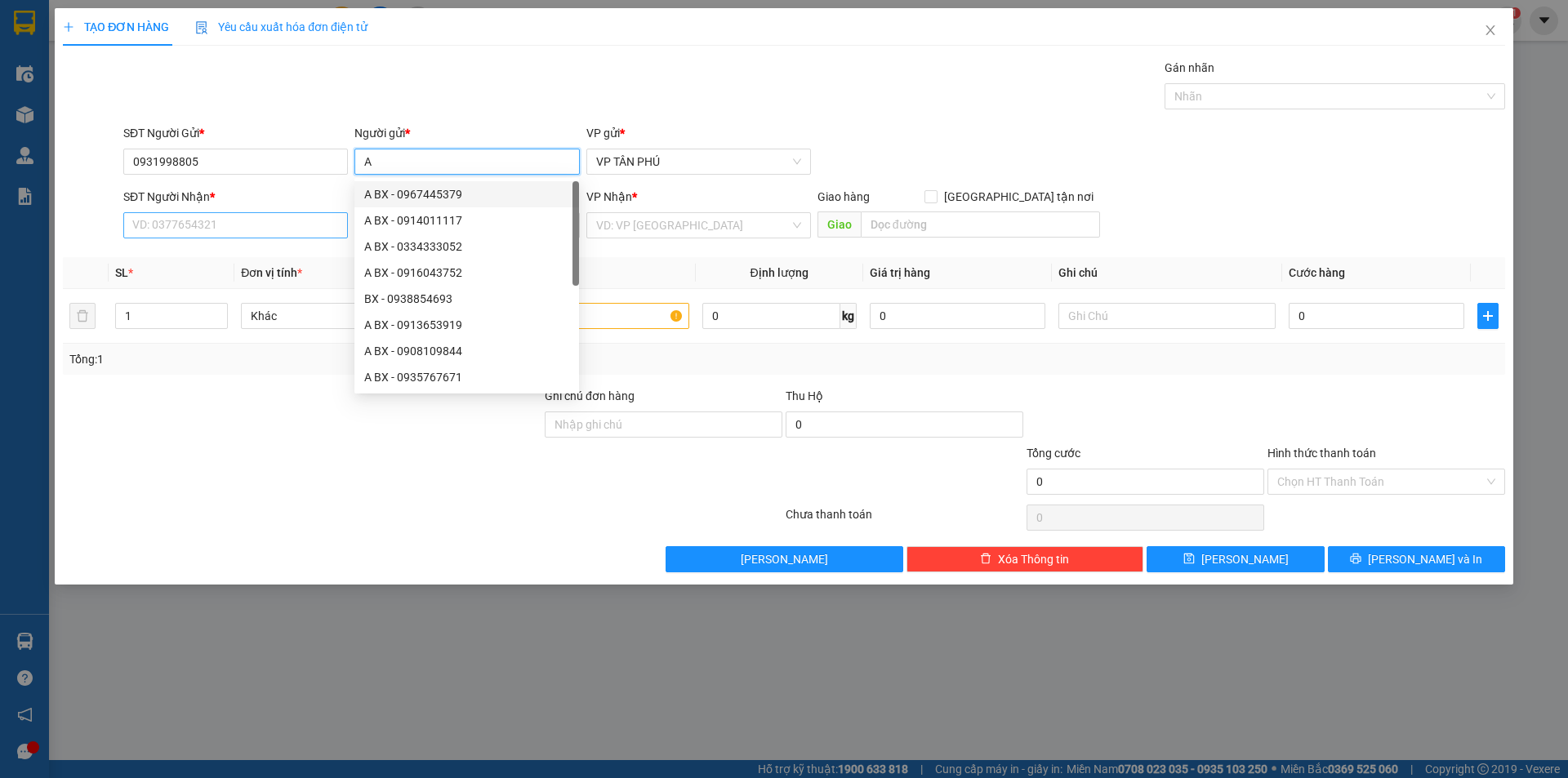
type input "A"
click at [219, 226] on input "SĐT Người Nhận *" at bounding box center [236, 226] width 225 height 26
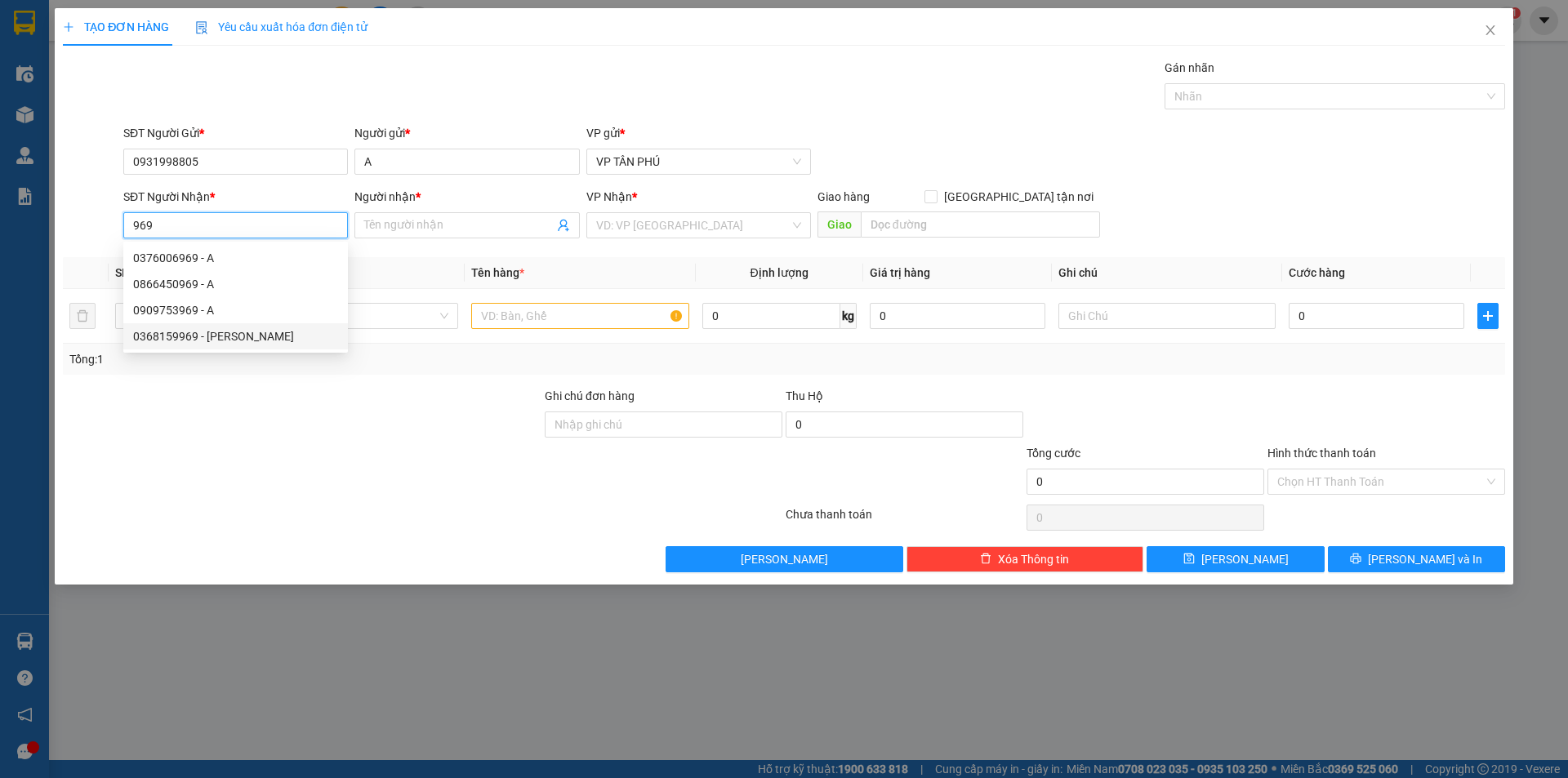
click at [250, 332] on div "0368159969 - SON LINH" at bounding box center [236, 336] width 205 height 18
type input "0368159969"
type input "SON LINH"
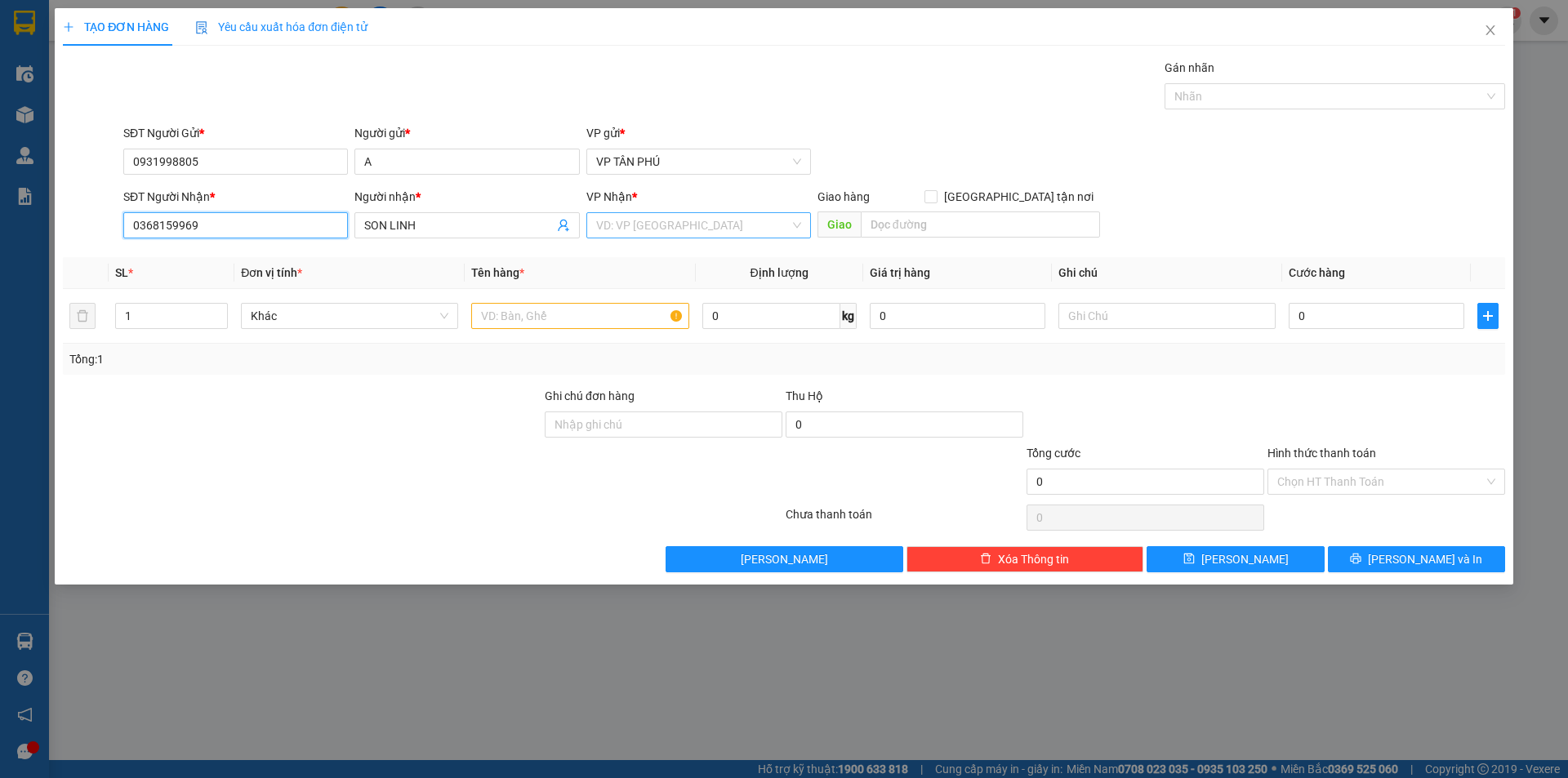
type input "0368159969"
click at [621, 223] on input "search" at bounding box center [693, 226] width 194 height 25
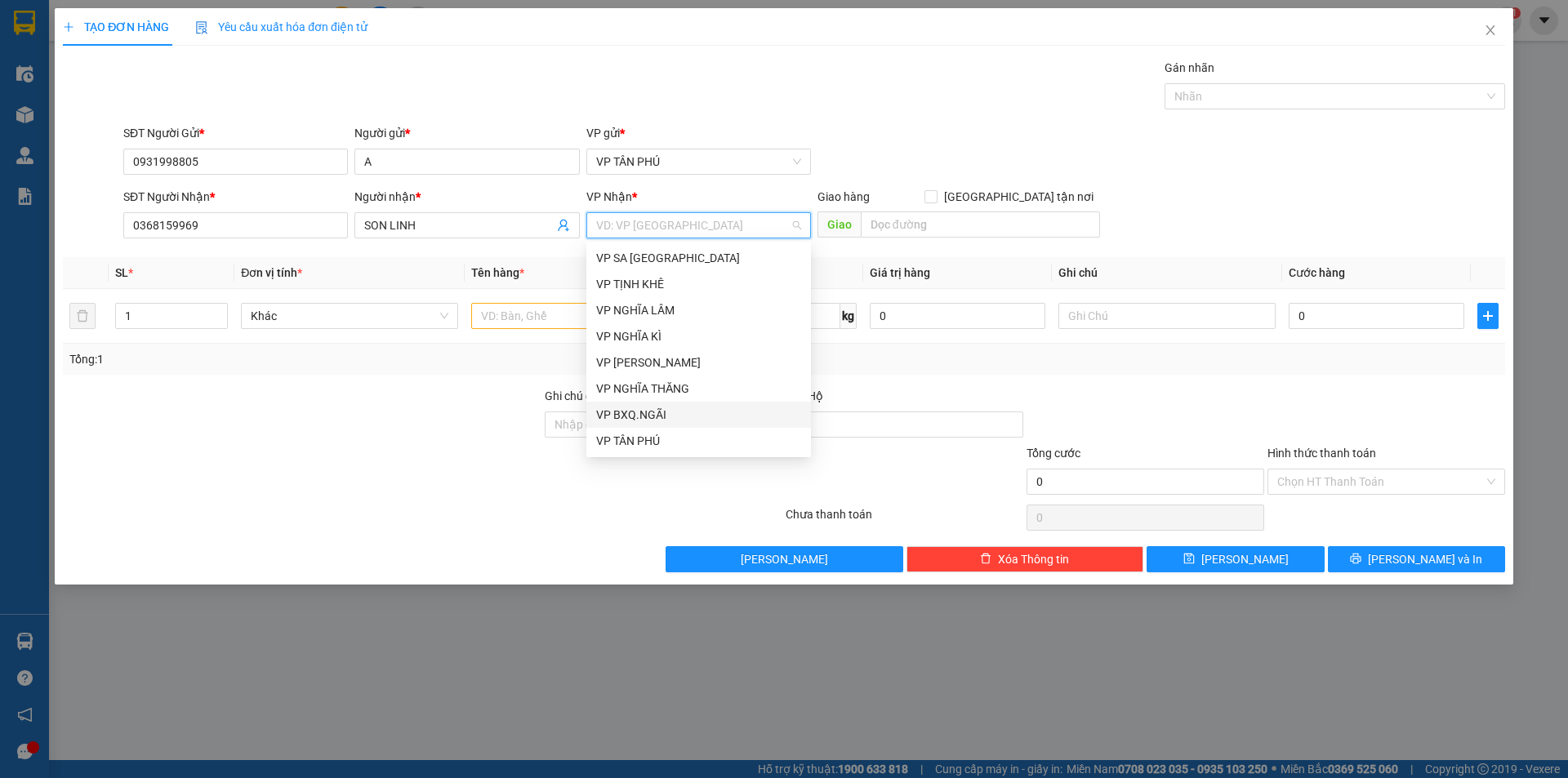
click at [650, 416] on div "VP BXQ.NGÃI" at bounding box center [699, 415] width 205 height 18
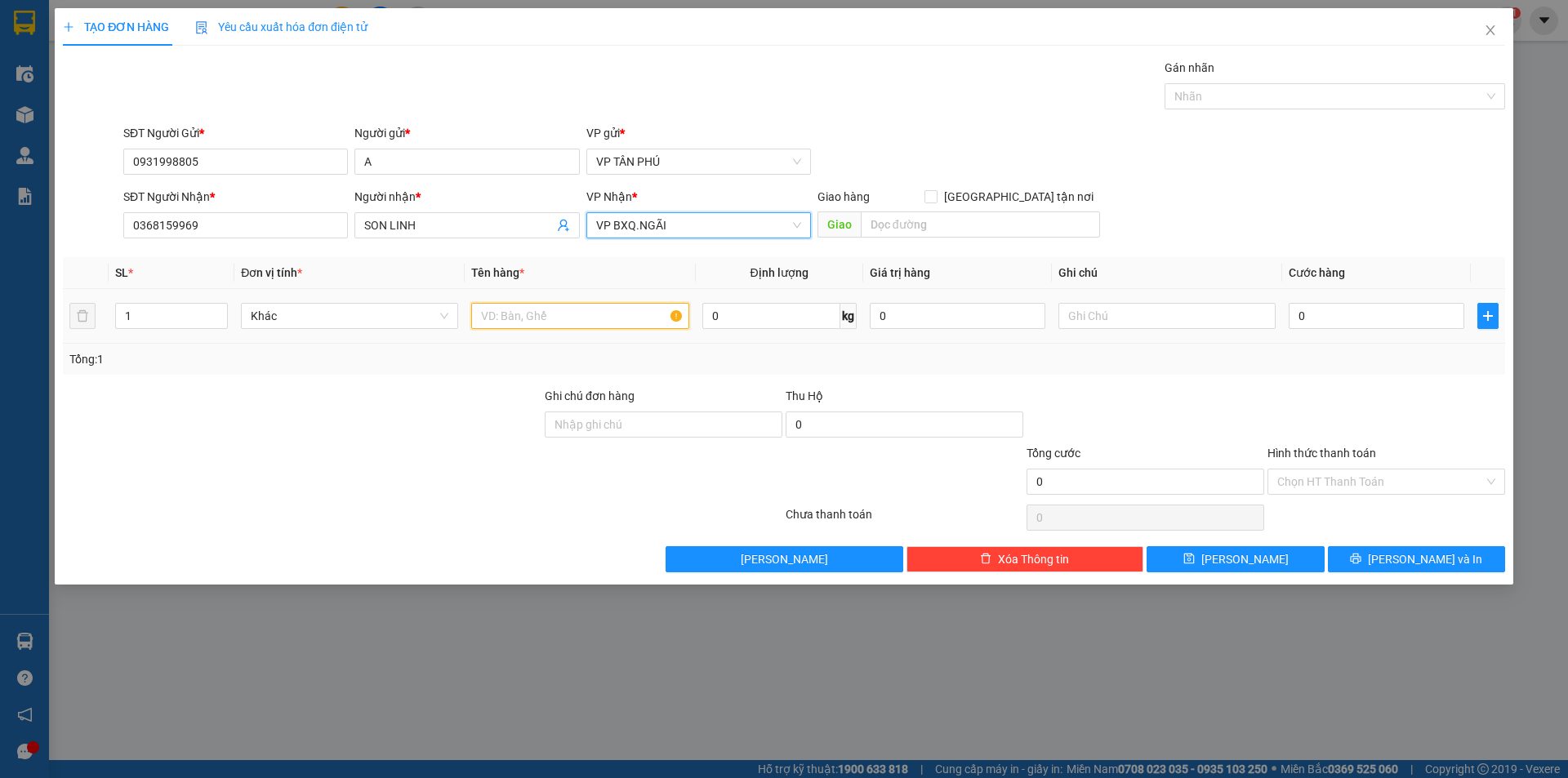
click at [514, 327] on input "text" at bounding box center [580, 316] width 218 height 26
type input "1HOP GIAY"
click at [1313, 305] on input "0" at bounding box center [1376, 316] width 175 height 26
click at [1318, 469] on div "Chọn HT Thanh Toán" at bounding box center [1386, 482] width 237 height 26
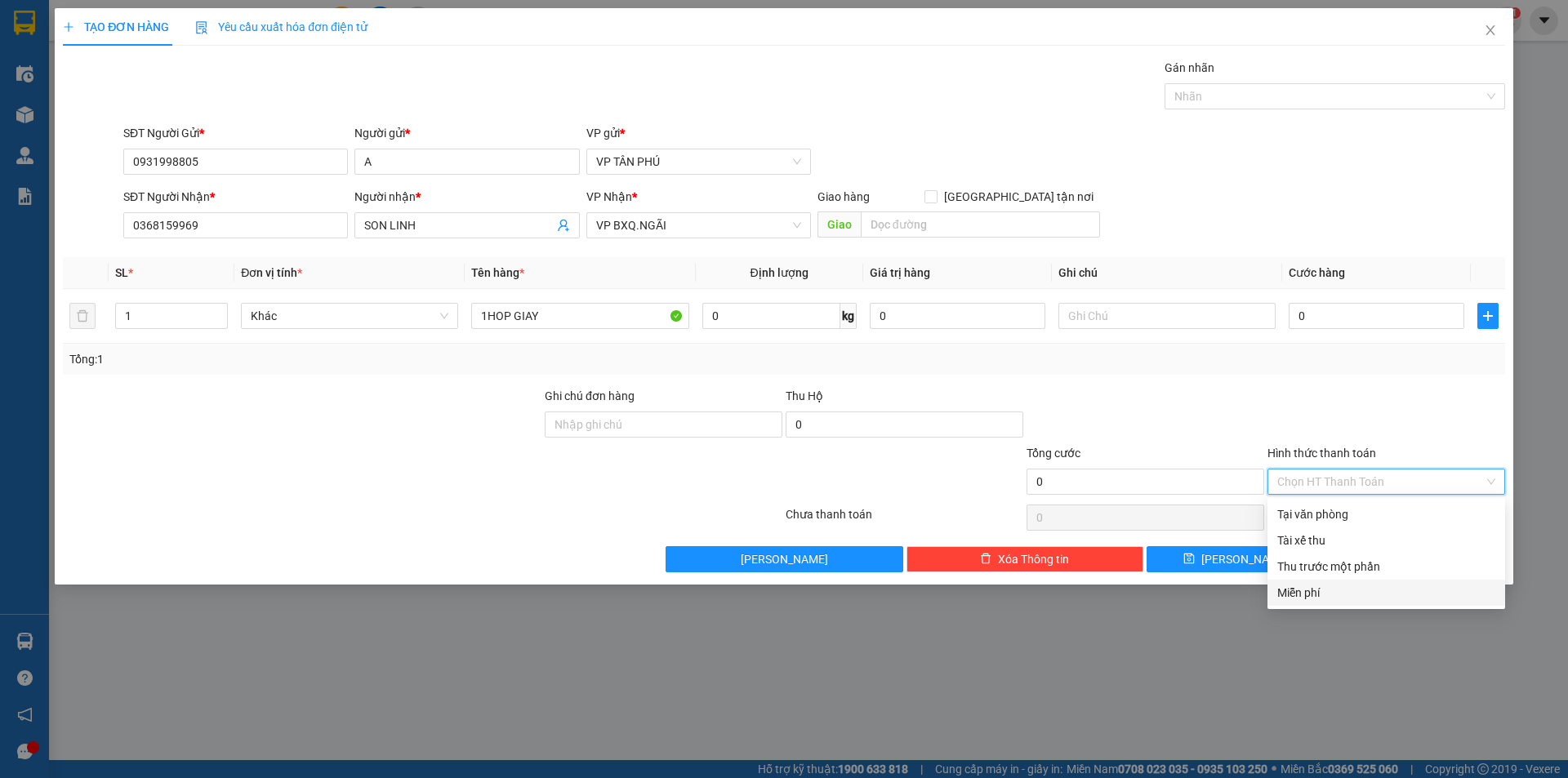
click at [1281, 593] on div "Miễn phí" at bounding box center [1386, 593] width 218 height 18
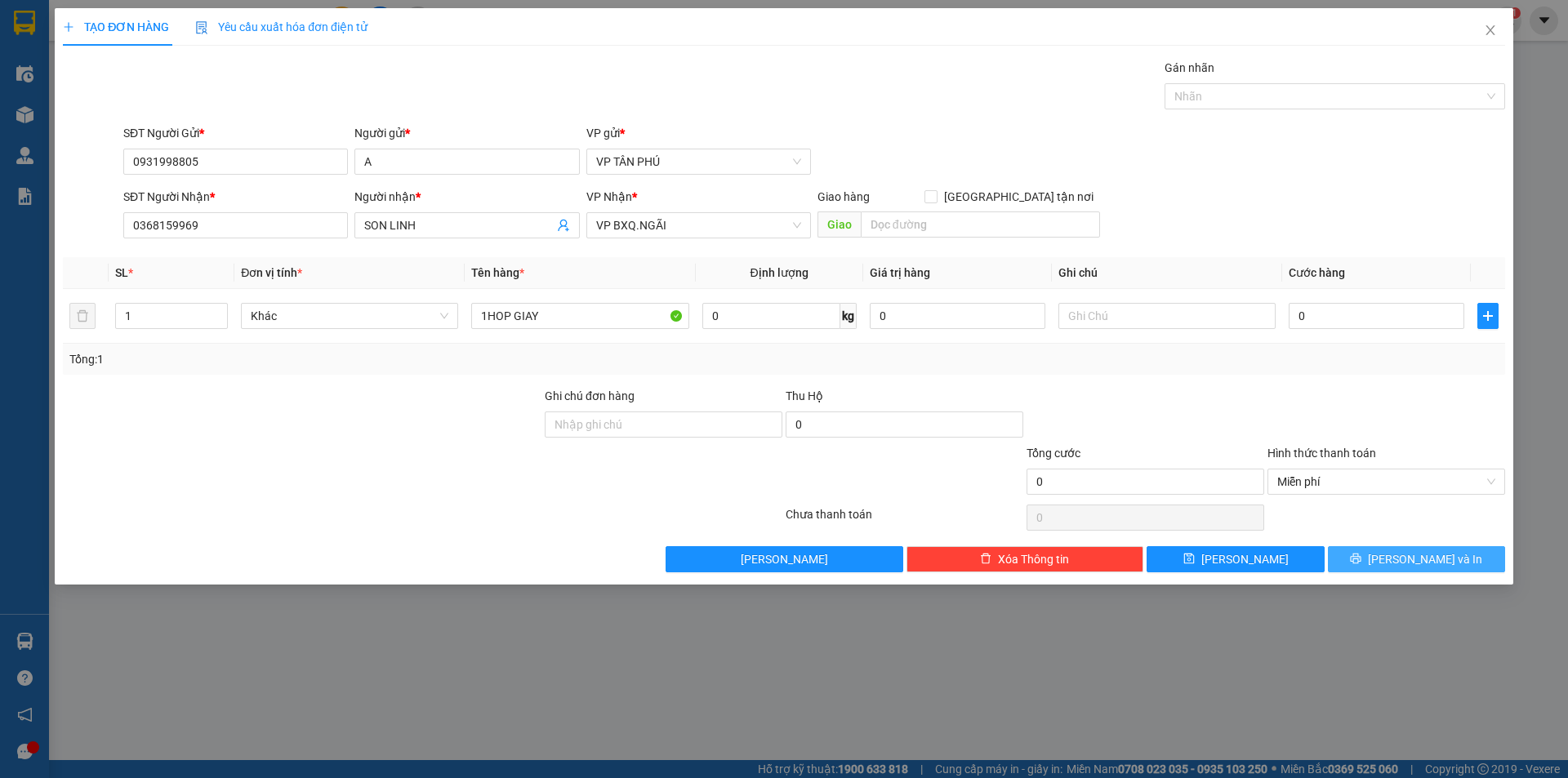
click at [1398, 553] on button "[PERSON_NAME] và In" at bounding box center [1417, 560] width 177 height 26
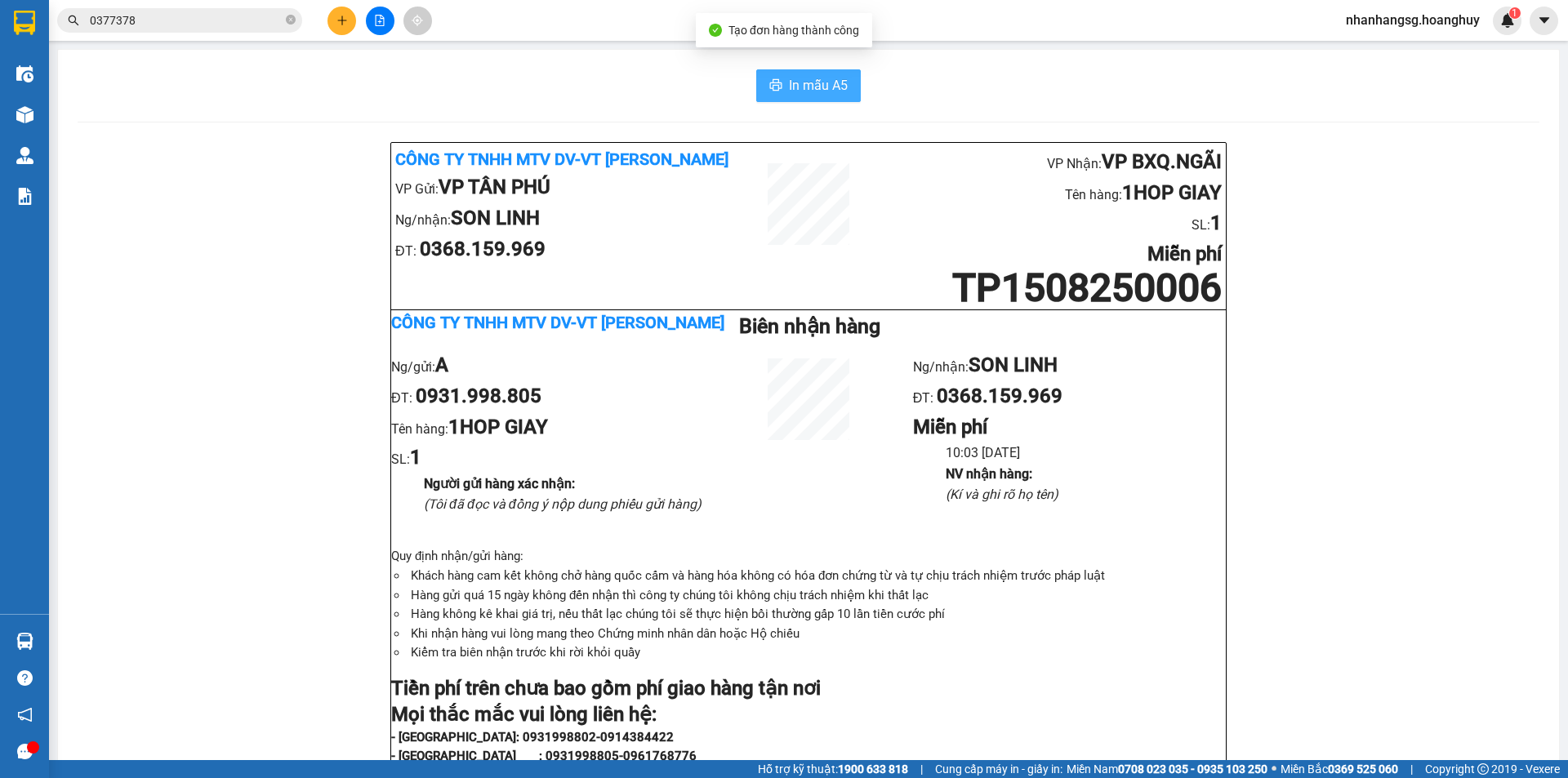
click at [816, 80] on span "In mẫu A5" at bounding box center [818, 85] width 59 height 21
click at [328, 26] on button at bounding box center [342, 21] width 29 height 29
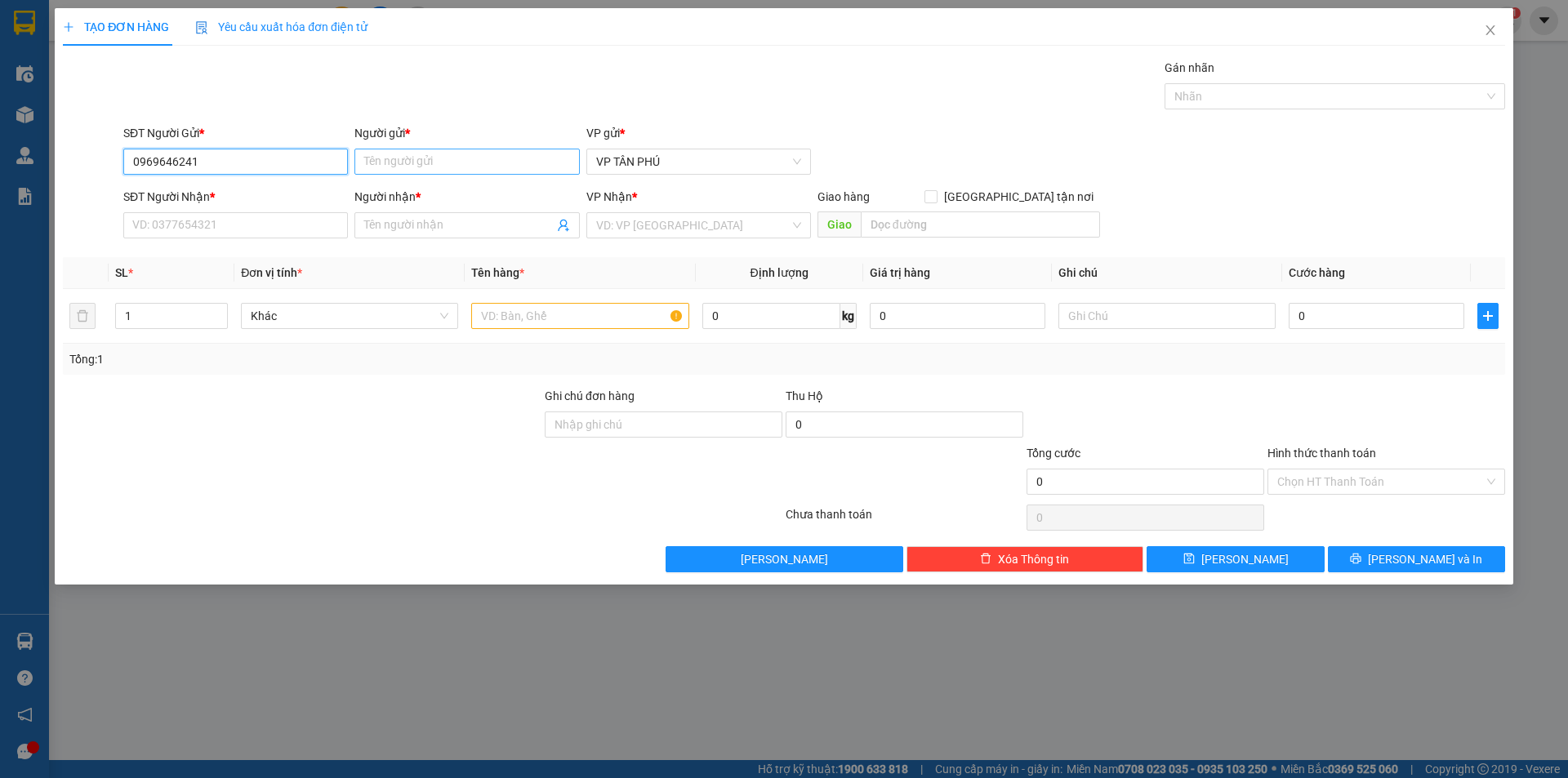
type input "0969646241"
click at [377, 163] on input "Người gửi *" at bounding box center [467, 162] width 225 height 26
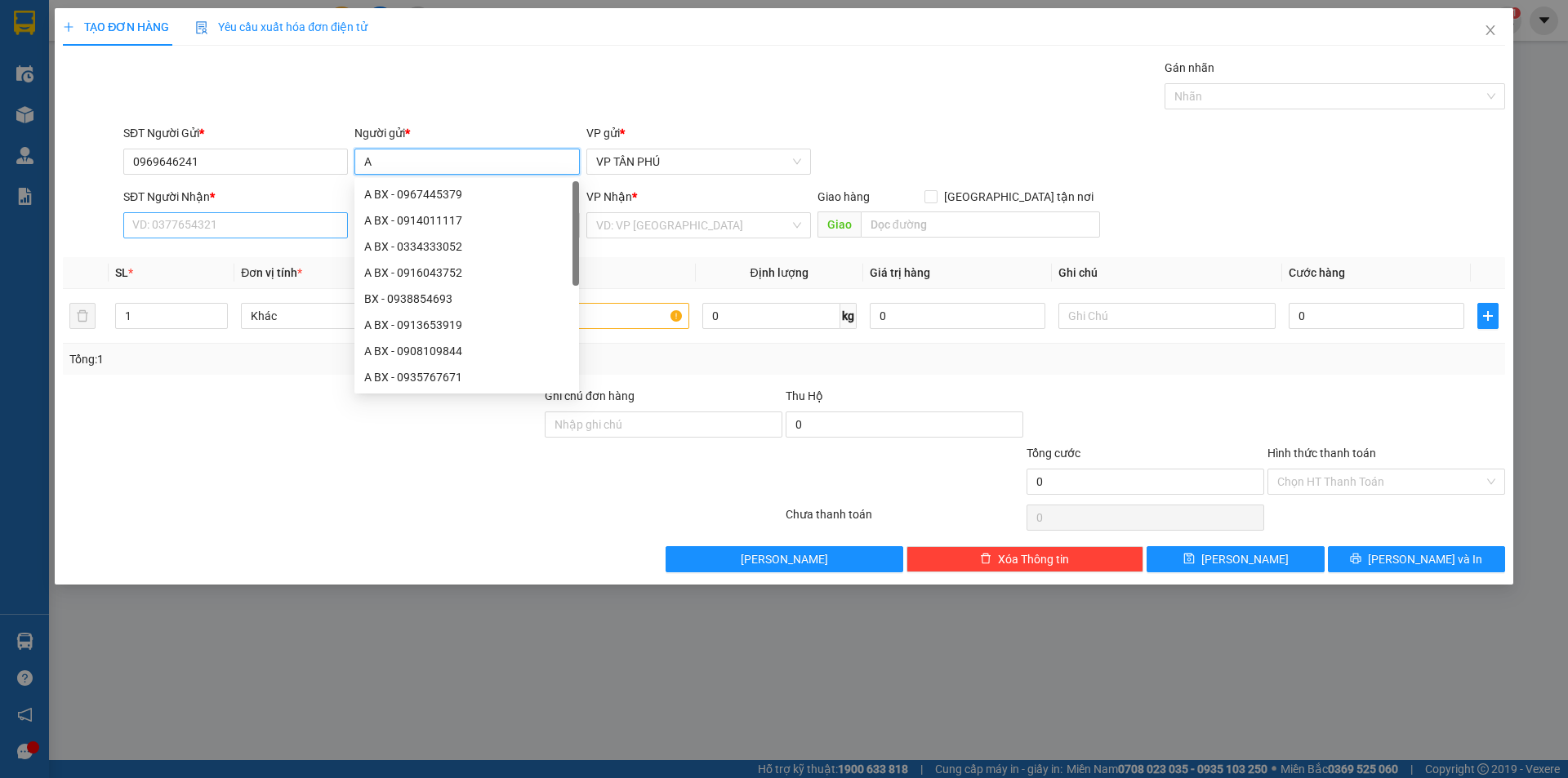
type input "A"
click at [304, 222] on input "SĐT Người Nhận *" at bounding box center [236, 226] width 225 height 26
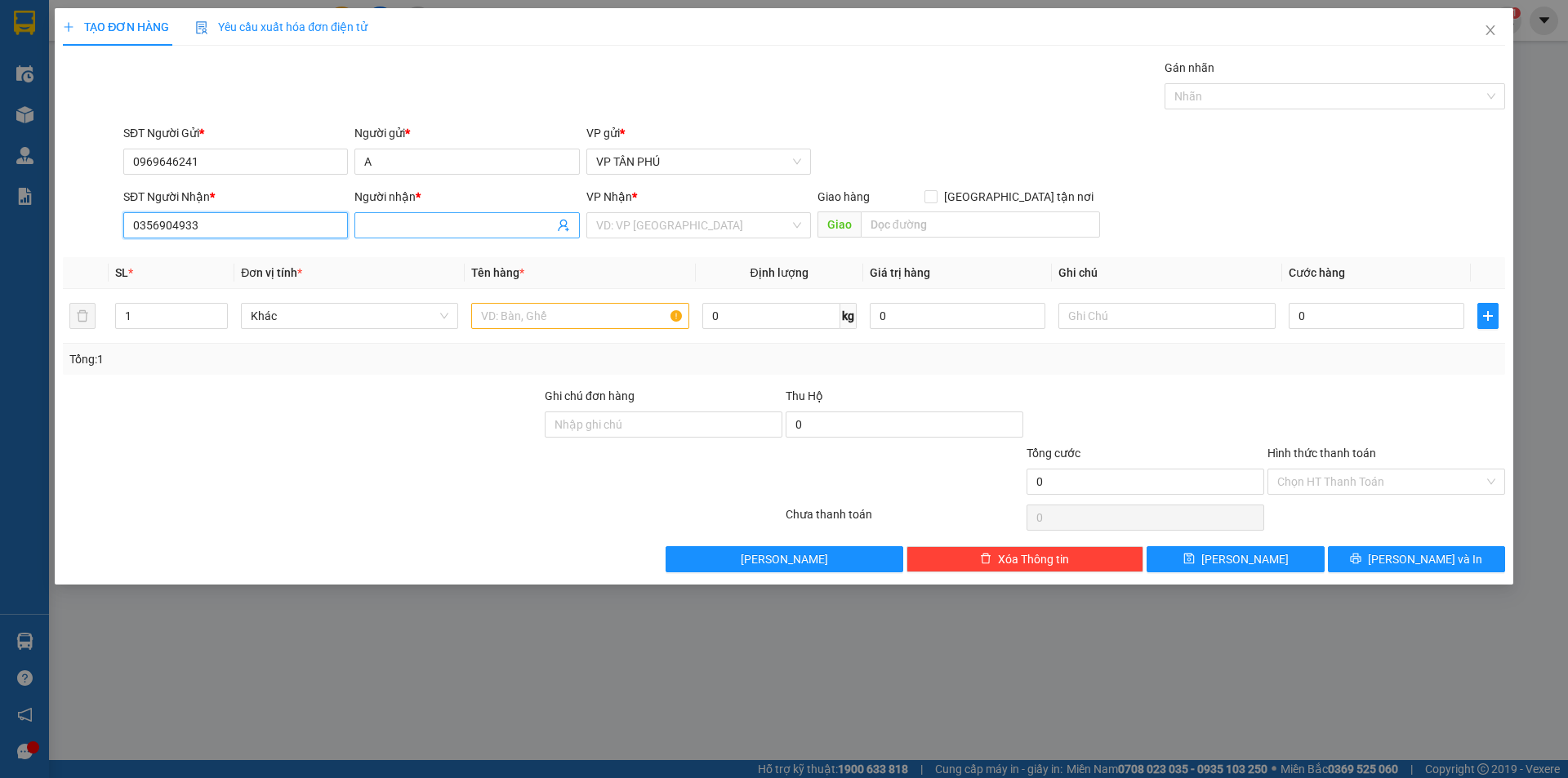
type input "0356904933"
click at [462, 229] on input "Người nhận *" at bounding box center [458, 226] width 189 height 18
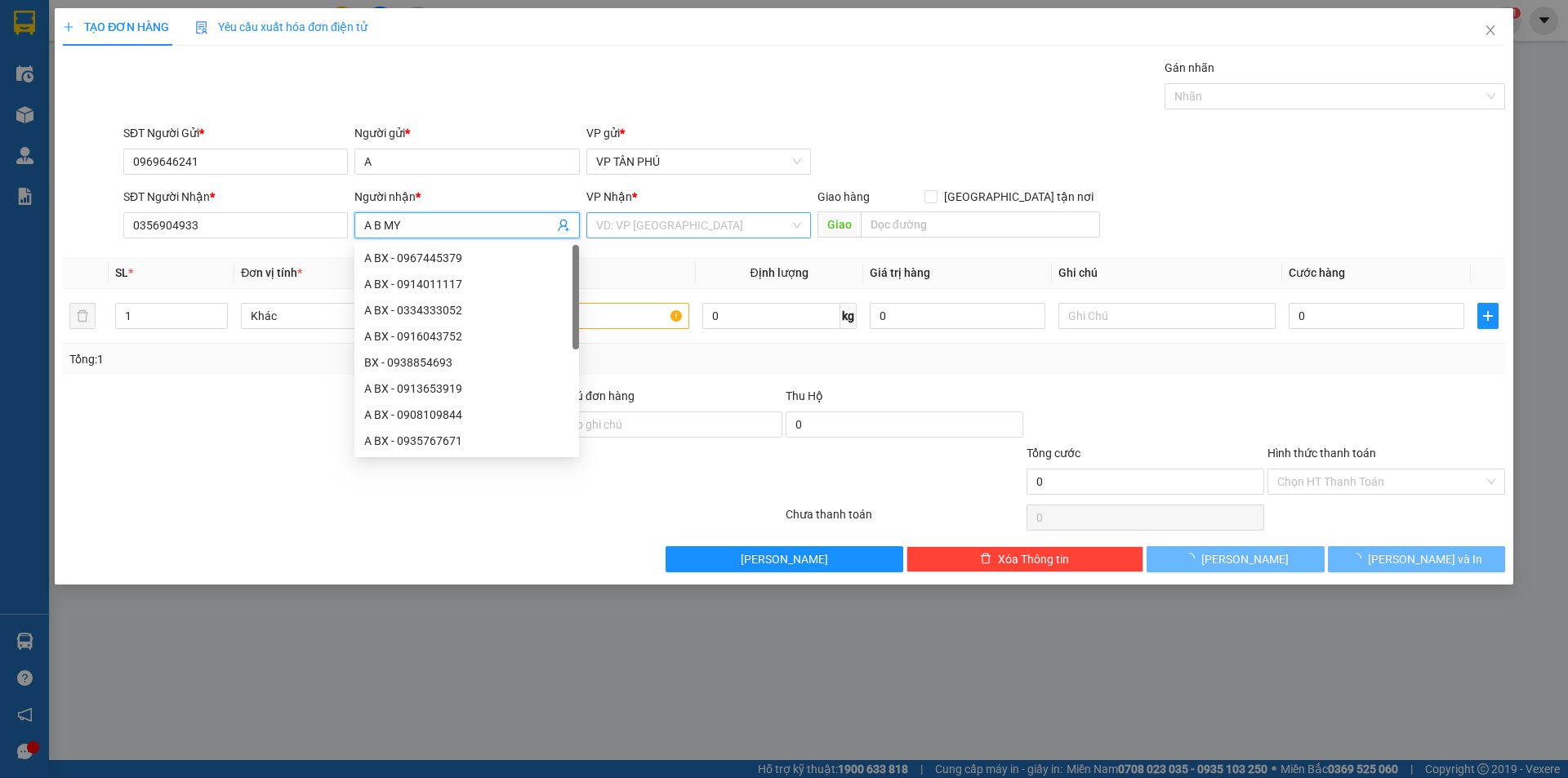
type input "A B MY"
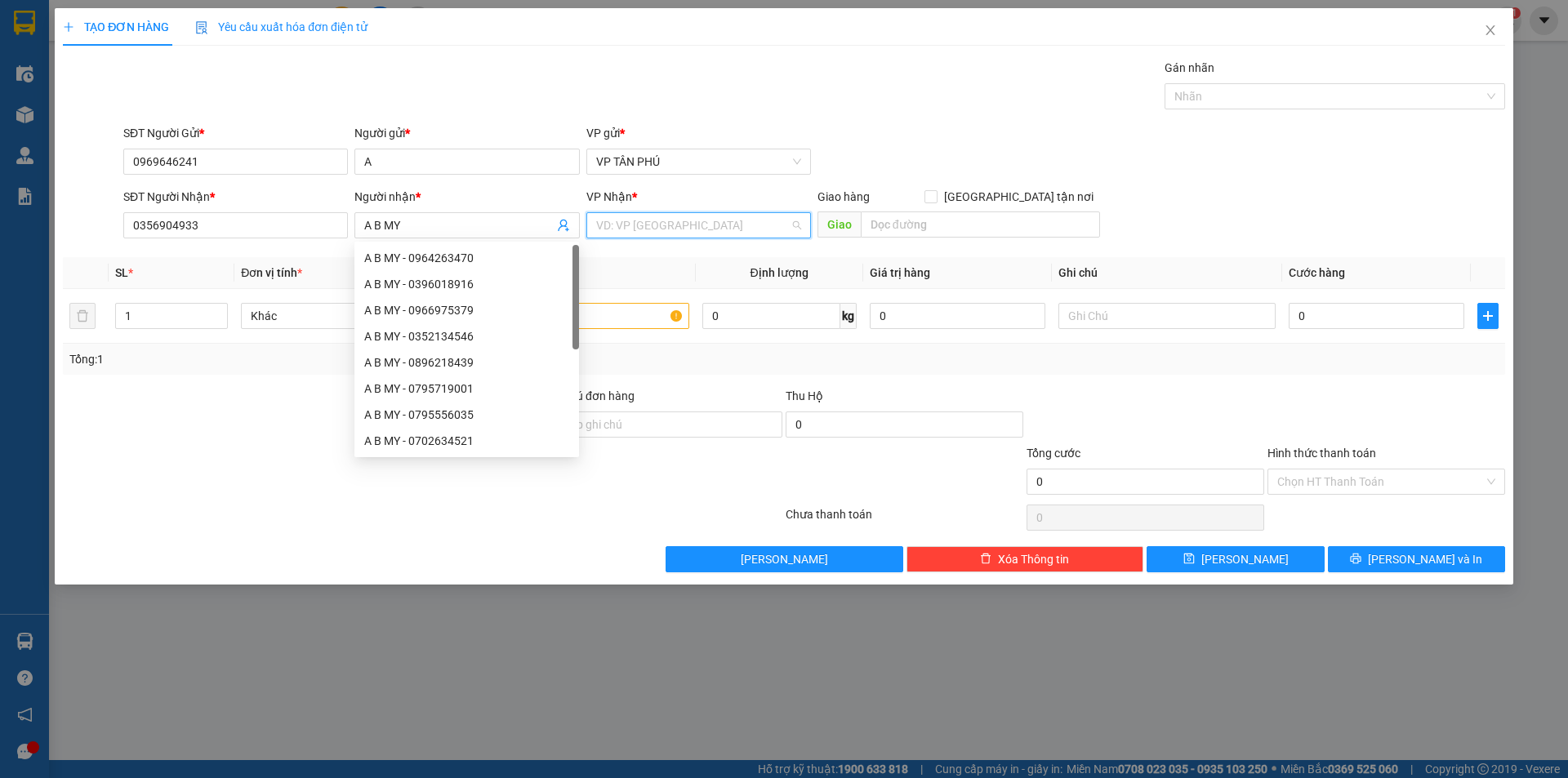
click at [606, 227] on input "search" at bounding box center [693, 226] width 194 height 25
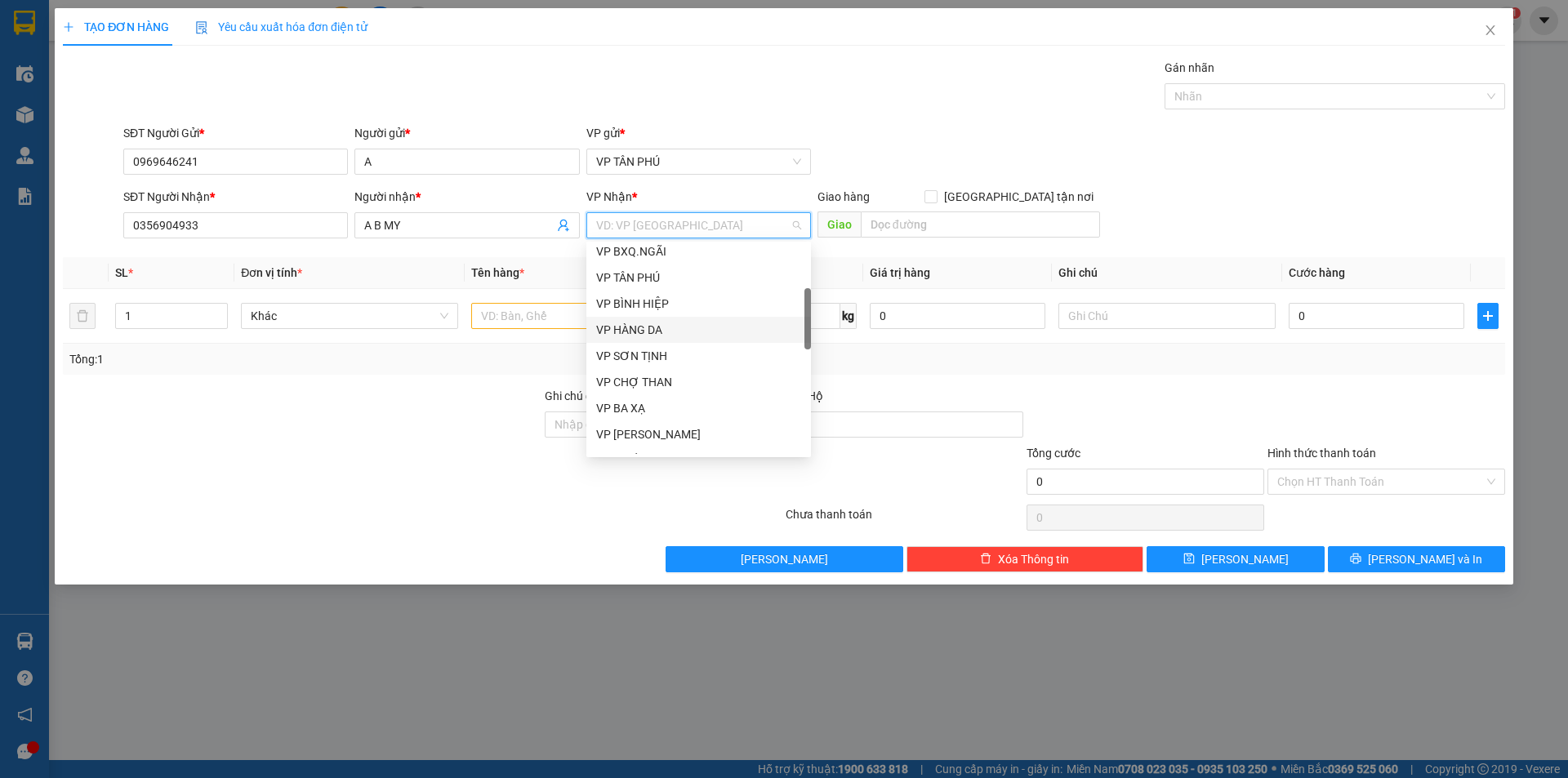
scroll to position [327, 0]
click at [633, 427] on div "VP BÌNH MỸ" at bounding box center [699, 428] width 205 height 18
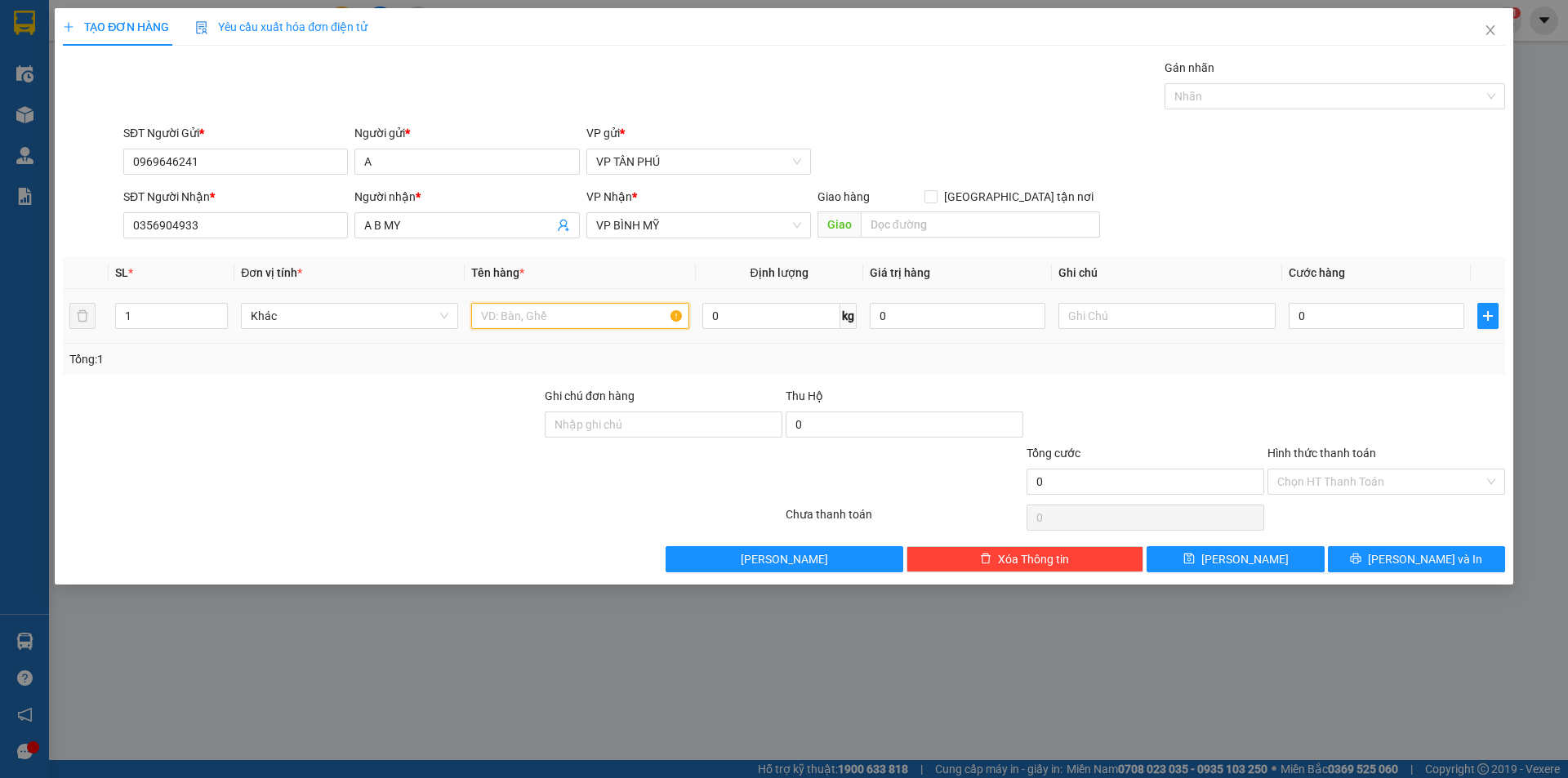
click at [543, 317] on input "text" at bounding box center [580, 316] width 218 height 26
type input "1GIAY CO DIEN THOAI B TRONG"
click at [1324, 311] on input "0" at bounding box center [1376, 316] width 175 height 26
type input "2"
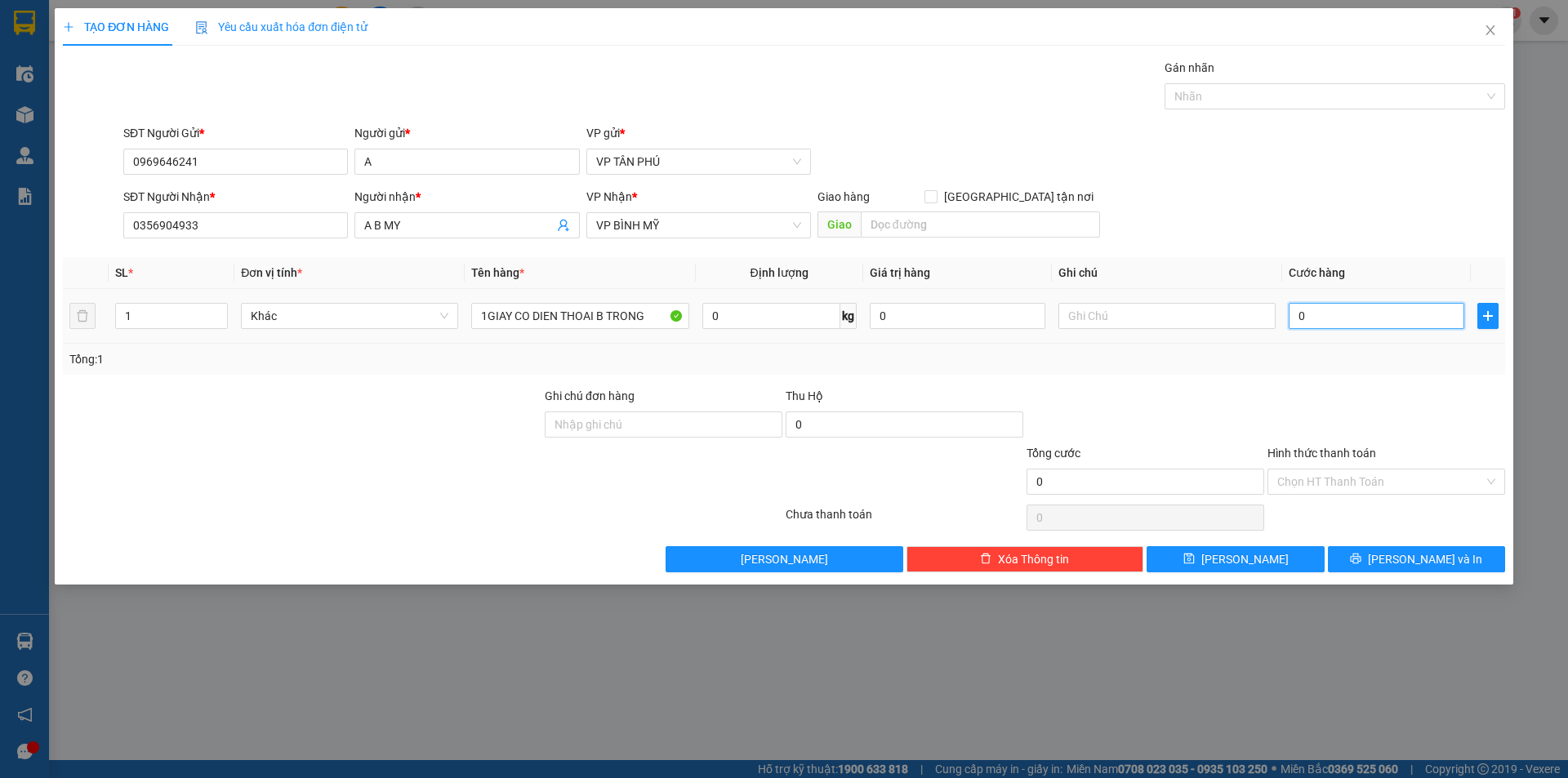
type input "2"
type input "20"
type input "200"
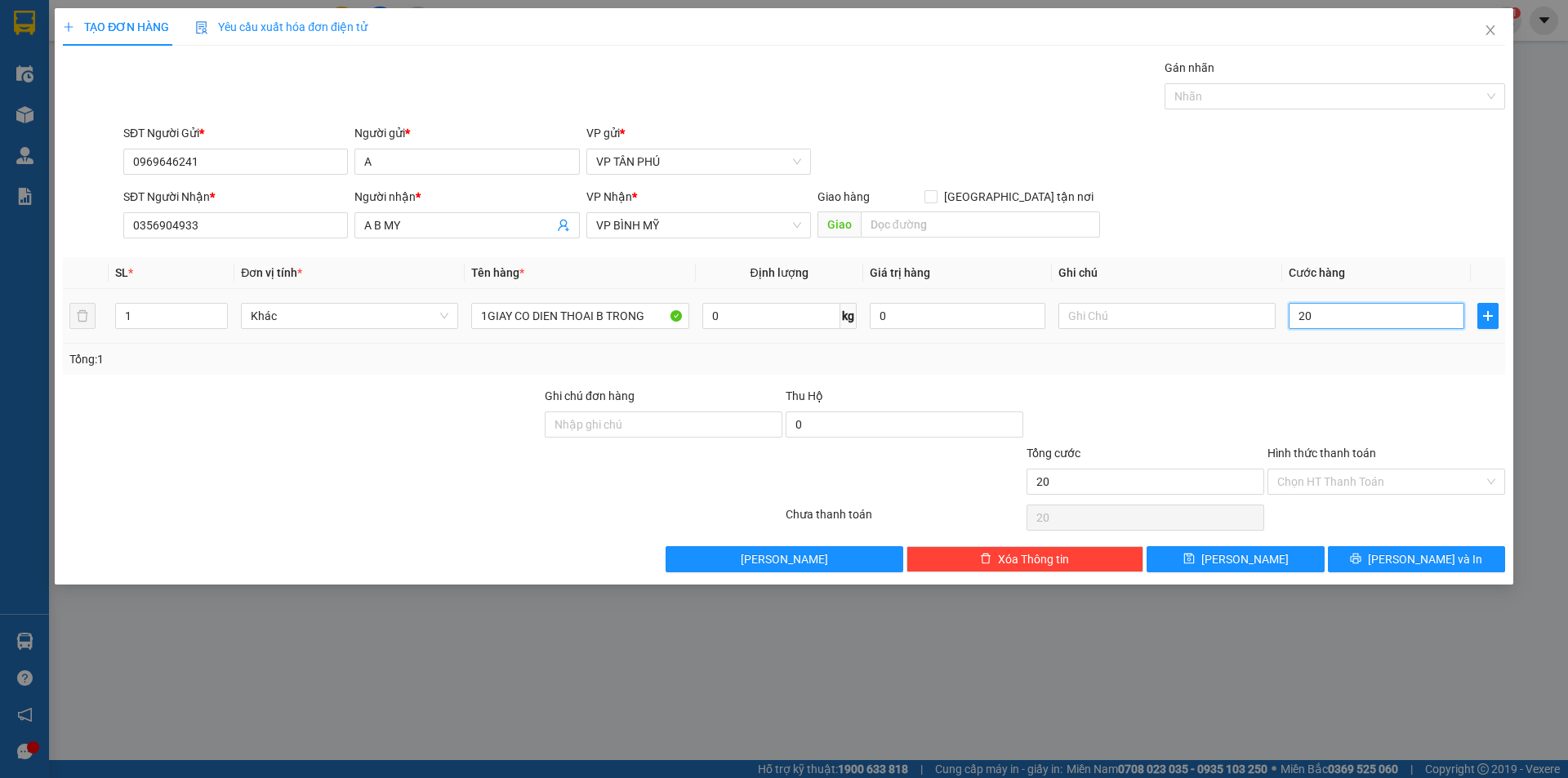
type input "200"
type input "200.000"
click at [1334, 484] on input "Hình thức thanh toán" at bounding box center [1380, 482] width 207 height 25
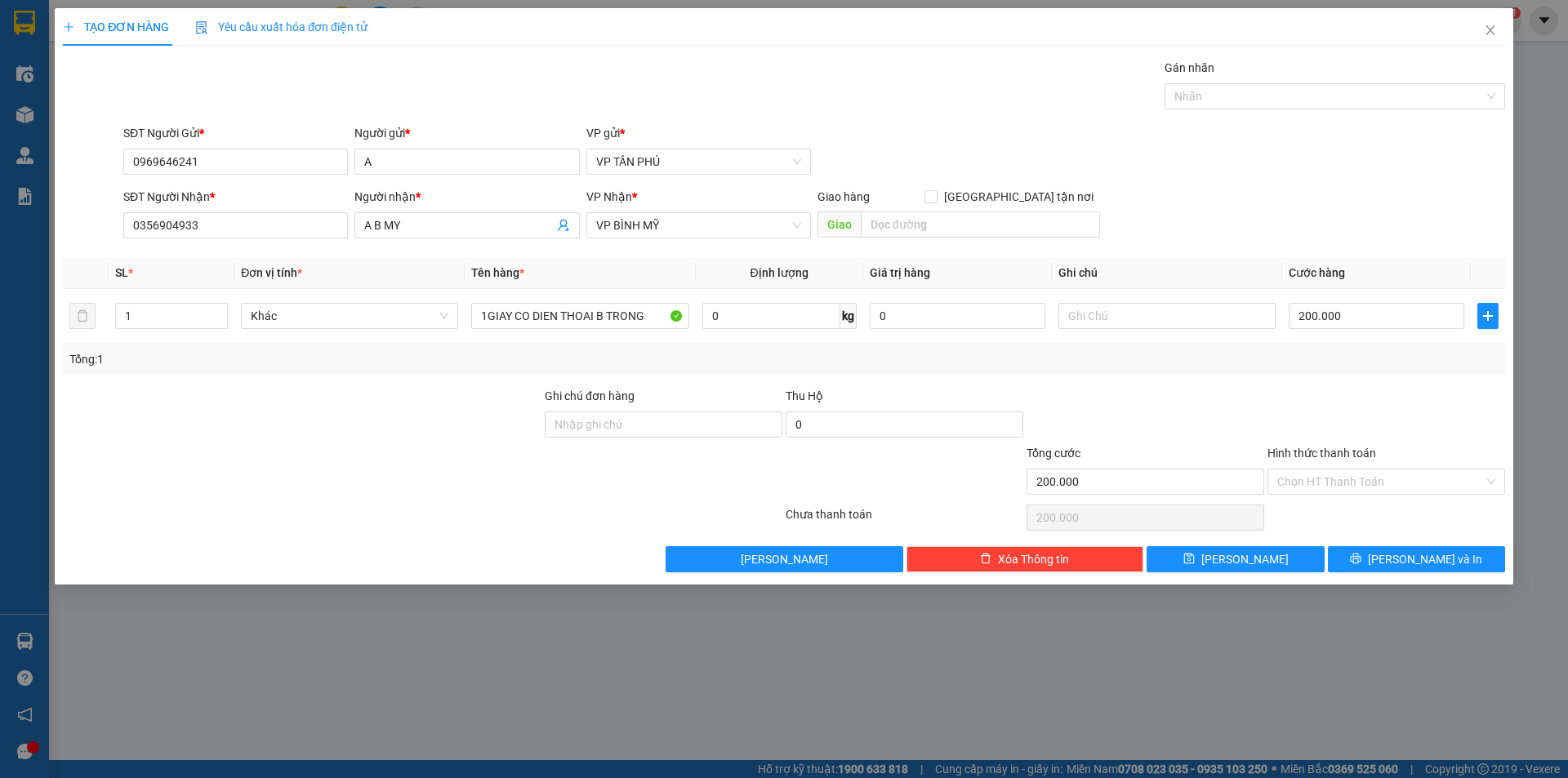
click at [1348, 499] on div "Transit Pickup Surcharge Ids Transit Deliver Surcharge Ids Transit Deliver Surc…" at bounding box center [784, 315] width 1442 height 513
click at [1336, 494] on div "Hình thức thanh toán Chọn HT Thanh Toán" at bounding box center [1386, 472] width 237 height 57
click at [1327, 489] on input "Hình thức thanh toán" at bounding box center [1380, 482] width 207 height 25
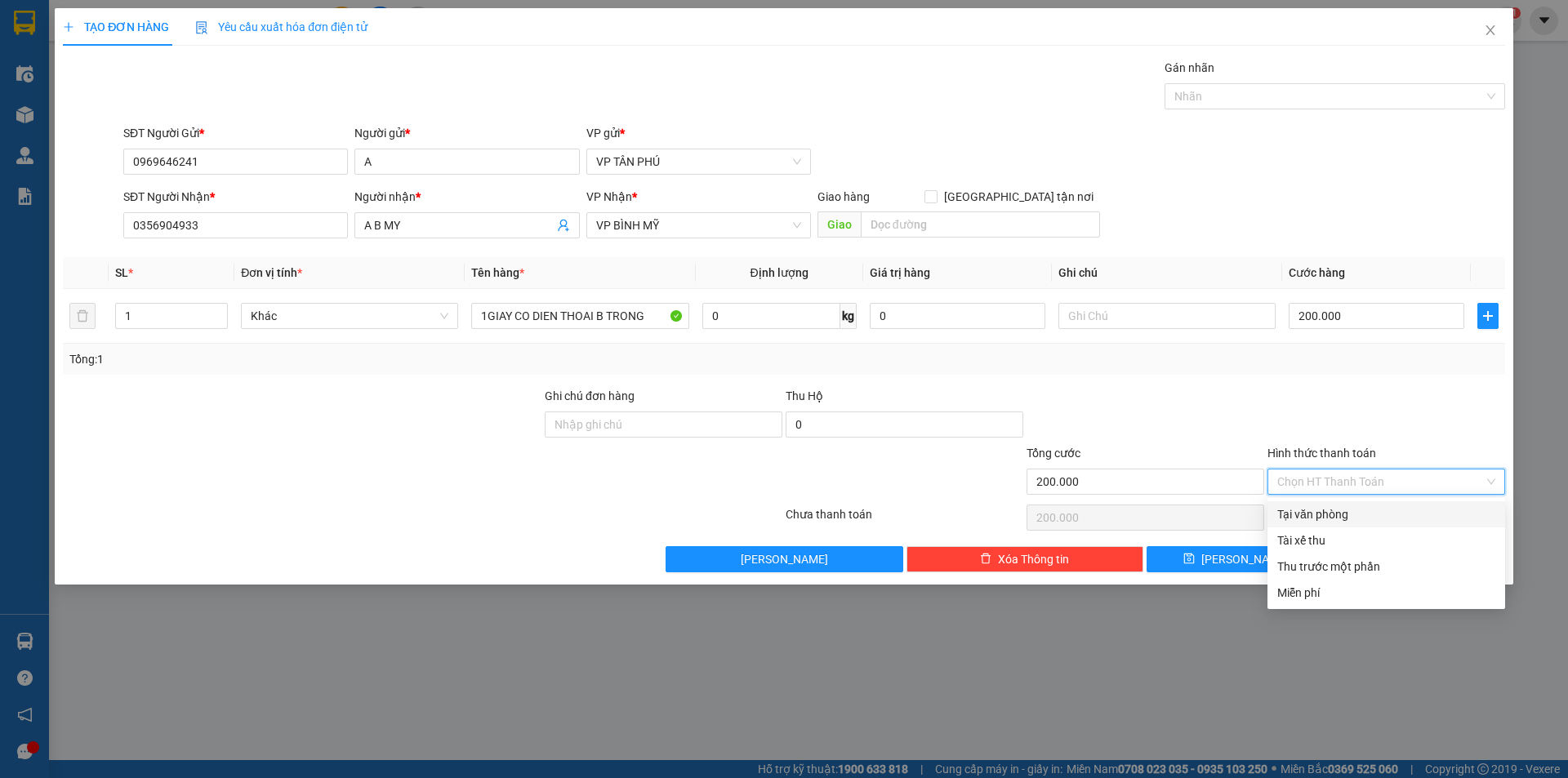
click at [1332, 515] on div "Tại văn phòng" at bounding box center [1386, 514] width 218 height 18
type input "0"
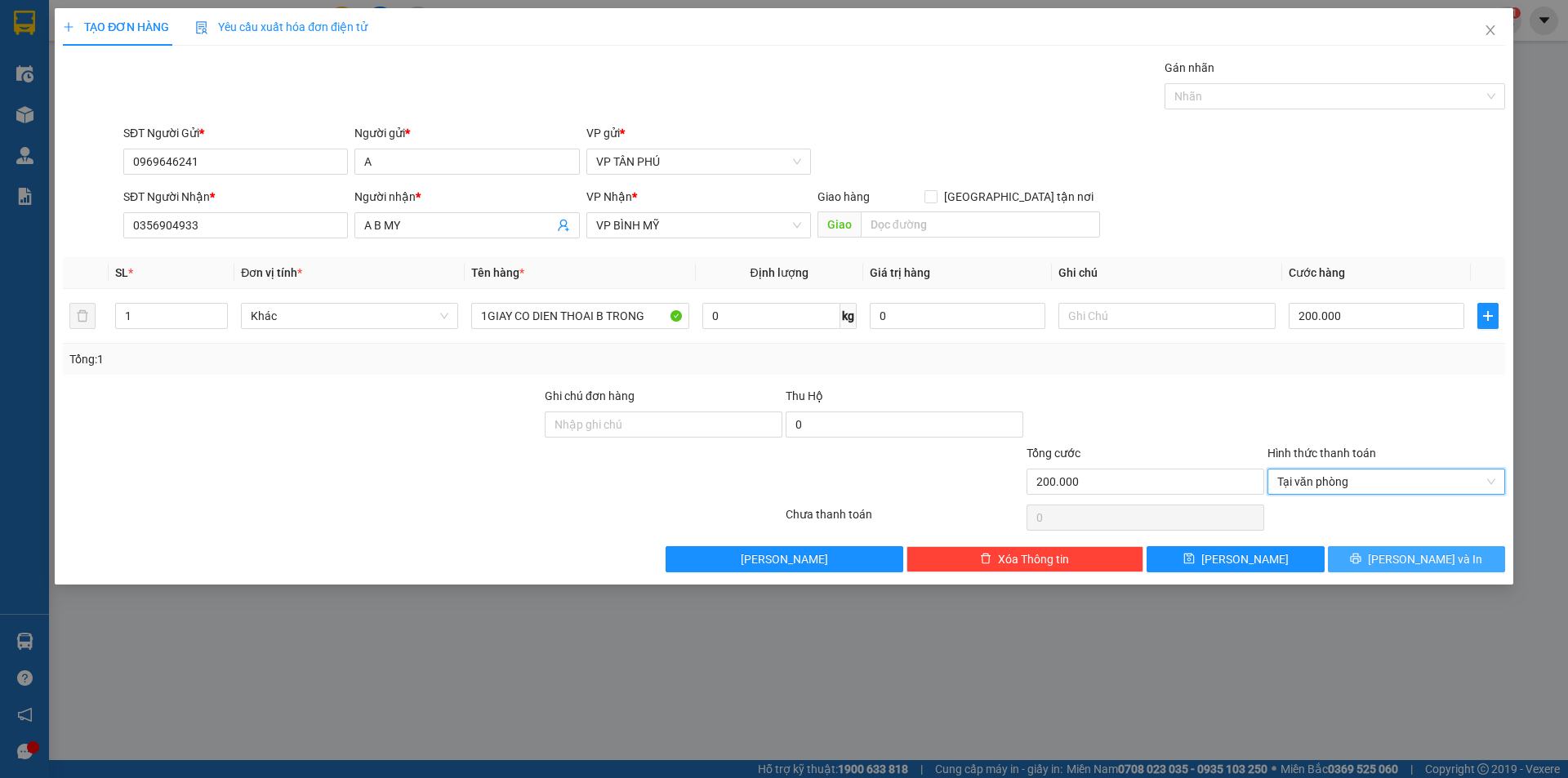
click at [1402, 554] on button "[PERSON_NAME] và In" at bounding box center [1417, 560] width 177 height 26
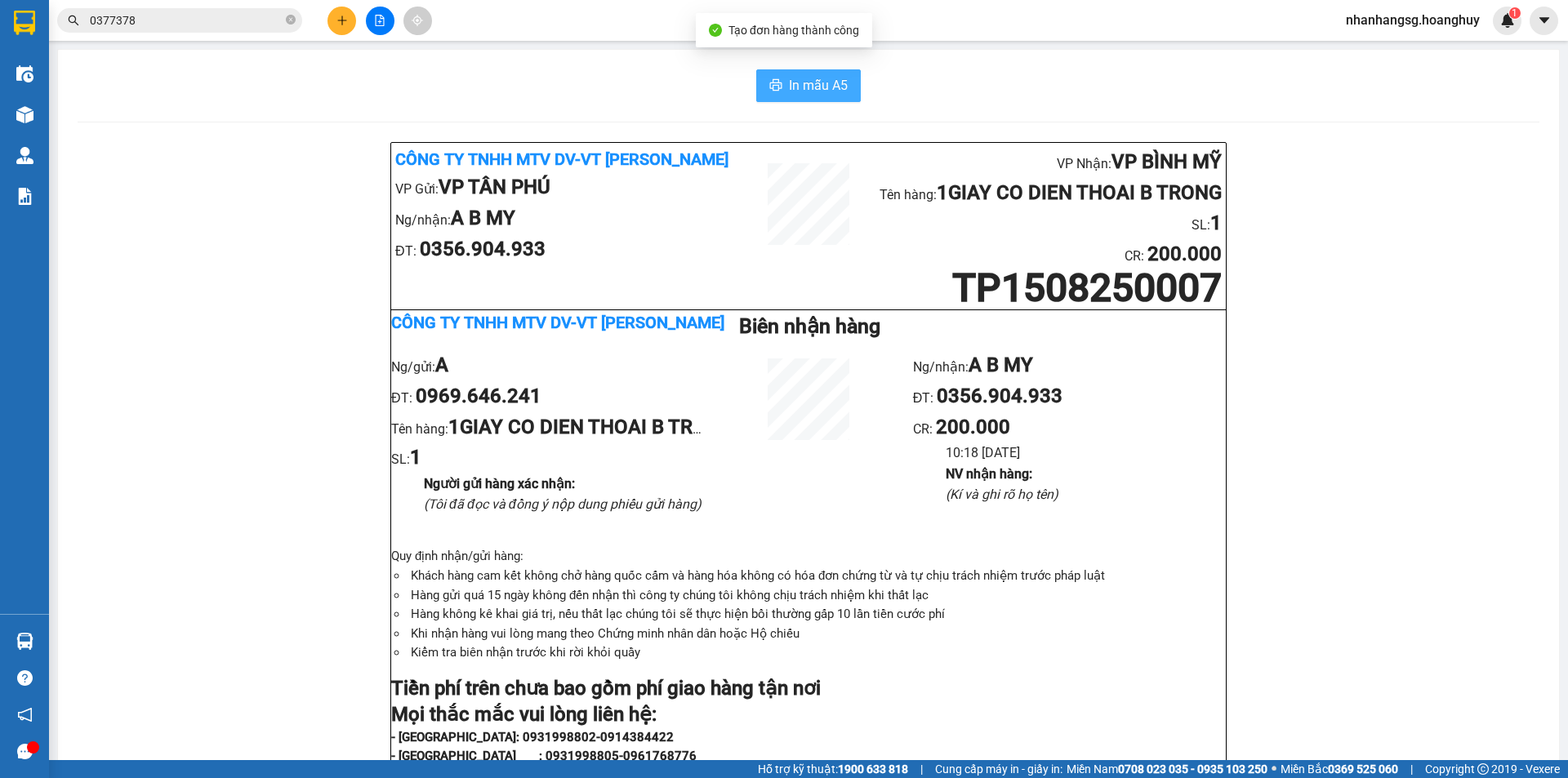
click at [827, 88] on span "In mẫu A5" at bounding box center [818, 85] width 59 height 21
click at [288, 21] on icon "close-circle" at bounding box center [291, 20] width 10 height 10
click at [288, 21] on span at bounding box center [291, 21] width 10 height 18
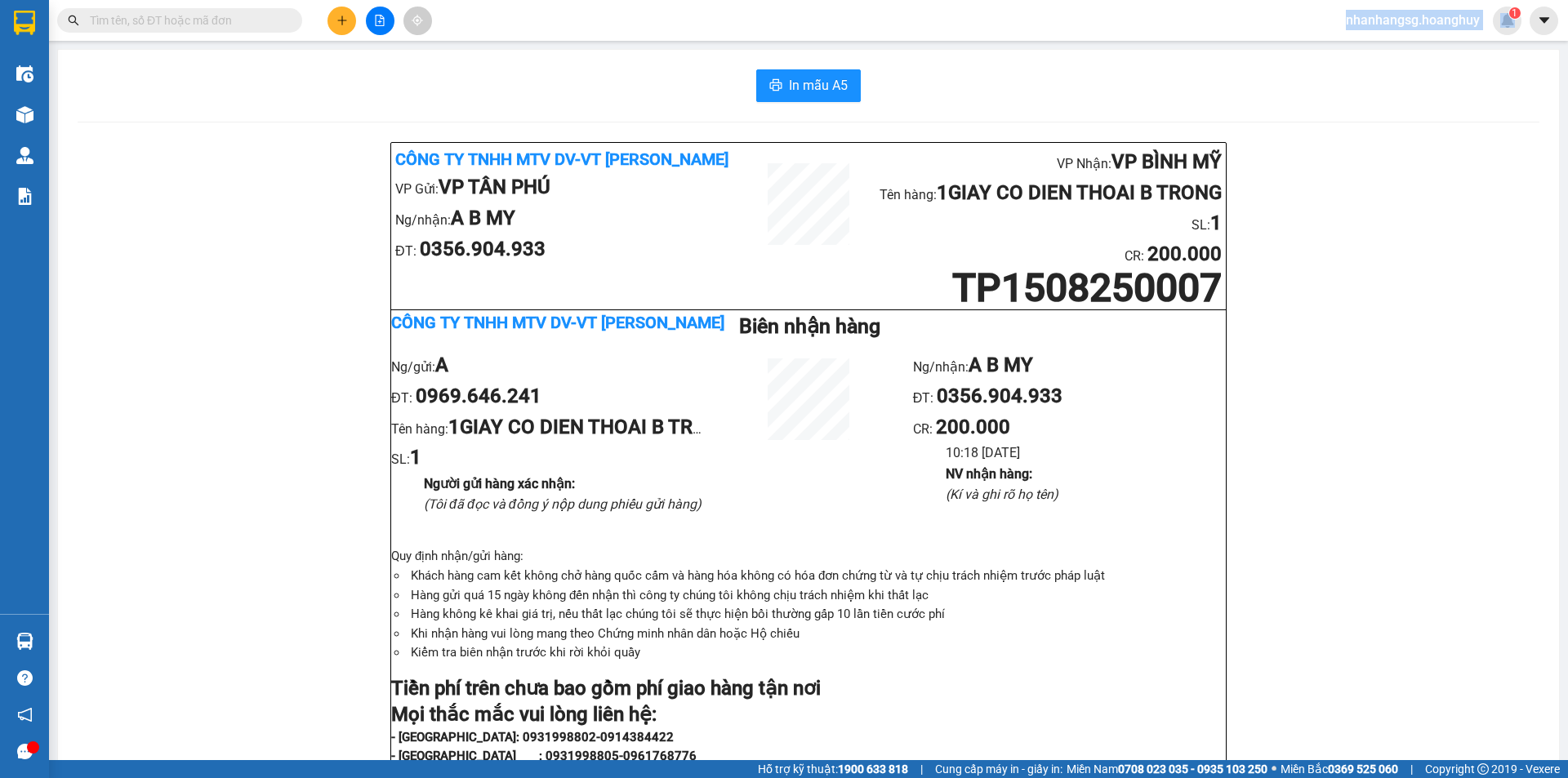
click at [351, 17] on button at bounding box center [342, 21] width 29 height 29
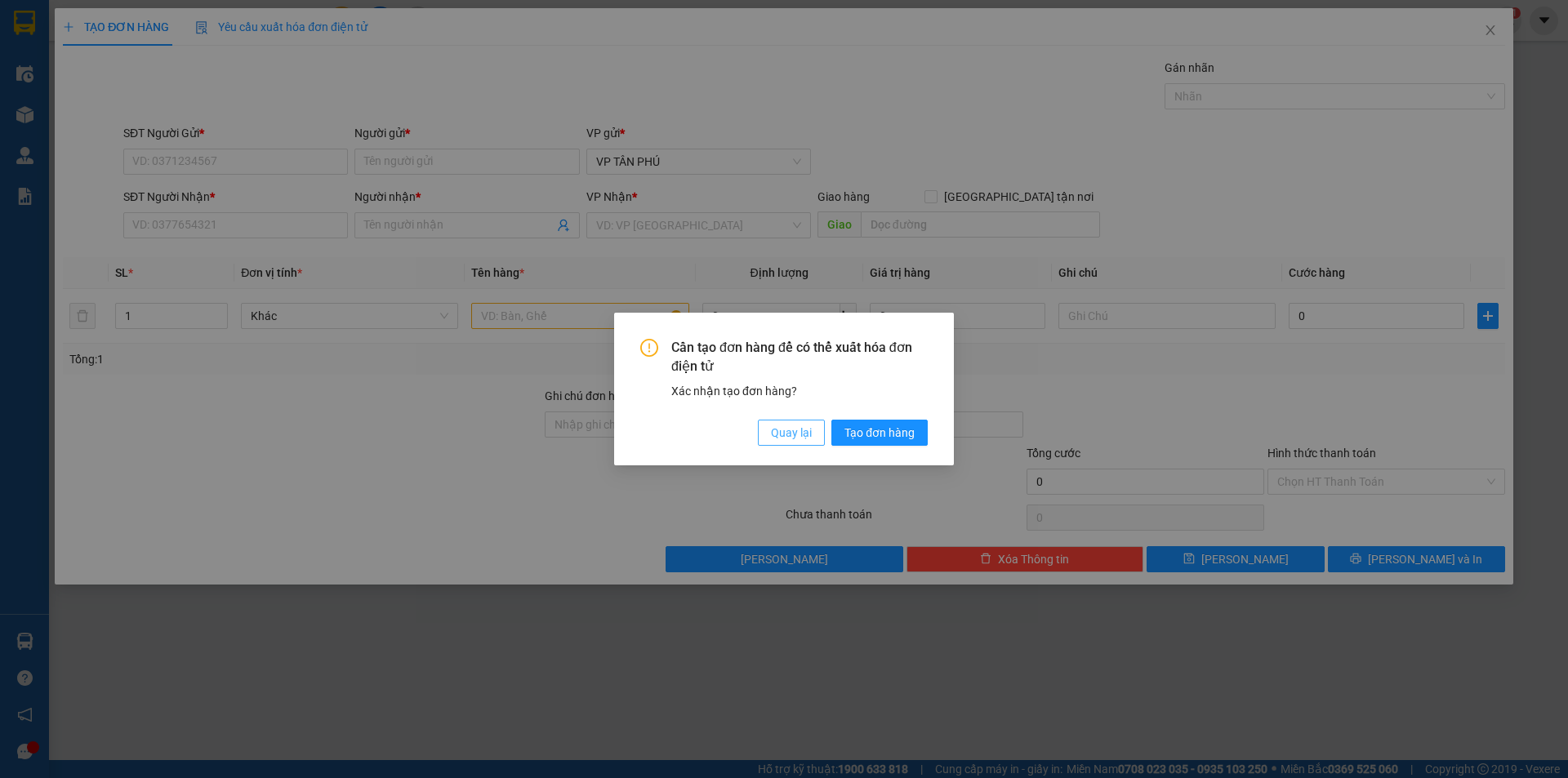
click at [777, 436] on span "Quay lại" at bounding box center [791, 433] width 41 height 18
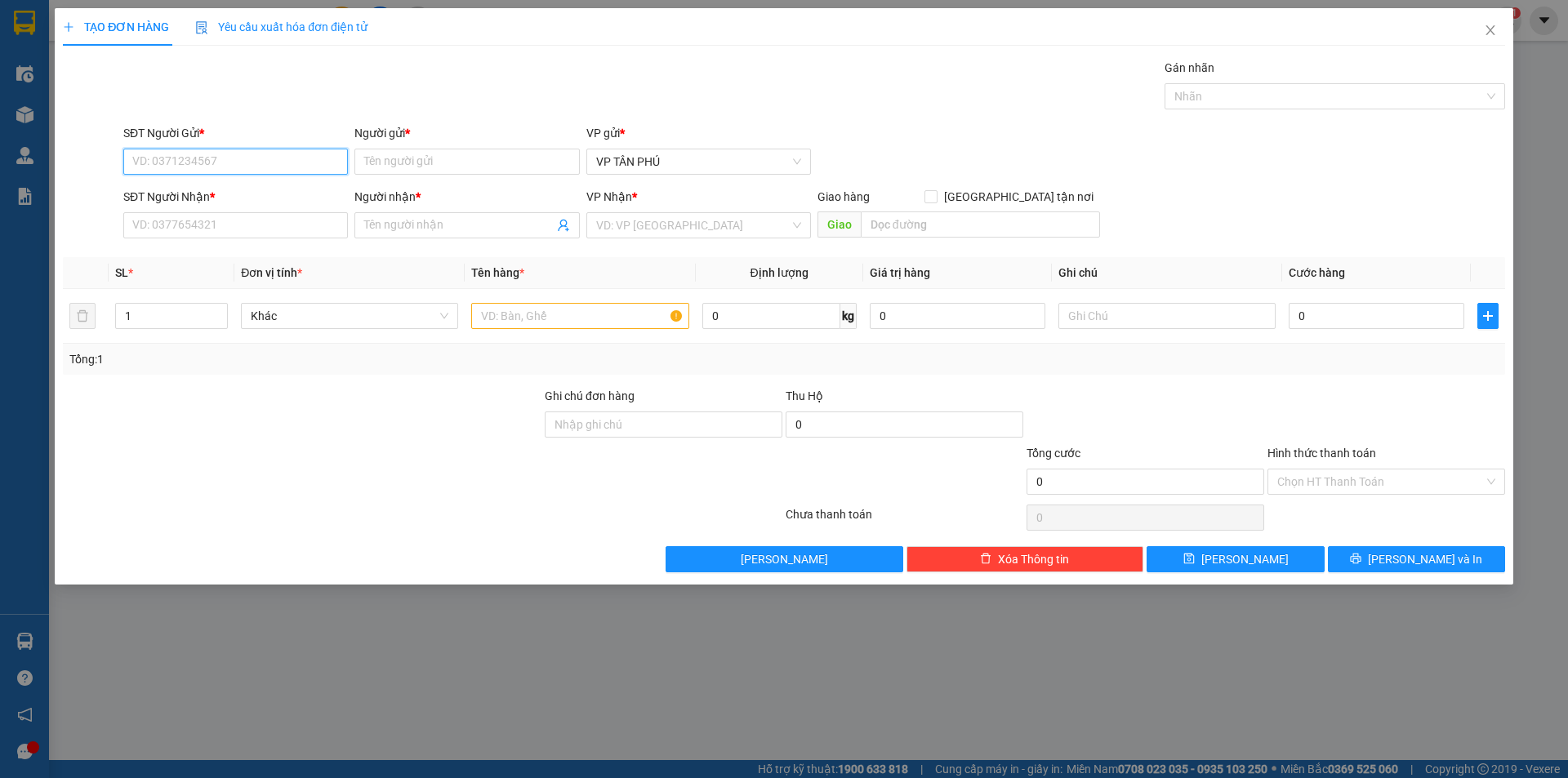
click at [229, 163] on input "SĐT Người Gửi *" at bounding box center [236, 162] width 225 height 26
click at [206, 196] on div "0963618982 - A" at bounding box center [236, 194] width 205 height 18
type input "0963618982"
click at [419, 154] on input "Người gửi *" at bounding box center [467, 162] width 225 height 26
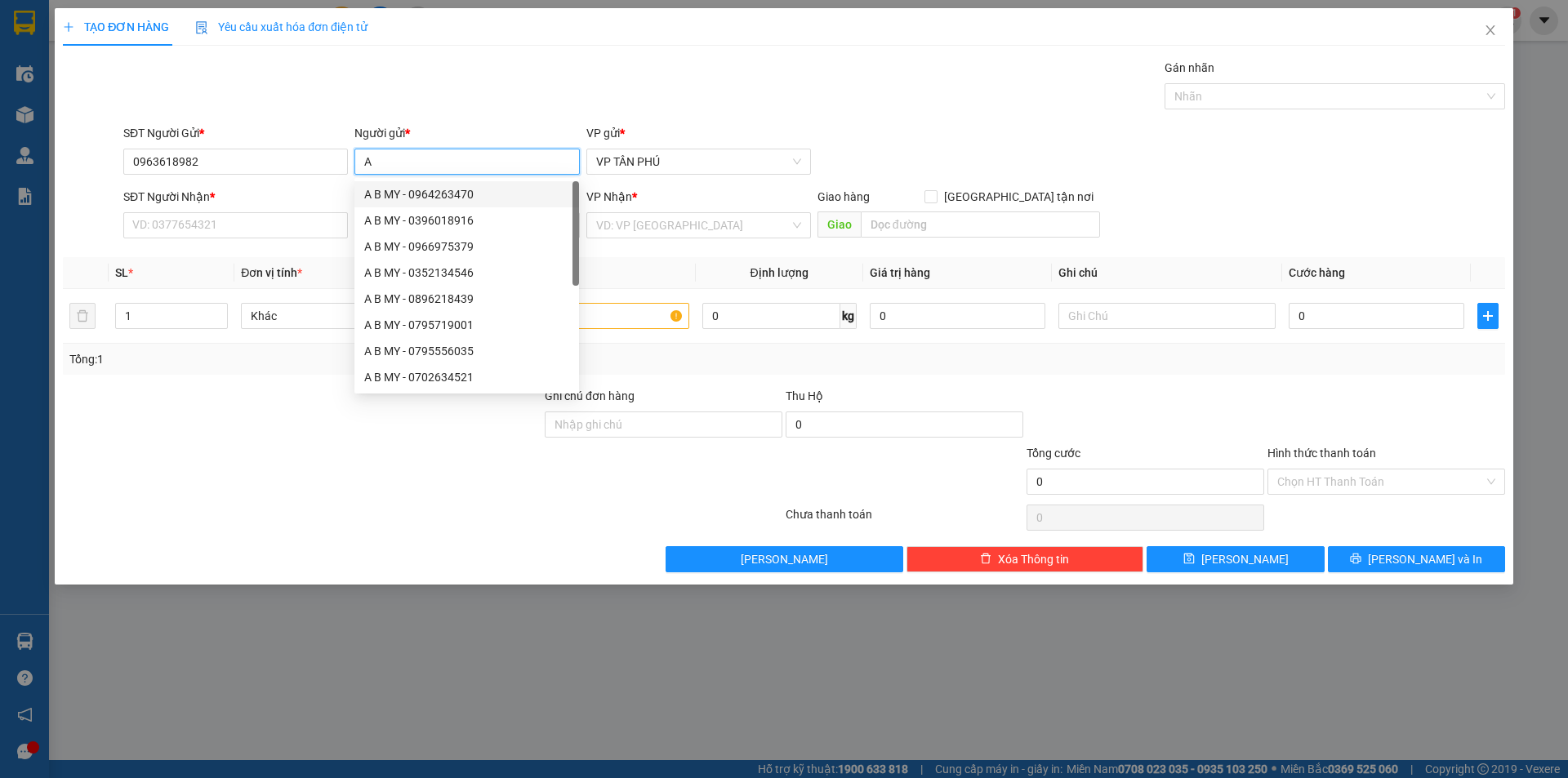
type input "A"
click at [313, 211] on div "SĐT Người Nhận *" at bounding box center [236, 200] width 225 height 25
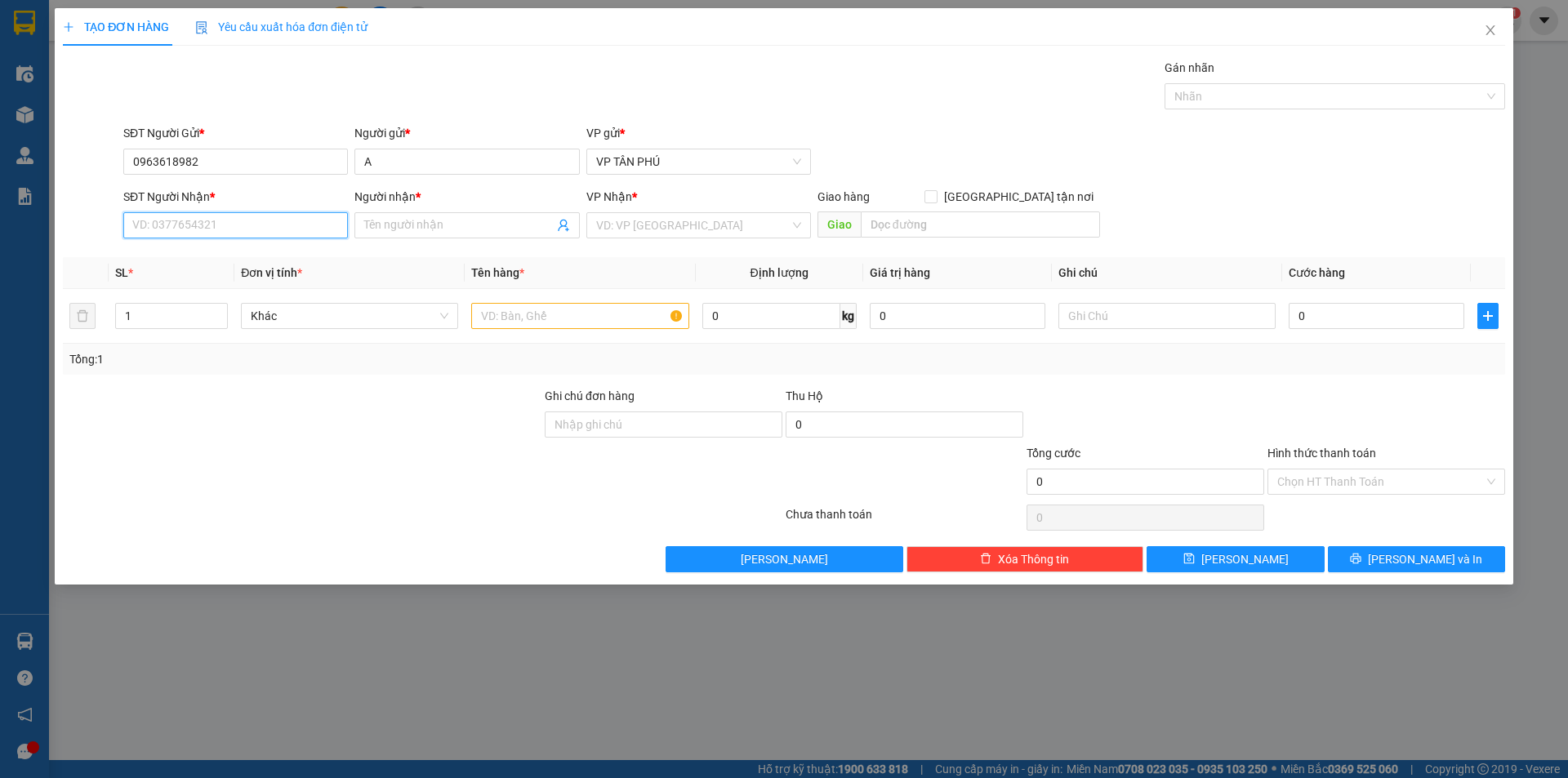
click at [311, 220] on input "SĐT Người Nhận *" at bounding box center [236, 226] width 225 height 26
click at [189, 282] on div "0988761357 - A LB" at bounding box center [236, 284] width 205 height 18
type input "0988761357"
type input "A LB"
drag, startPoint x: 630, startPoint y: 222, endPoint x: 632, endPoint y: 237, distance: 15.1
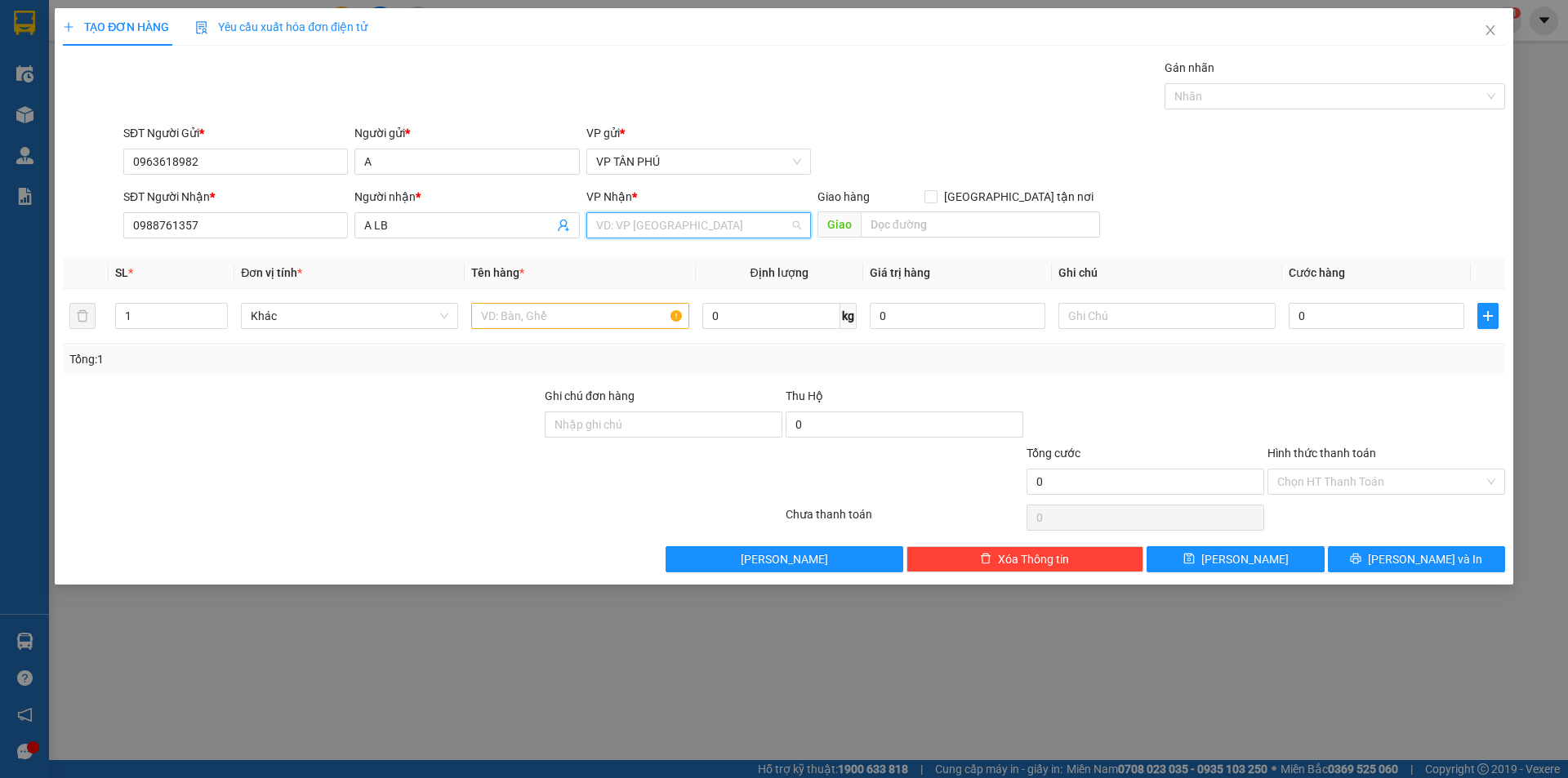
click at [632, 222] on input "search" at bounding box center [693, 226] width 194 height 25
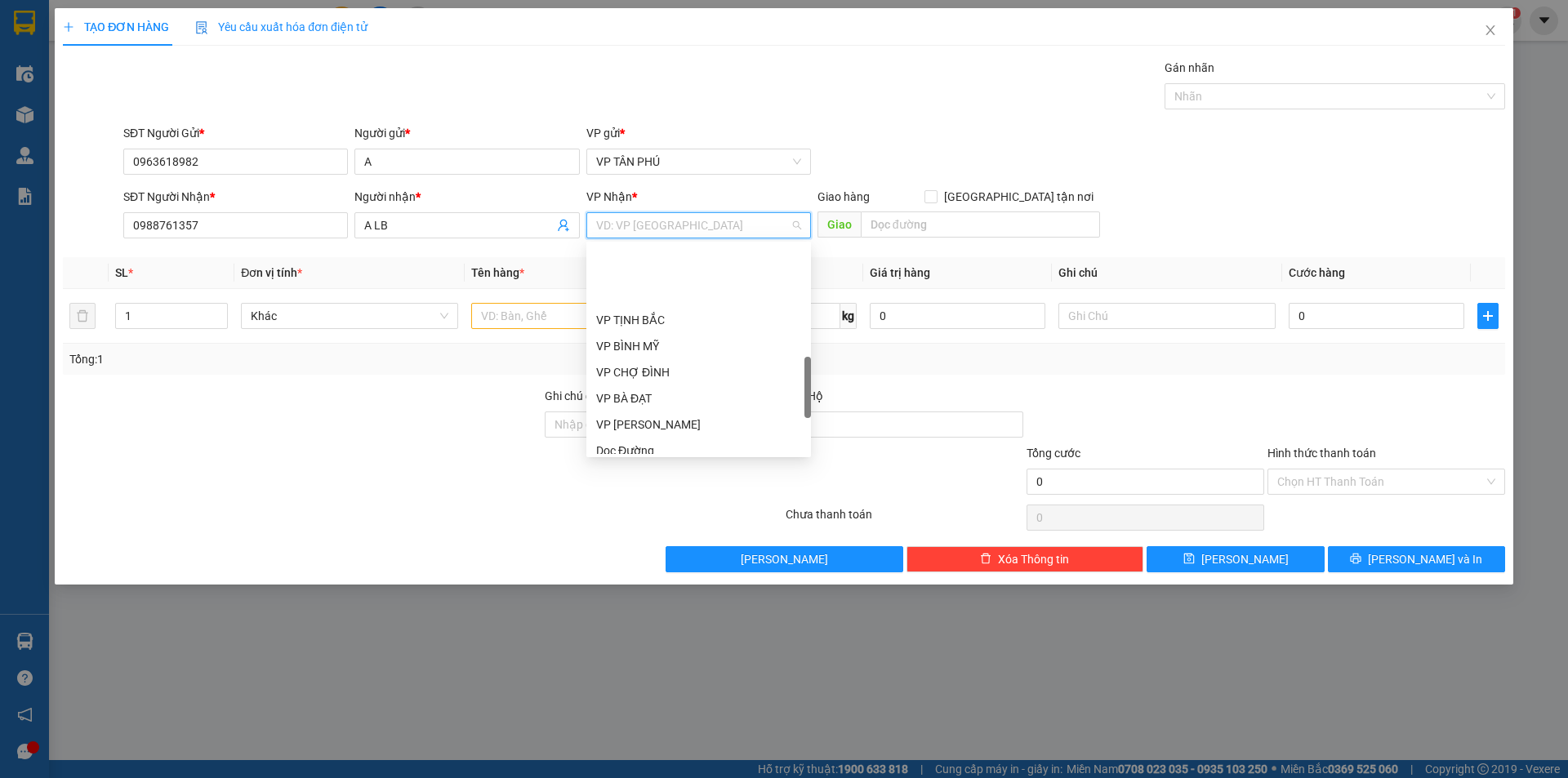
scroll to position [490, 0]
click at [626, 336] on div "VP [PERSON_NAME]" at bounding box center [699, 343] width 205 height 18
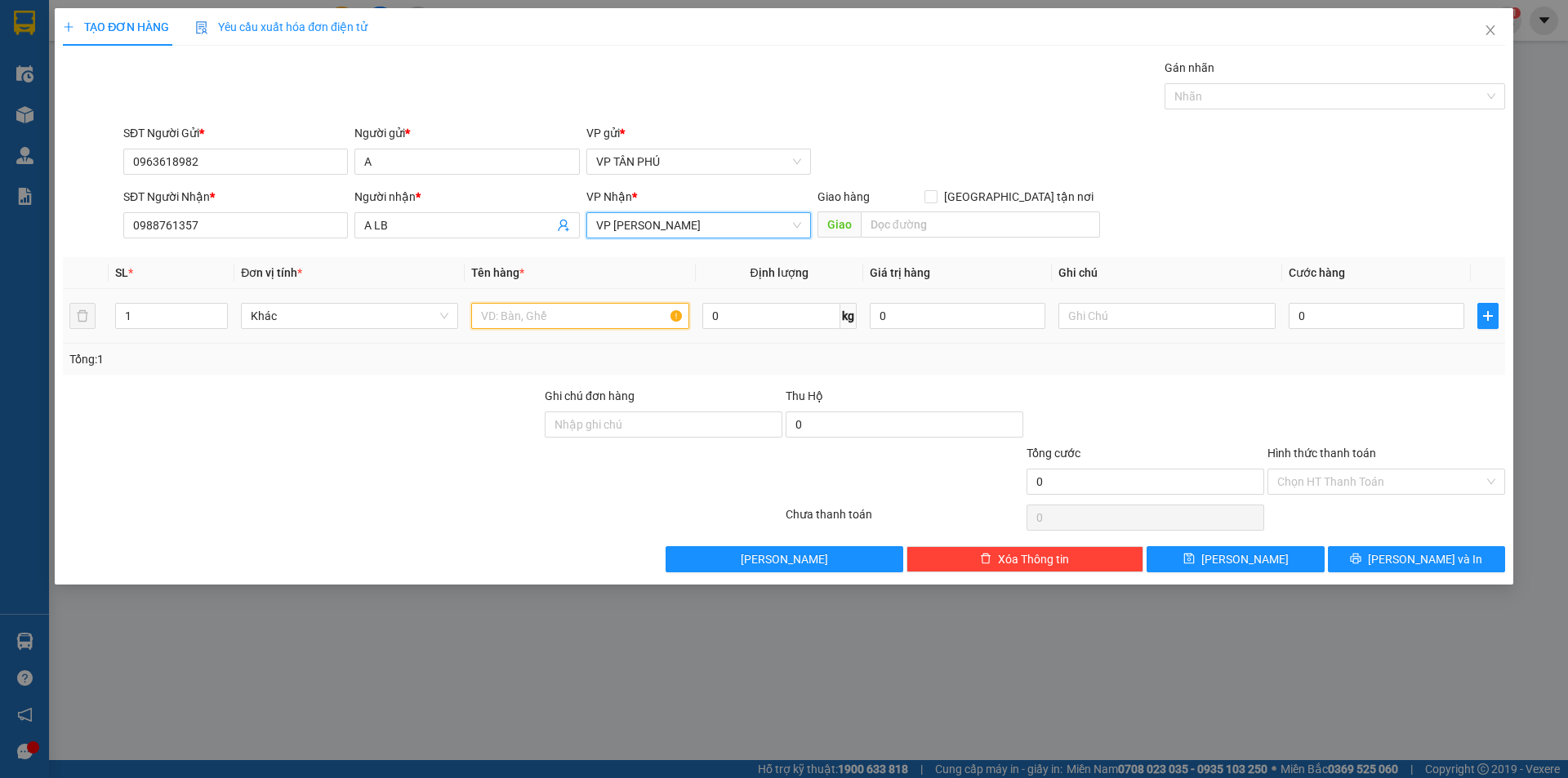
click at [563, 325] on input "text" at bounding box center [580, 316] width 218 height 26
type input "1CUC DEN"
click at [1316, 323] on input "0" at bounding box center [1376, 316] width 175 height 26
type input "1"
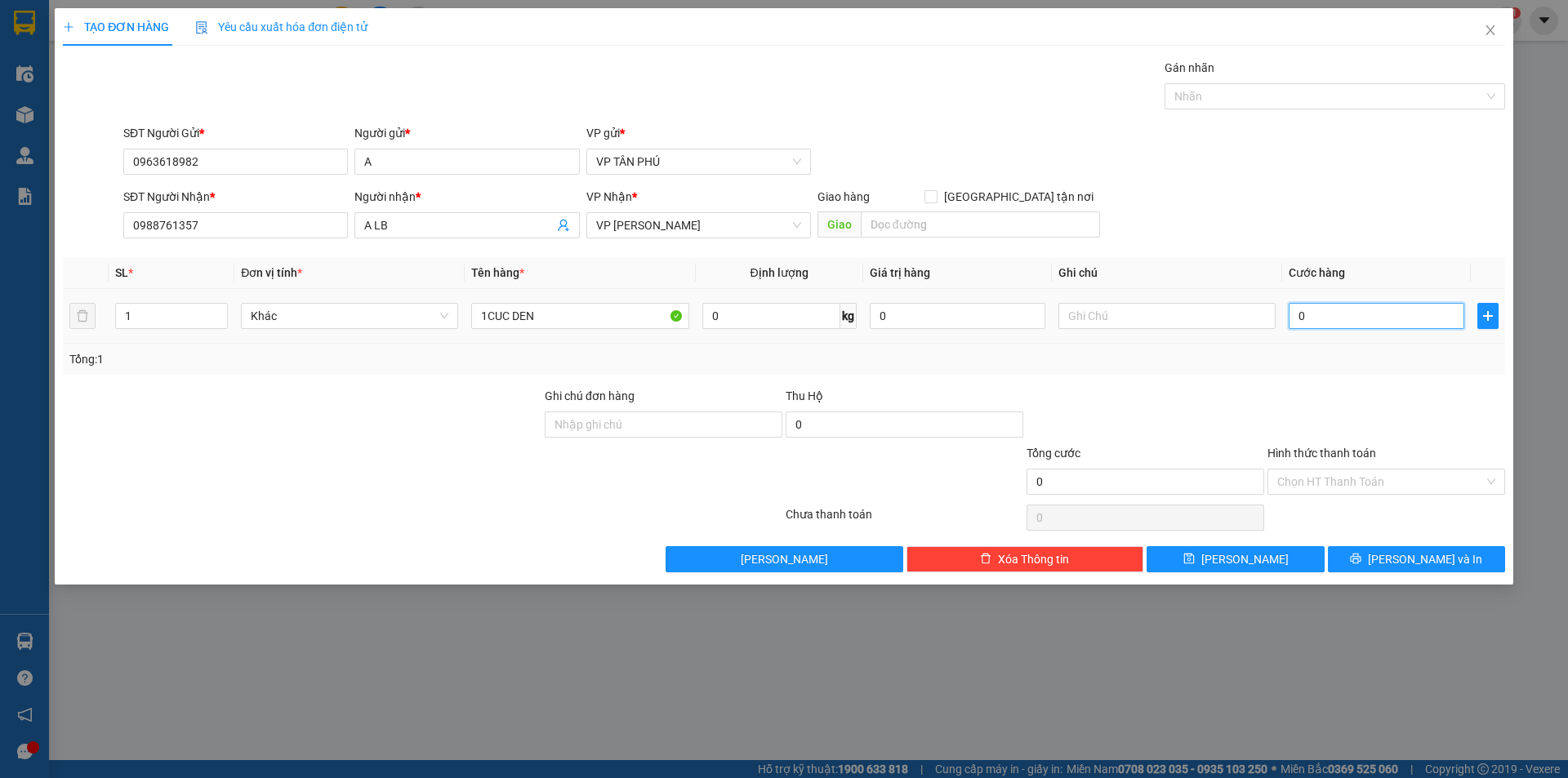
type input "1"
type input "10"
type input "100"
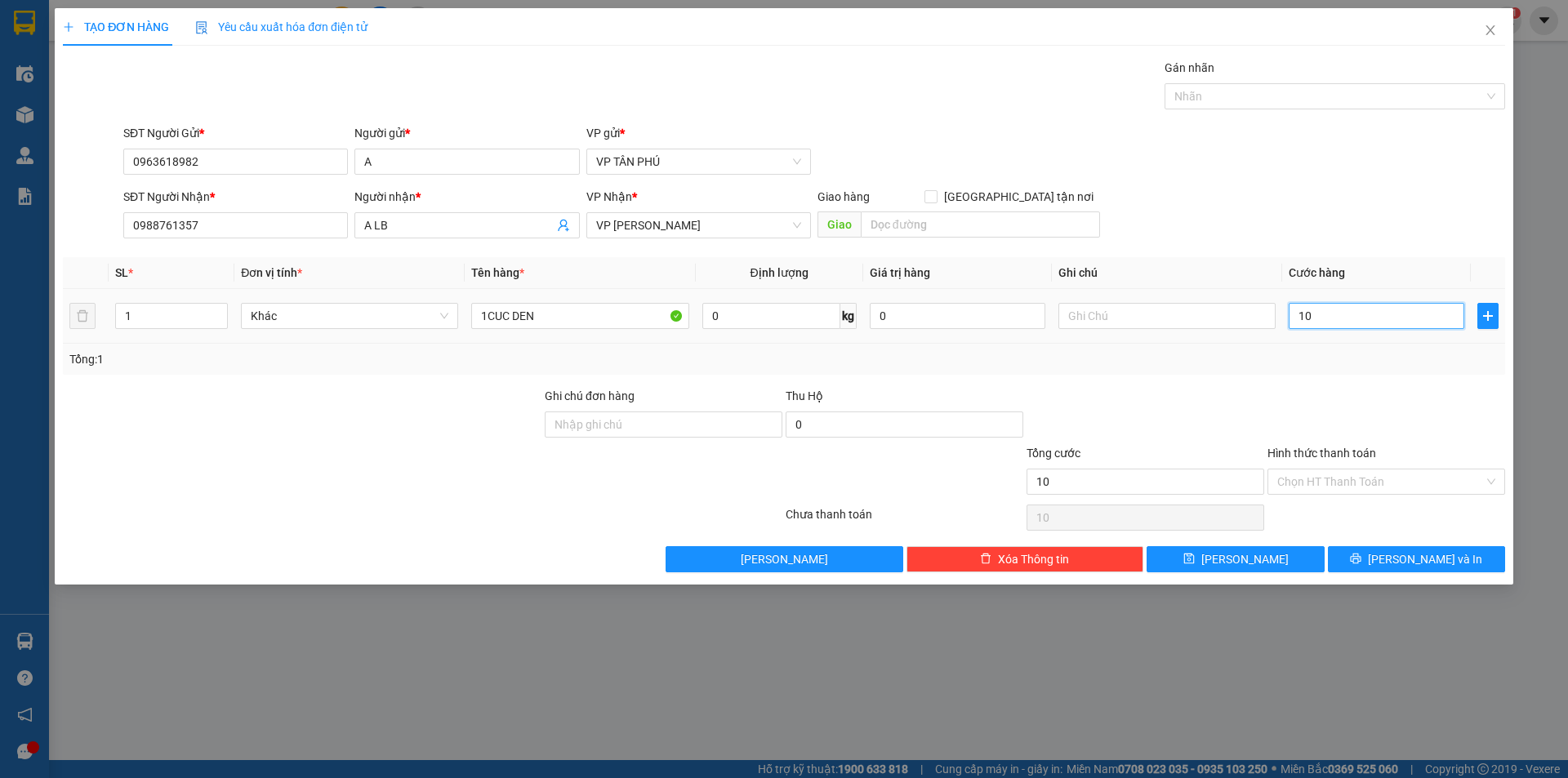
type input "100"
type input "100.000"
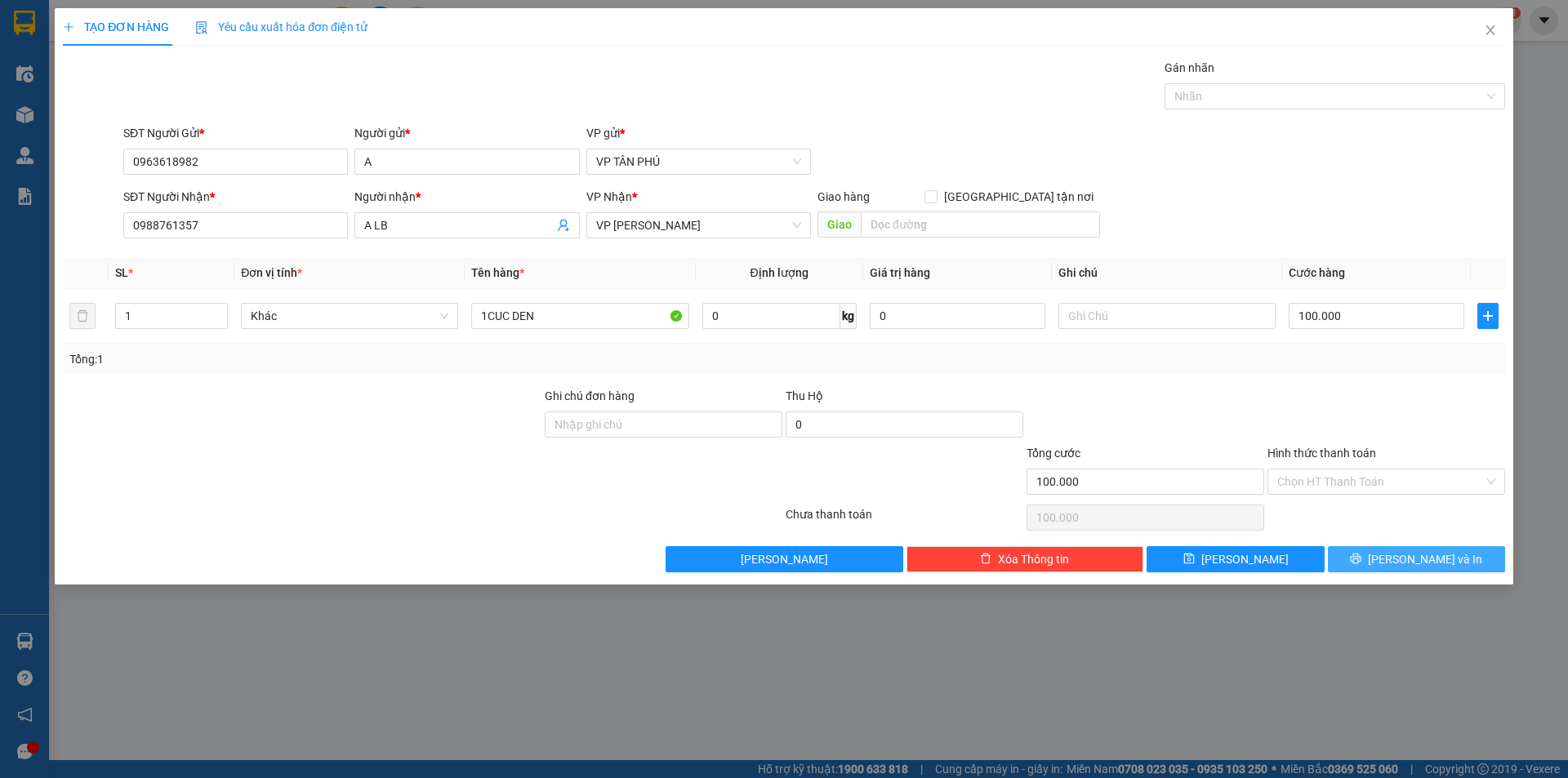
click at [1384, 559] on button "[PERSON_NAME] và In" at bounding box center [1417, 560] width 177 height 26
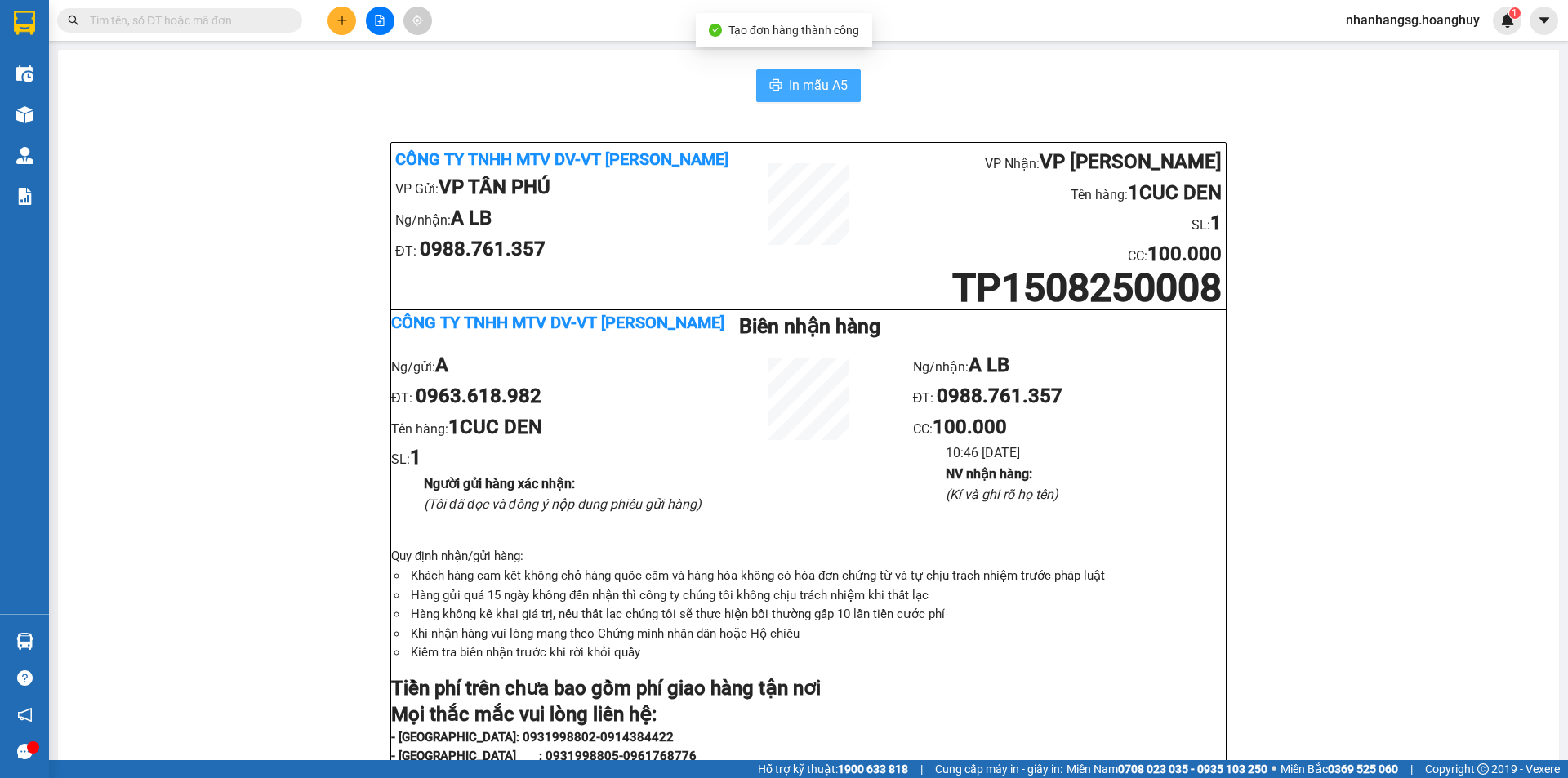
click at [796, 80] on span "In mẫu A5" at bounding box center [818, 85] width 59 height 21
